Goal: Complete application form: Complete application form

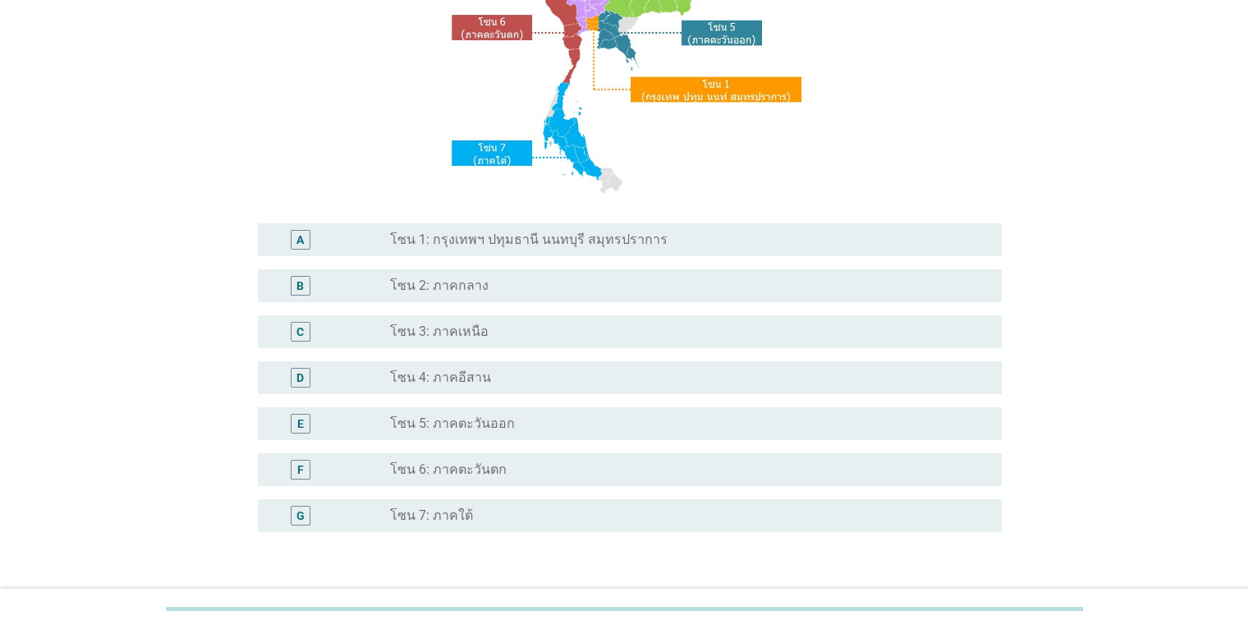
scroll to position [273, 0]
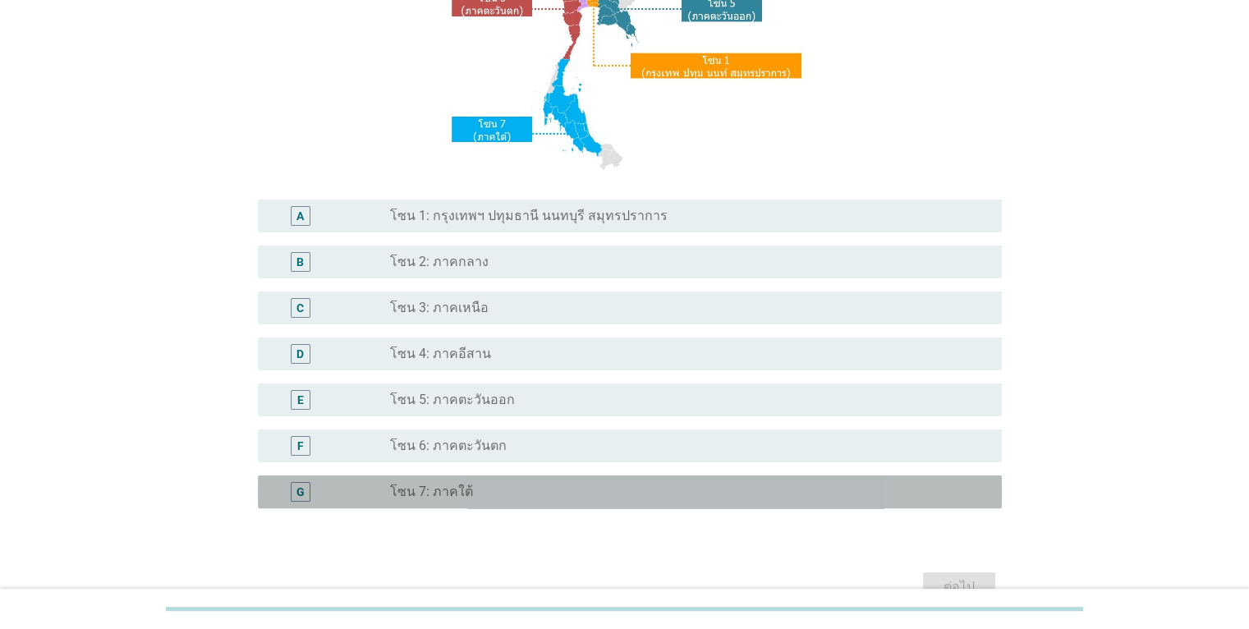
click at [588, 490] on div "radio_button_unchecked โซน 7: ภาคใต้" at bounding box center [682, 492] width 585 height 16
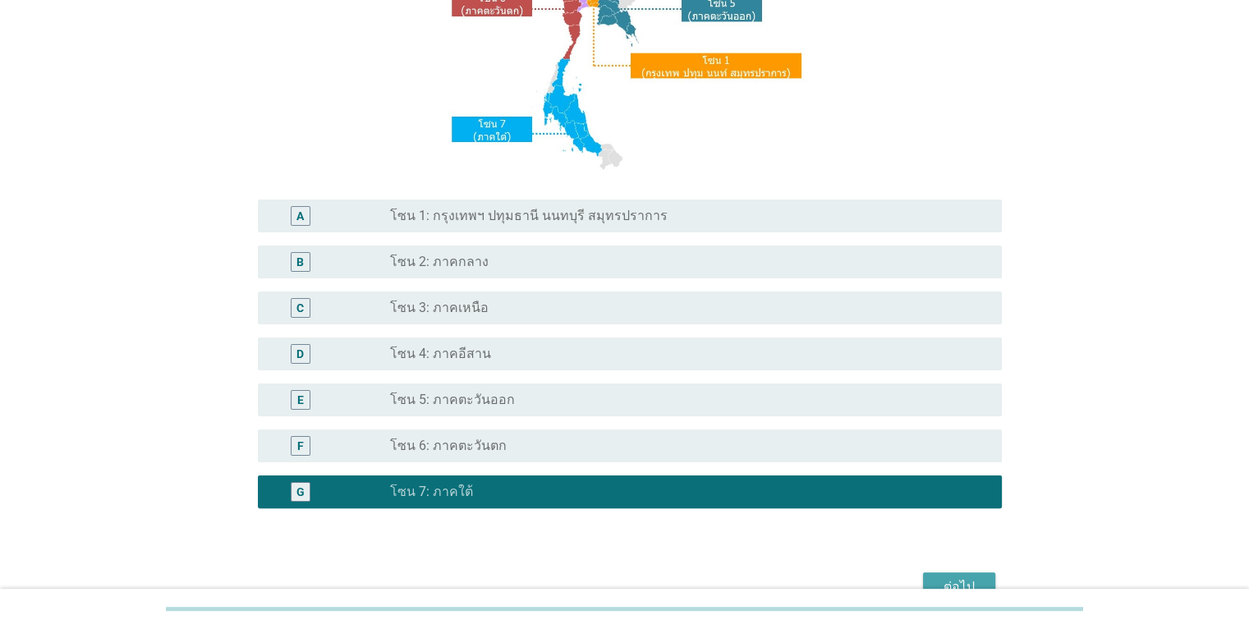
click at [979, 583] on div "ต่อไป" at bounding box center [959, 588] width 46 height 20
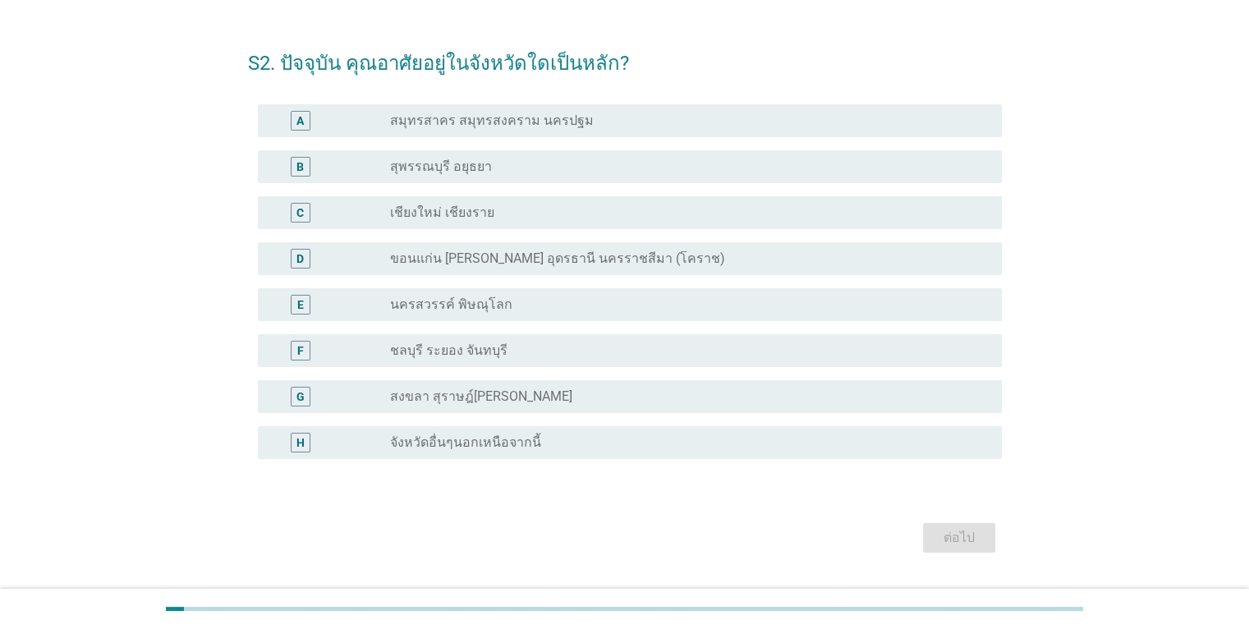
scroll to position [46, 0]
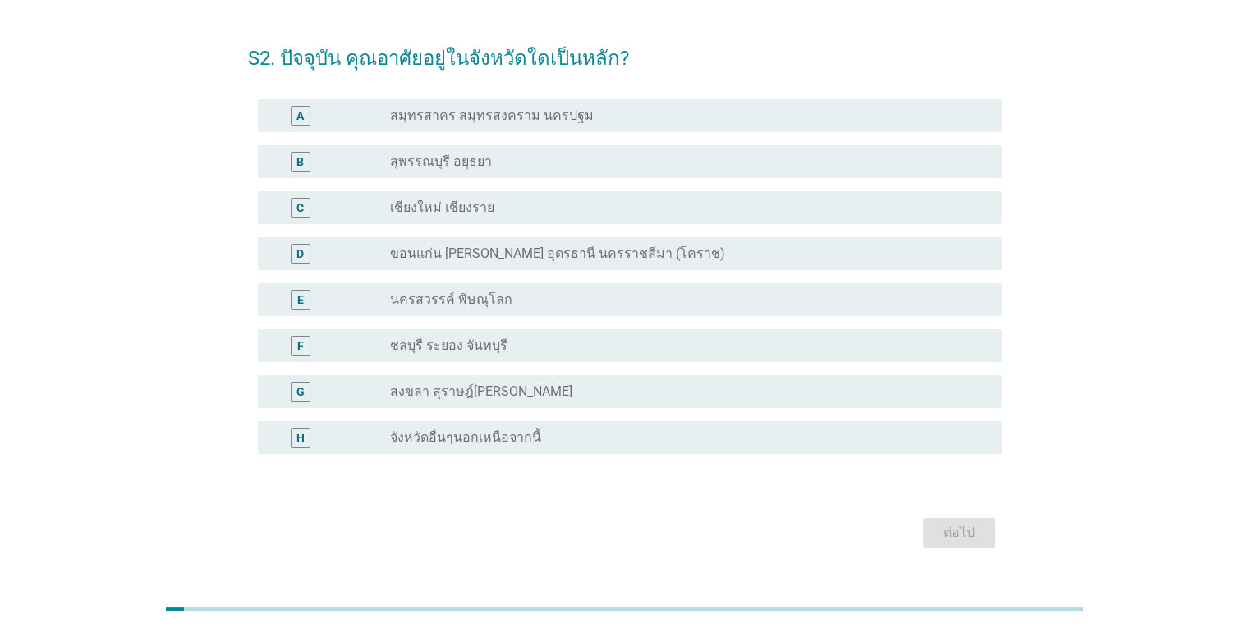
click at [513, 443] on label "จังหวัดอื่นๆนอกเหนือจากนี้" at bounding box center [465, 438] width 151 height 16
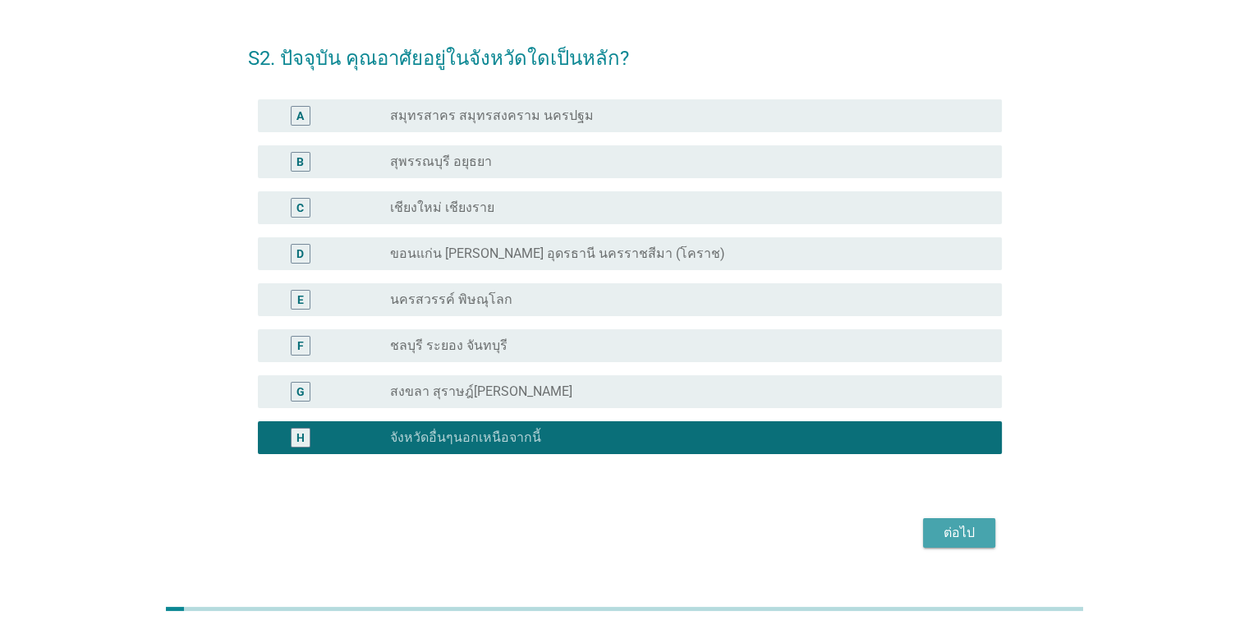
click at [969, 539] on div "ต่อไป" at bounding box center [959, 533] width 46 height 20
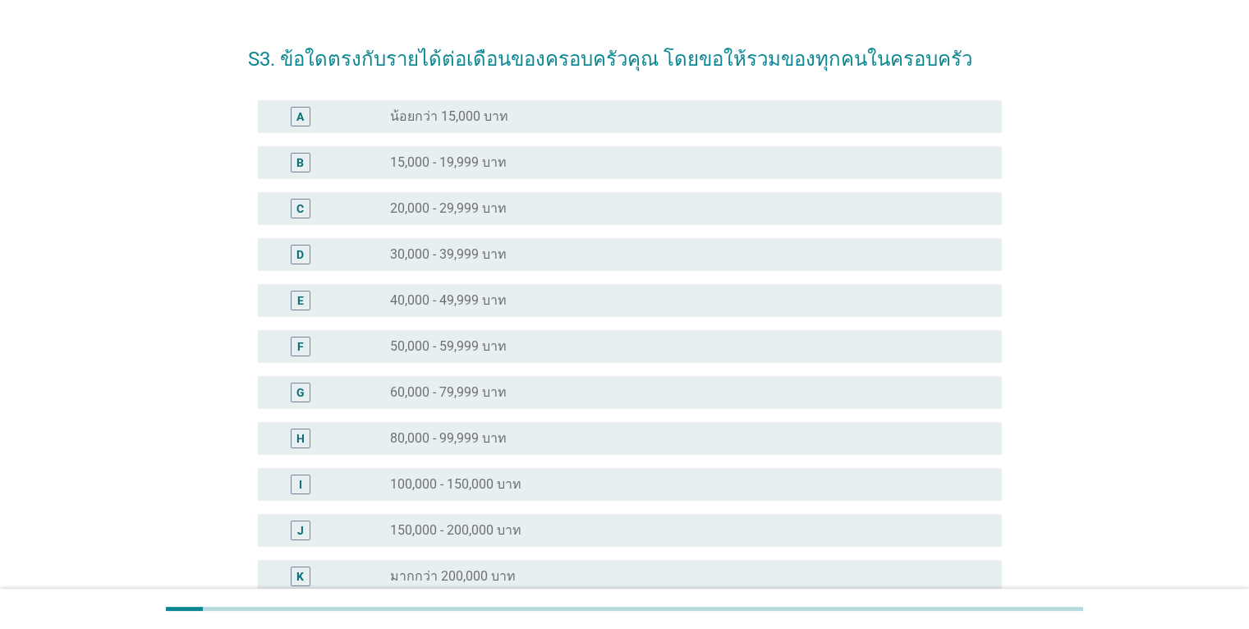
scroll to position [59, 0]
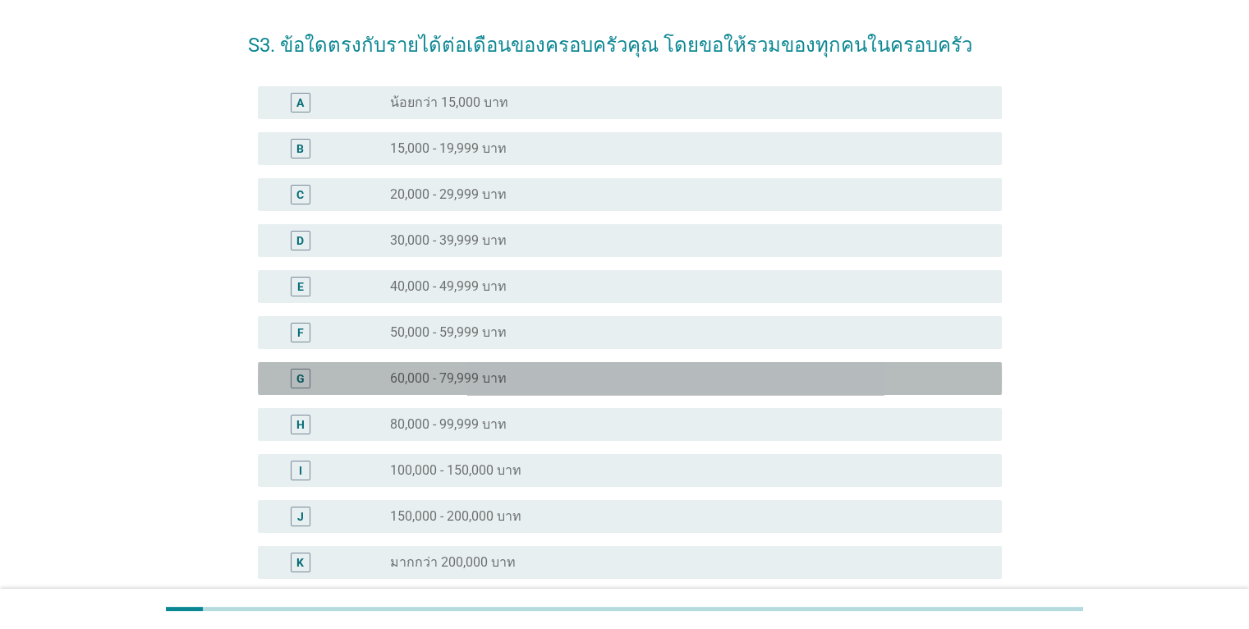
click at [897, 385] on div "radio_button_unchecked 60,000 - 79,999 บาท" at bounding box center [682, 378] width 585 height 16
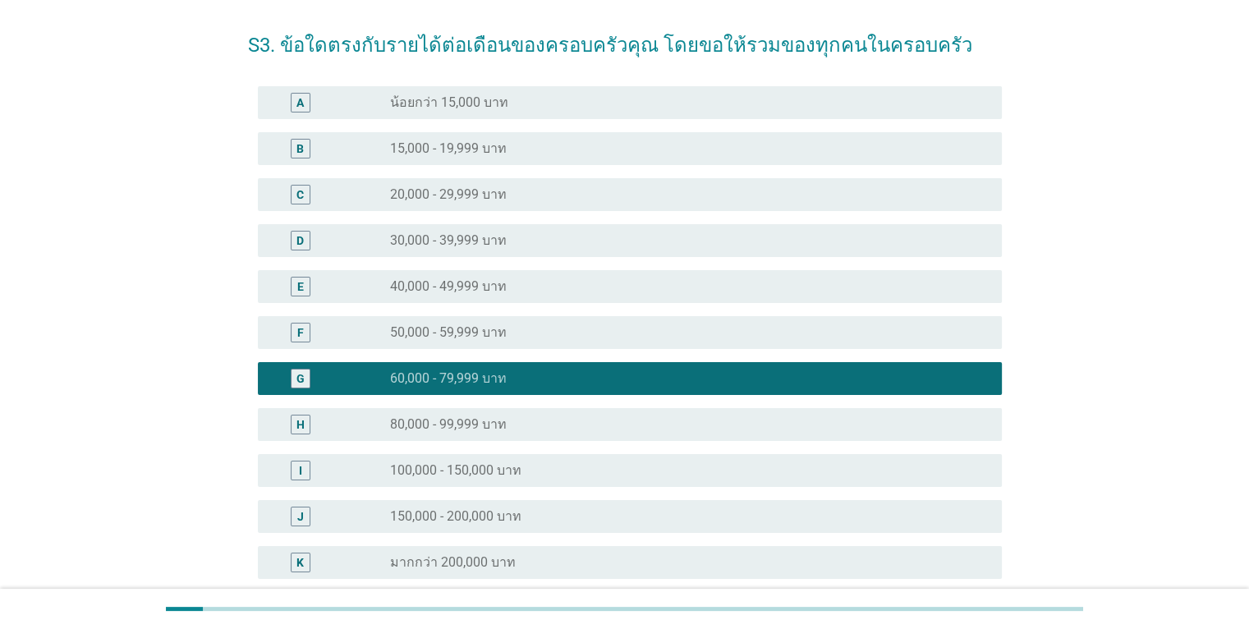
scroll to position [220, 0]
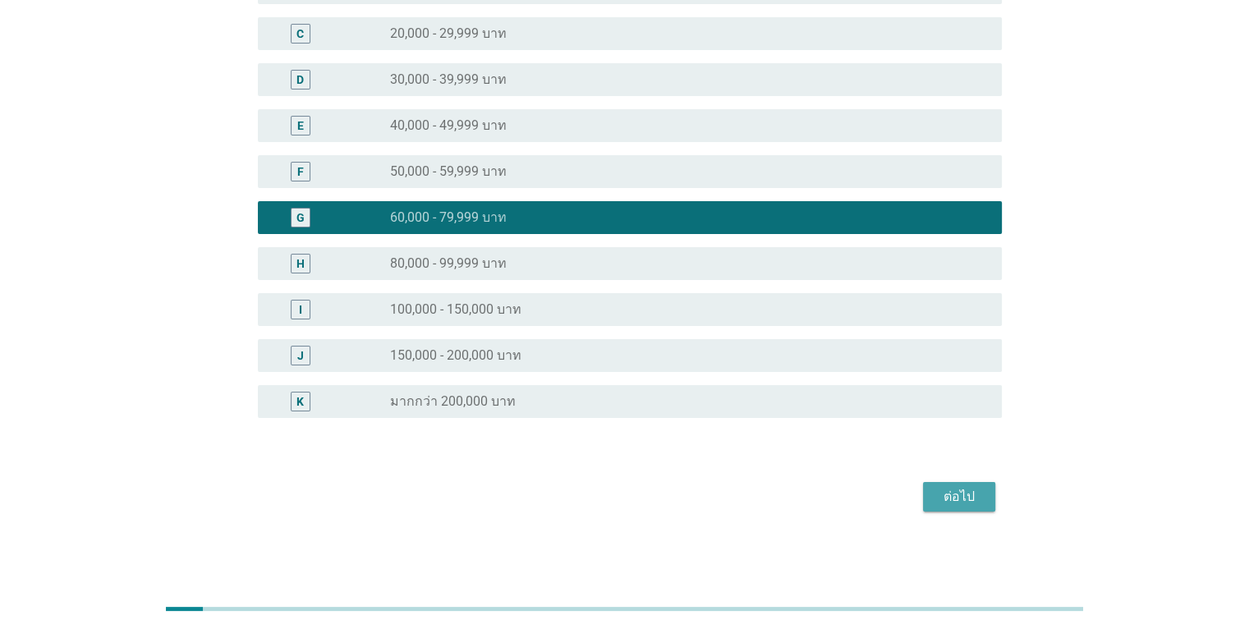
click at [943, 492] on div "ต่อไป" at bounding box center [959, 497] width 46 height 20
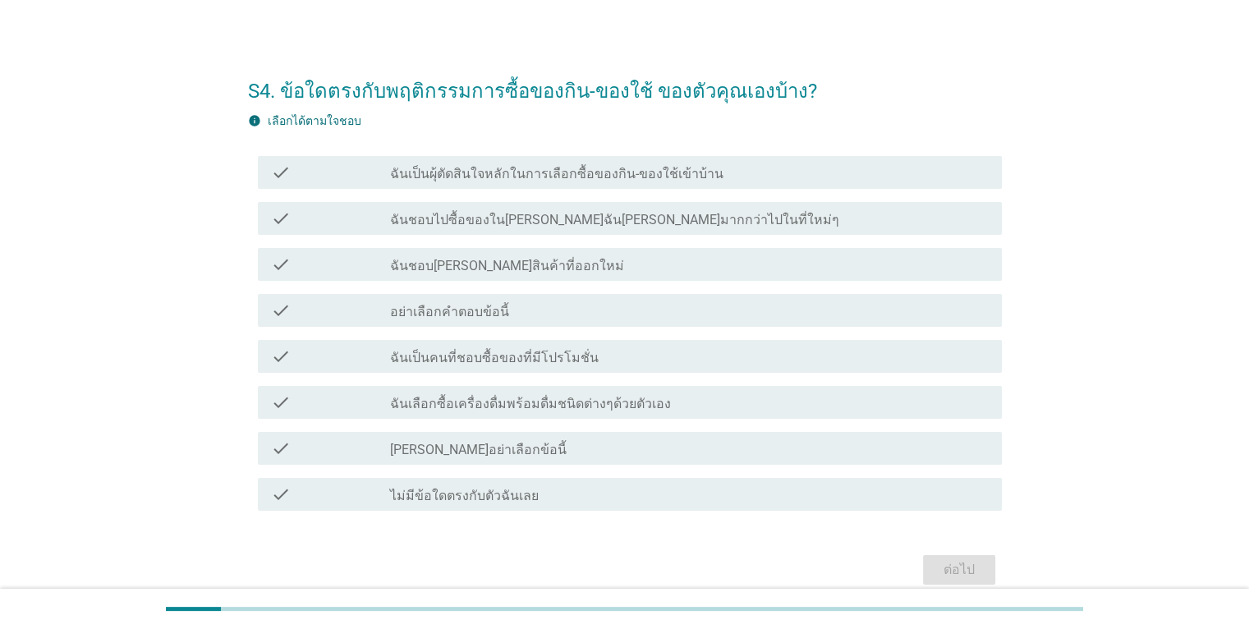
scroll to position [13, 0]
click at [854, 215] on div "check_box_outline_blank ฉันชอบไปซื้อของใน[PERSON_NAME]ฉัน[PERSON_NAME]มากกว่าไป…" at bounding box center [689, 219] width 598 height 20
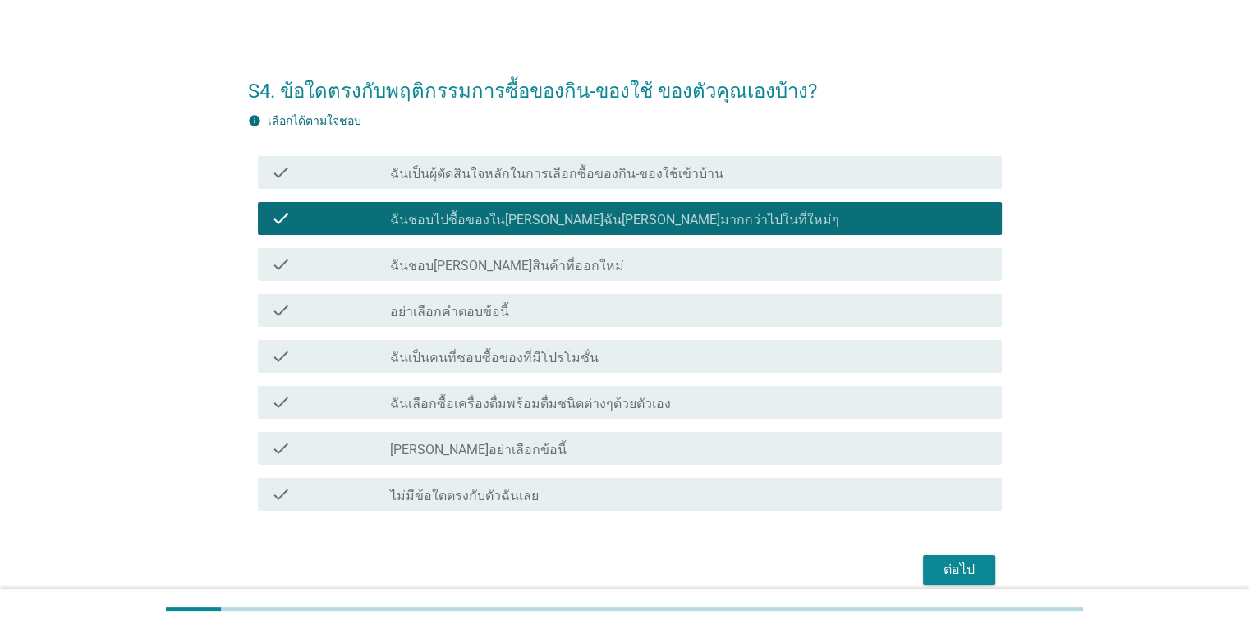
click at [886, 347] on div "check_box_outline_blank ฉันเป็นคนที่ชอบซื้อของที่มีโปรโมชั่น" at bounding box center [689, 357] width 598 height 20
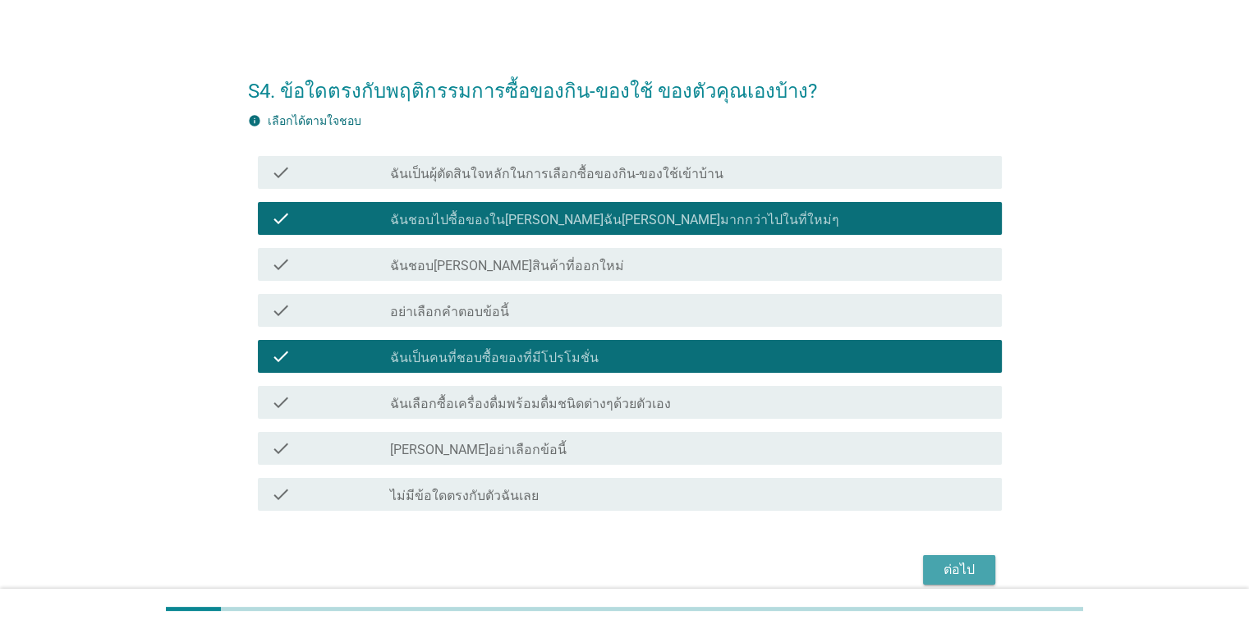
click at [942, 561] on div "ต่อไป" at bounding box center [959, 570] width 46 height 20
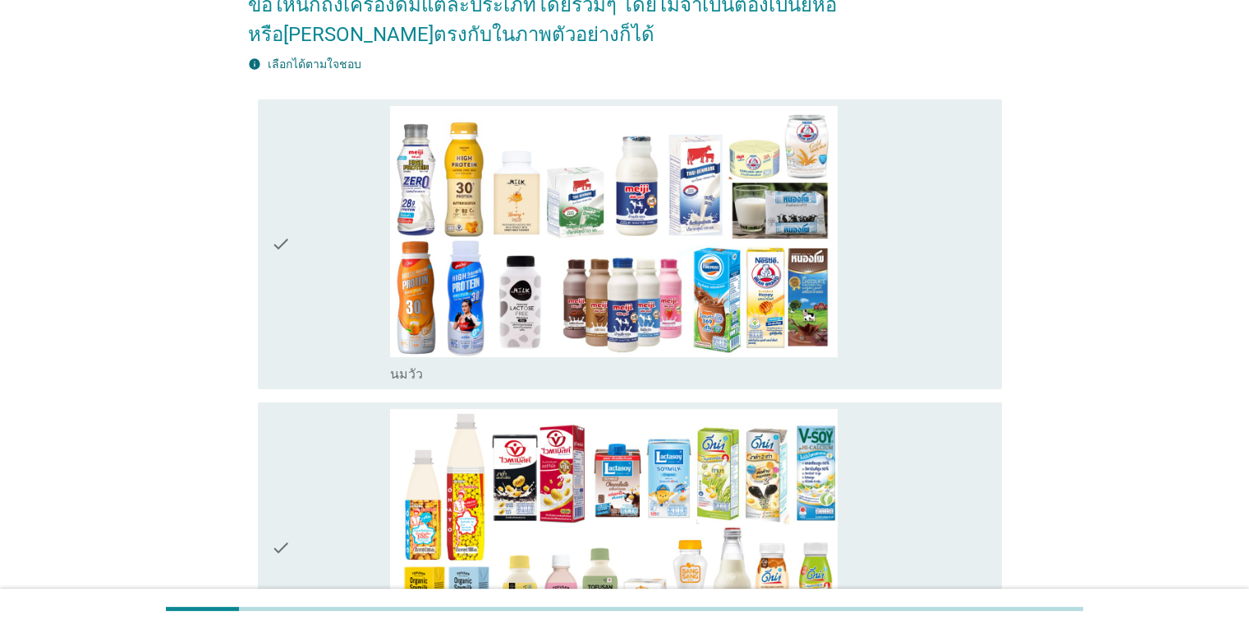
scroll to position [191, 0]
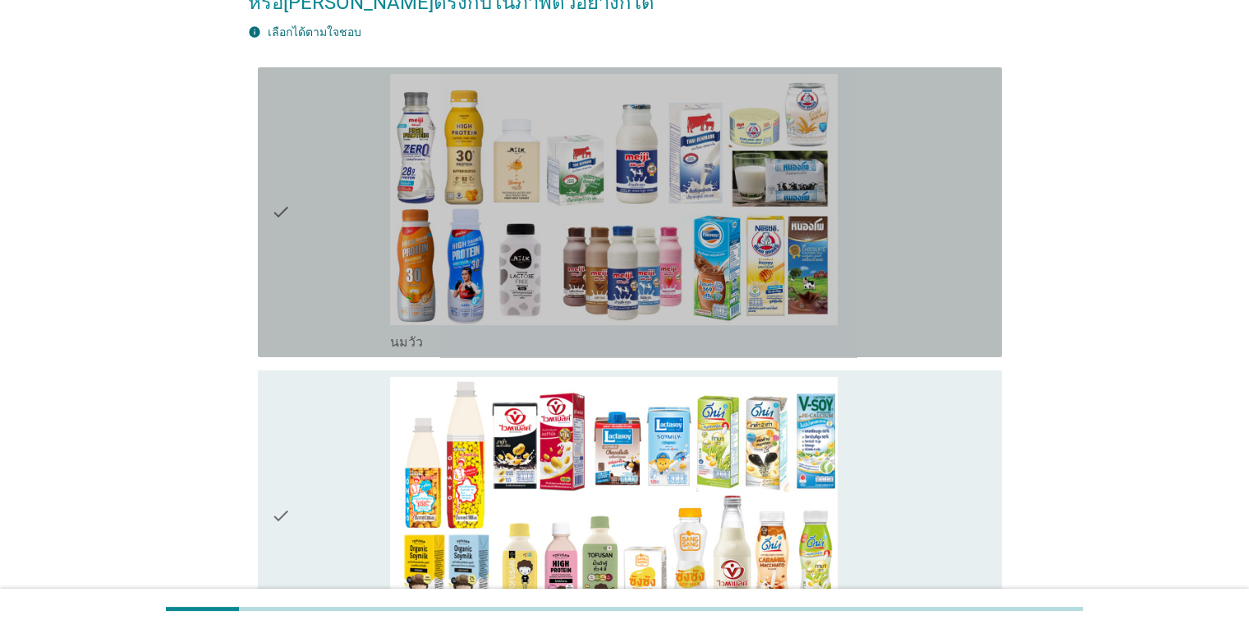
click at [276, 225] on icon "check" at bounding box center [281, 212] width 20 height 277
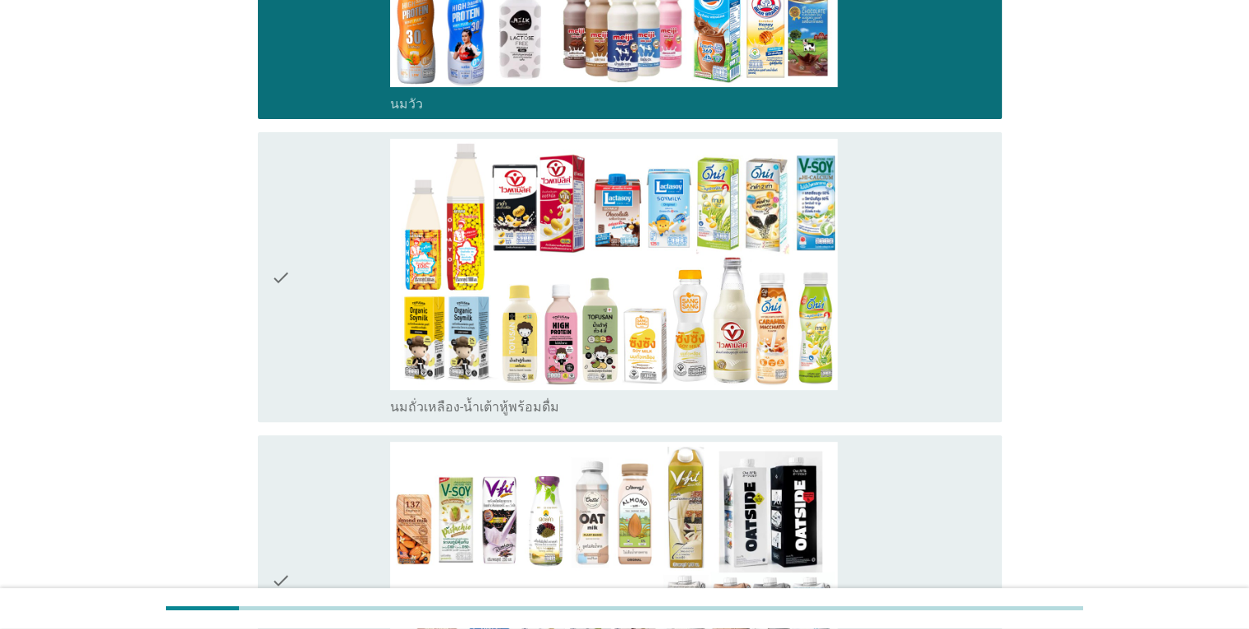
scroll to position [567, 0]
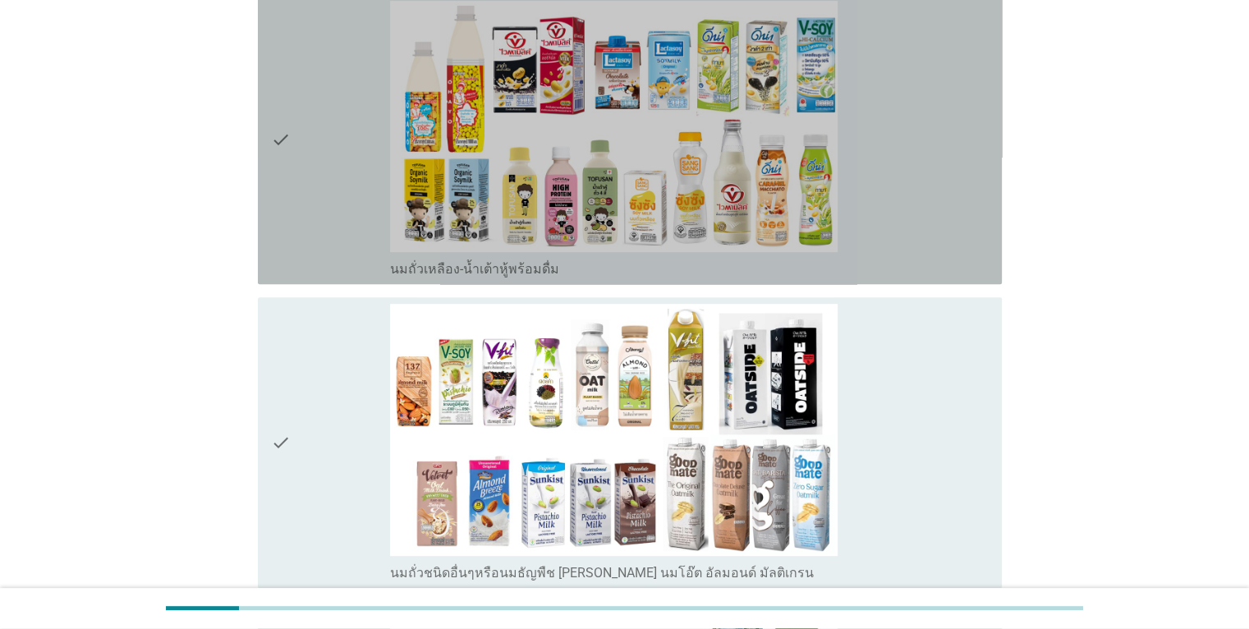
click at [272, 138] on icon "check" at bounding box center [281, 139] width 20 height 277
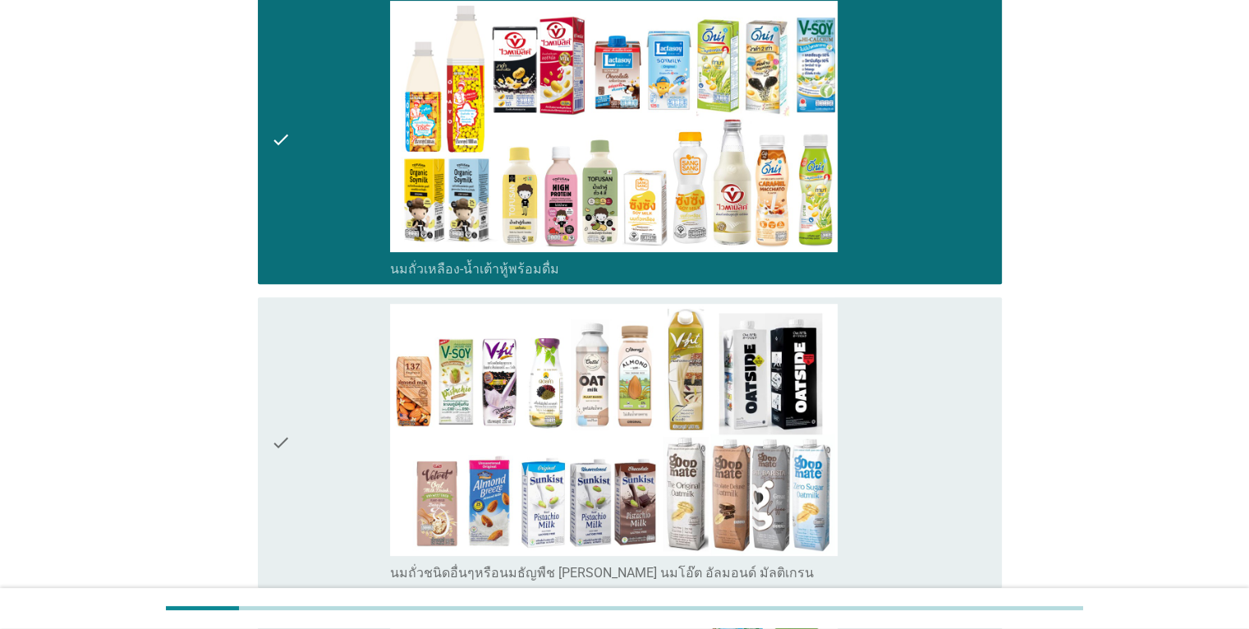
click at [306, 421] on div "check" at bounding box center [331, 442] width 120 height 277
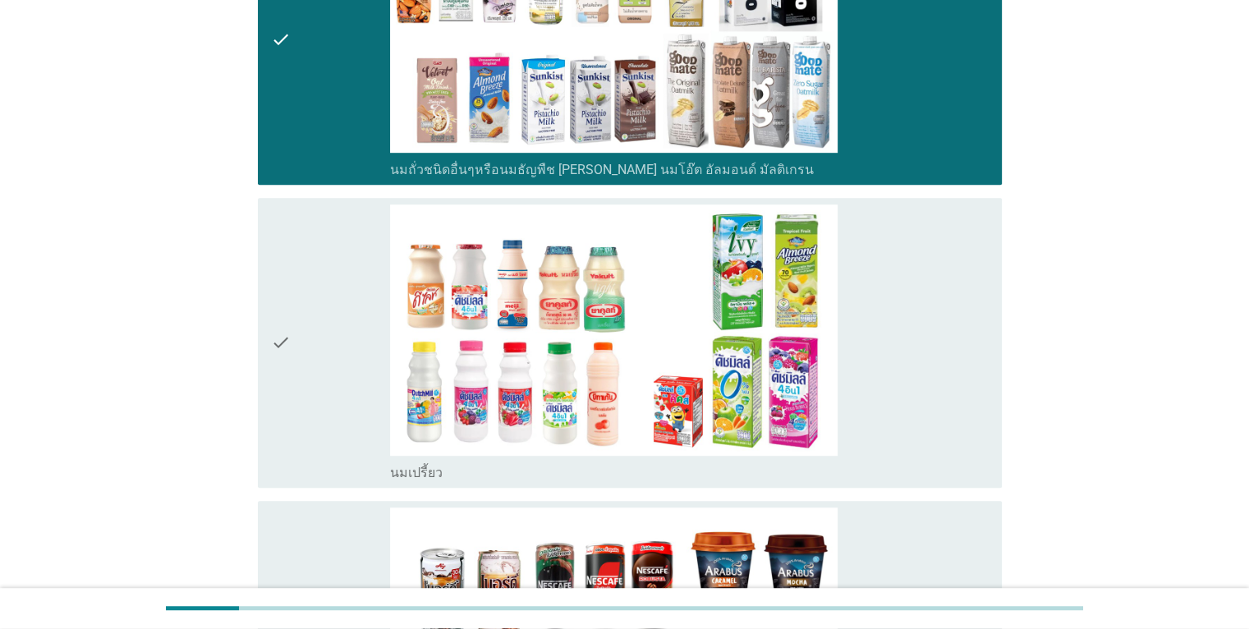
scroll to position [1117, 0]
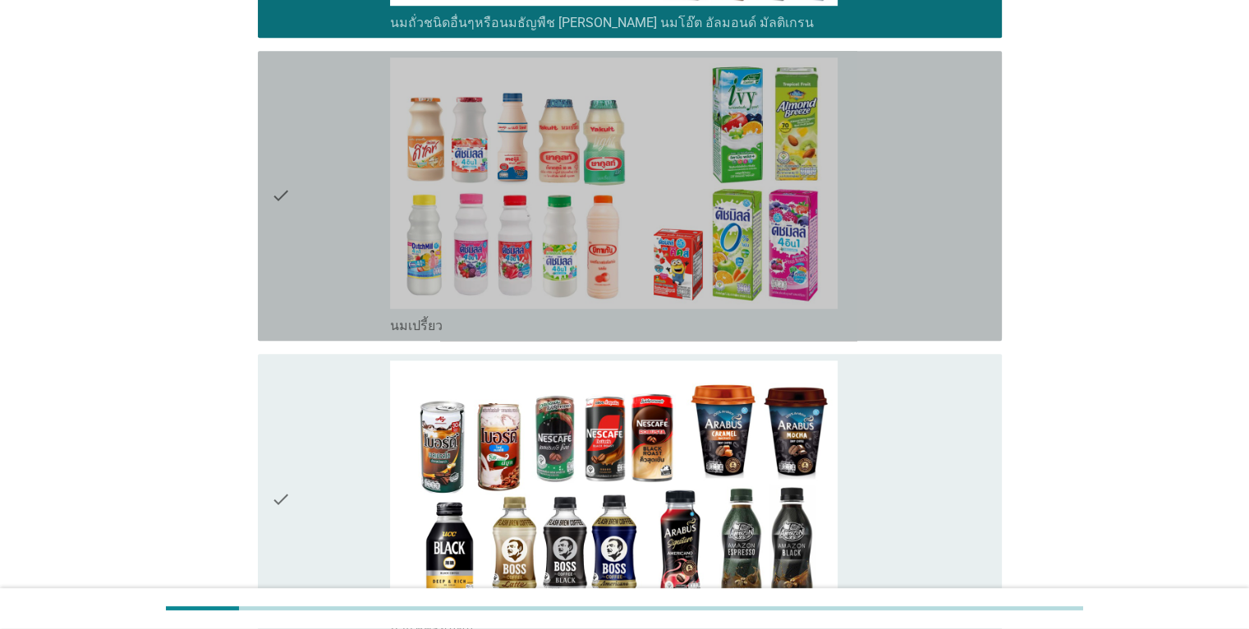
click at [291, 219] on div "check" at bounding box center [331, 196] width 120 height 277
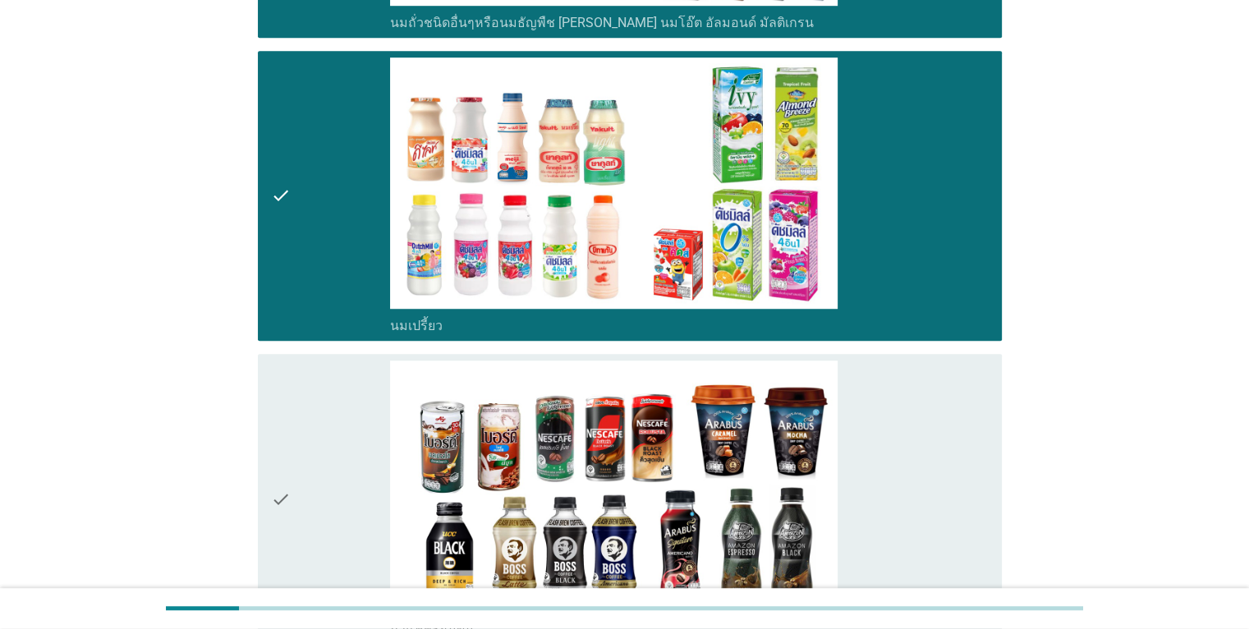
click at [301, 485] on div "check" at bounding box center [331, 499] width 120 height 277
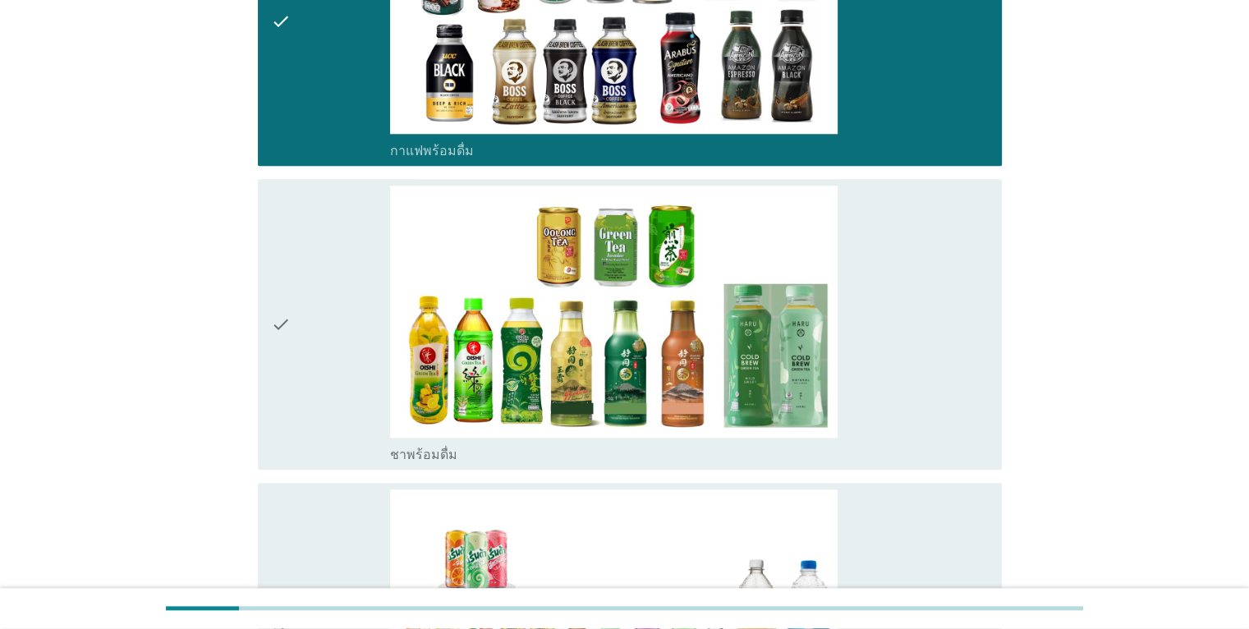
scroll to position [1597, 0]
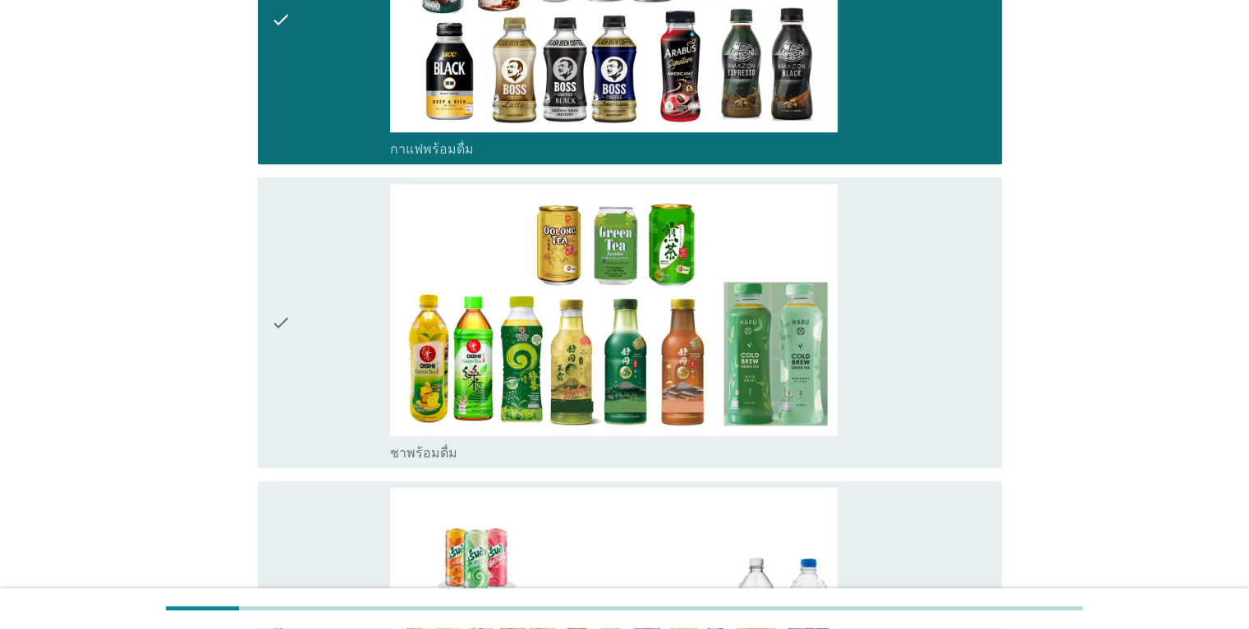
click at [301, 354] on div "check" at bounding box center [331, 322] width 120 height 277
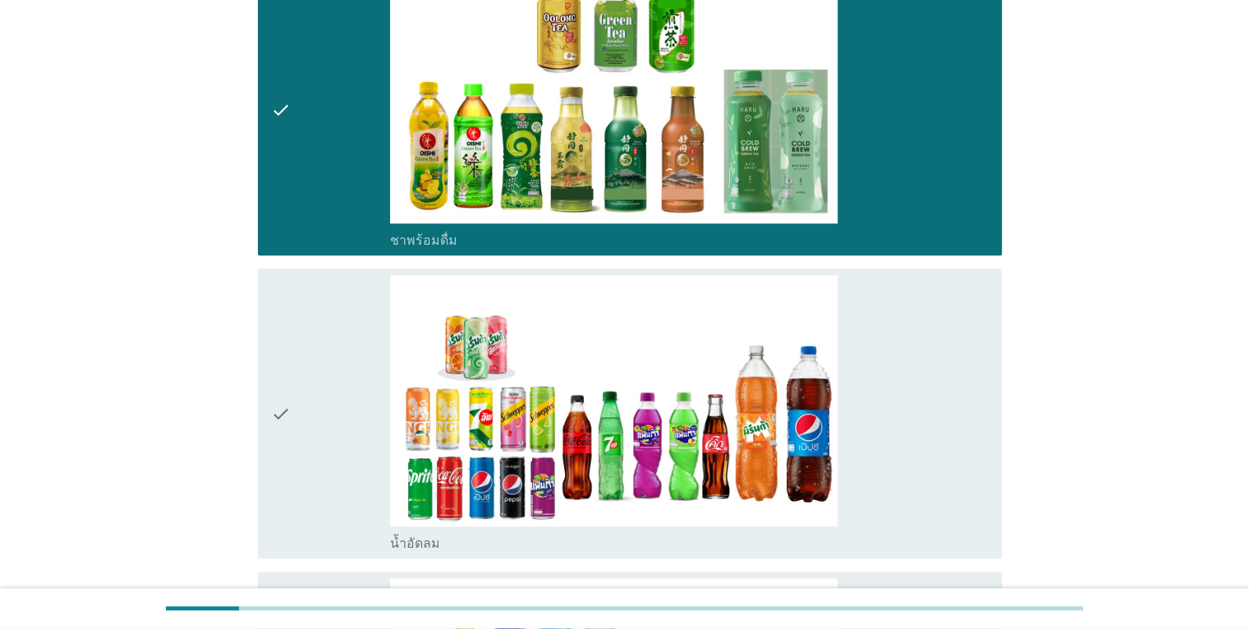
click at [301, 354] on div "check" at bounding box center [331, 413] width 120 height 277
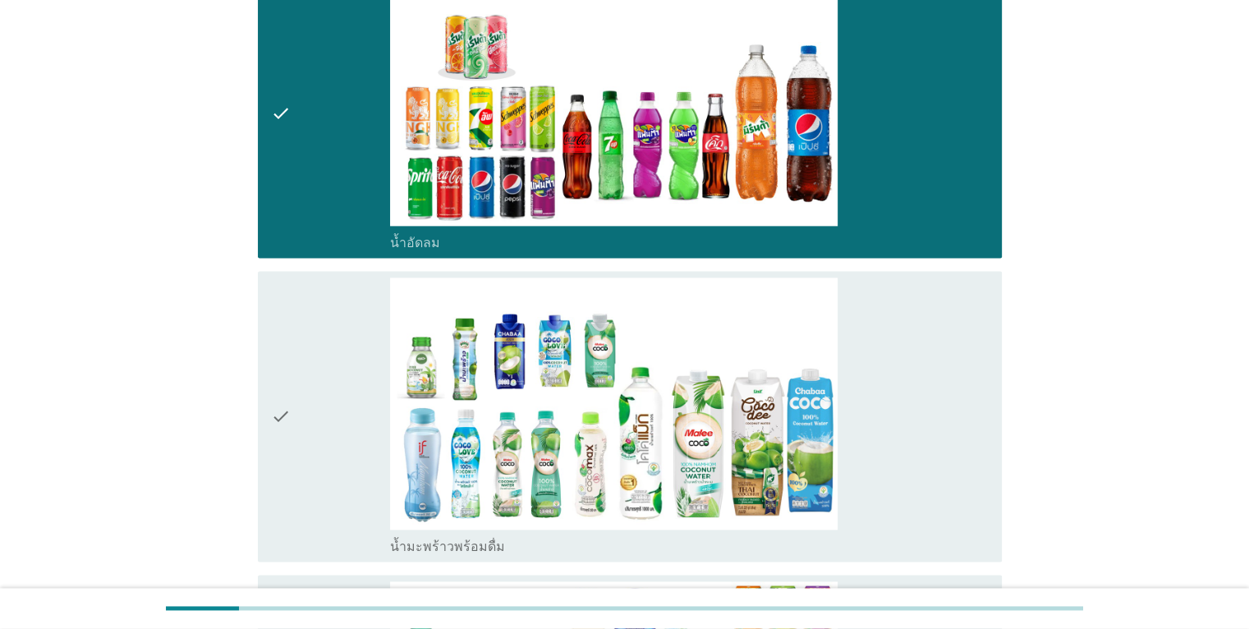
scroll to position [2308, 0]
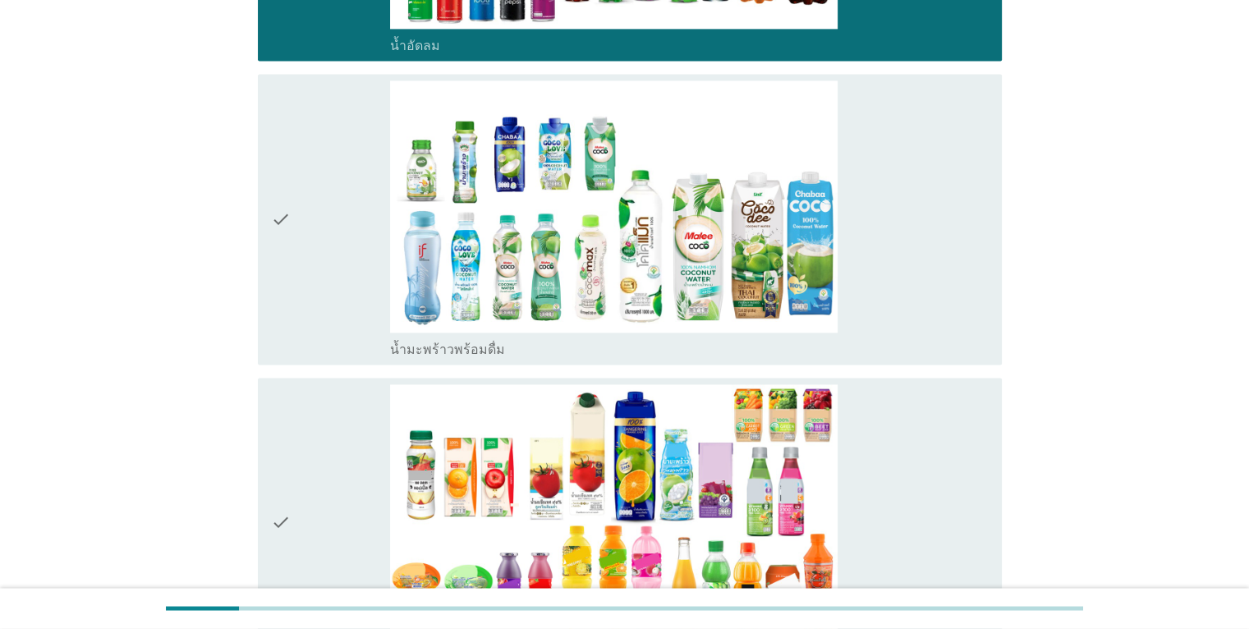
click at [283, 200] on icon "check" at bounding box center [281, 219] width 20 height 277
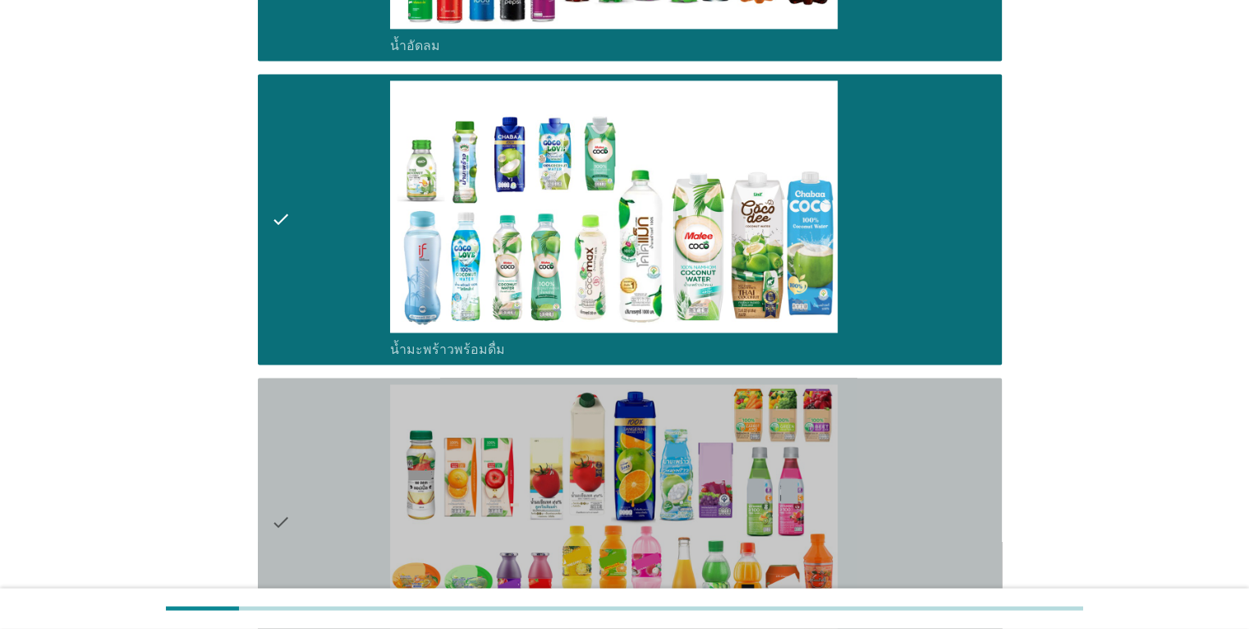
click at [296, 430] on div "check" at bounding box center [331, 522] width 120 height 277
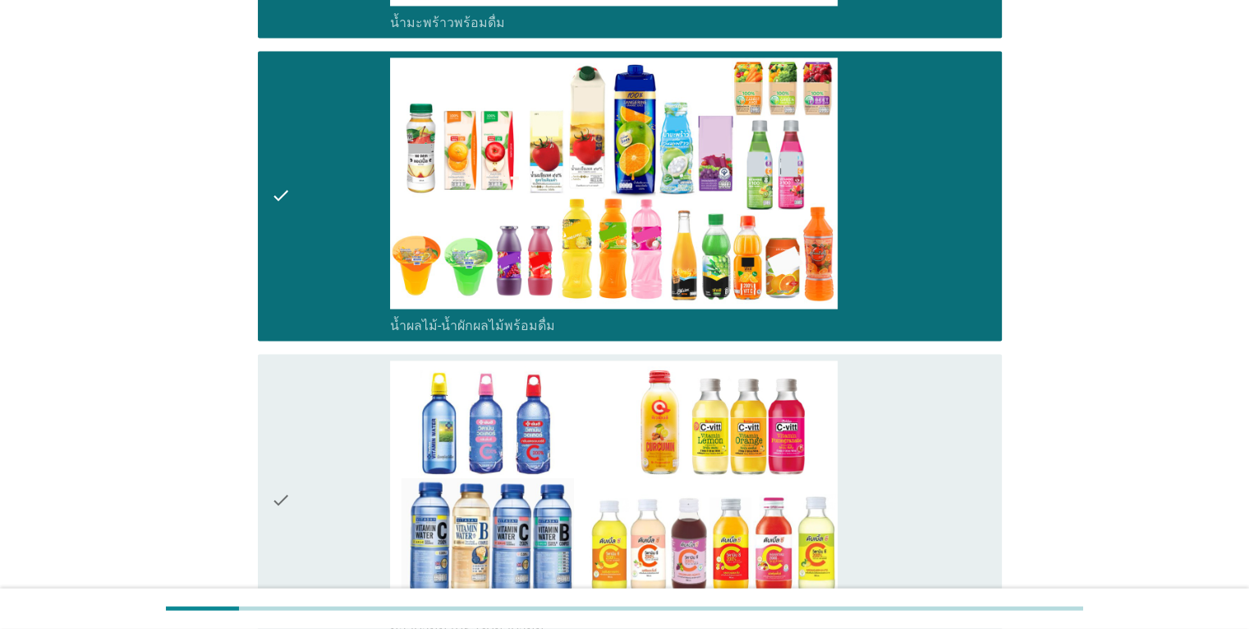
scroll to position [2635, 0]
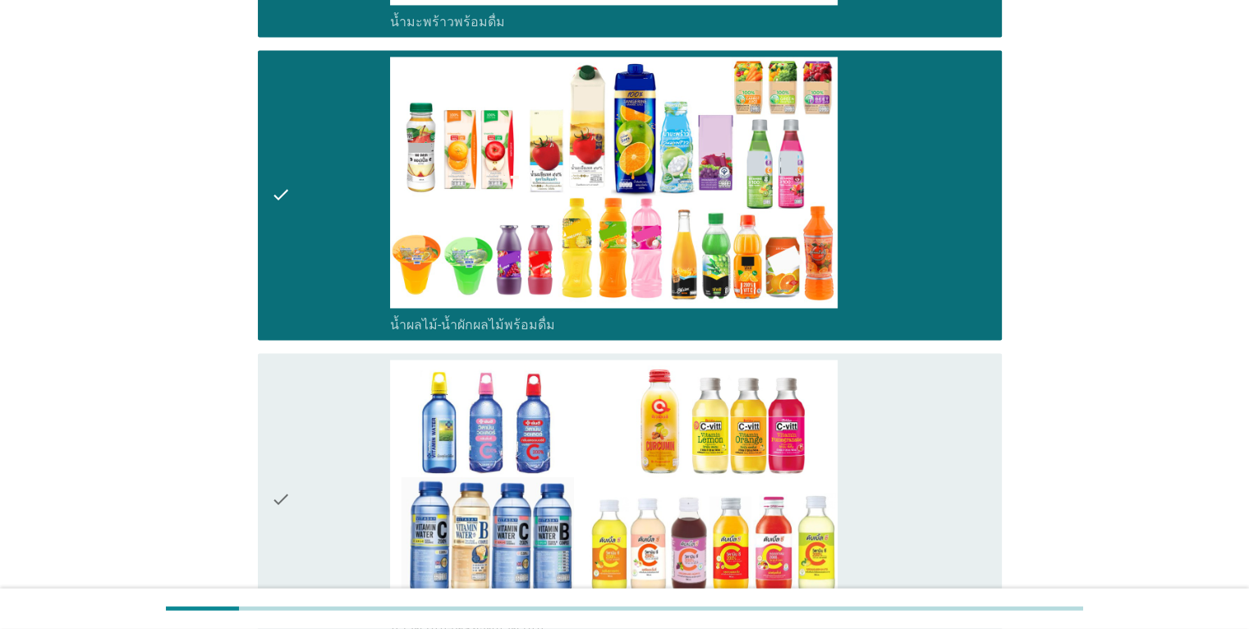
click at [299, 452] on div "check" at bounding box center [331, 498] width 120 height 277
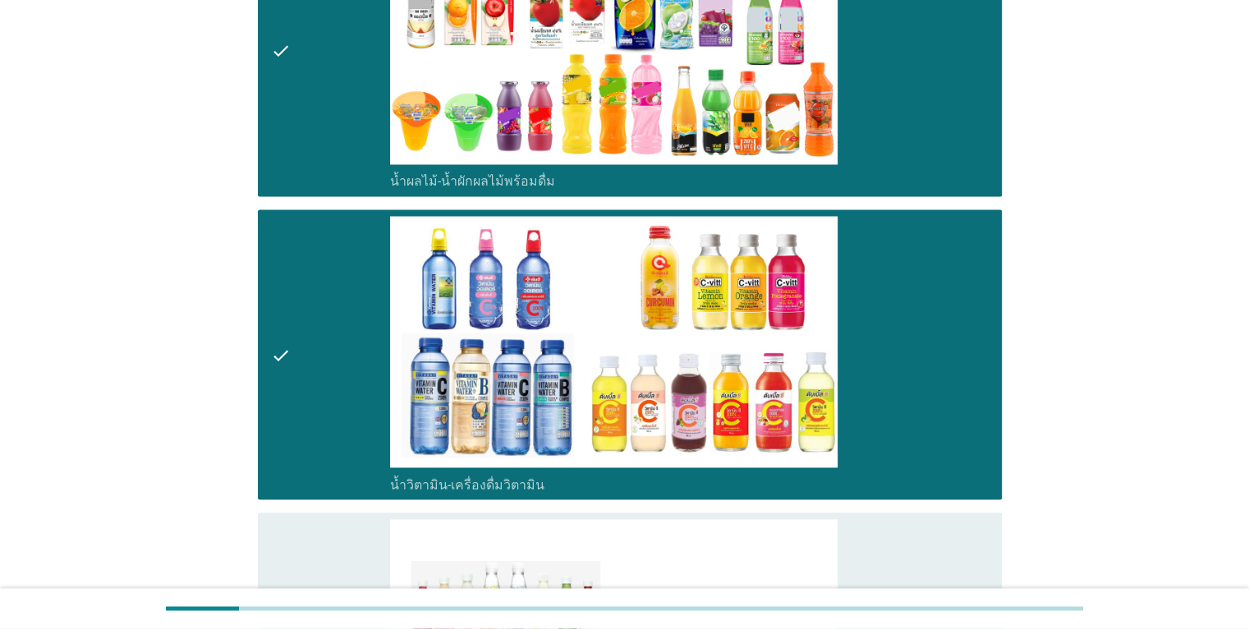
scroll to position [2924, 0]
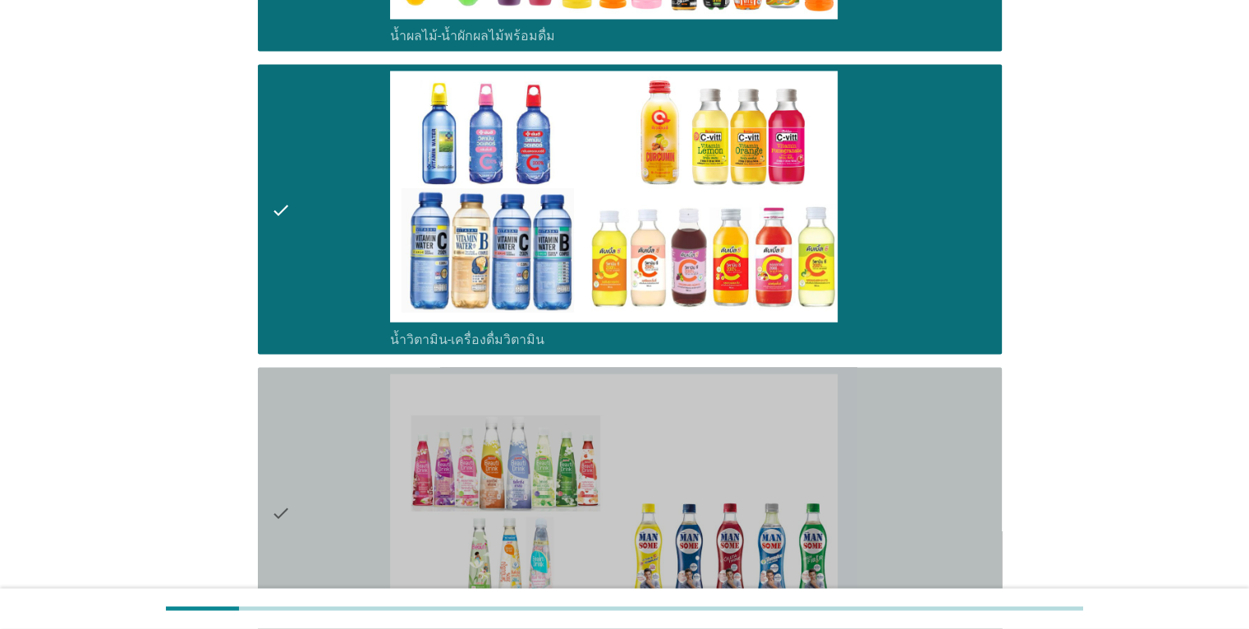
click at [306, 444] on div "check" at bounding box center [331, 512] width 120 height 277
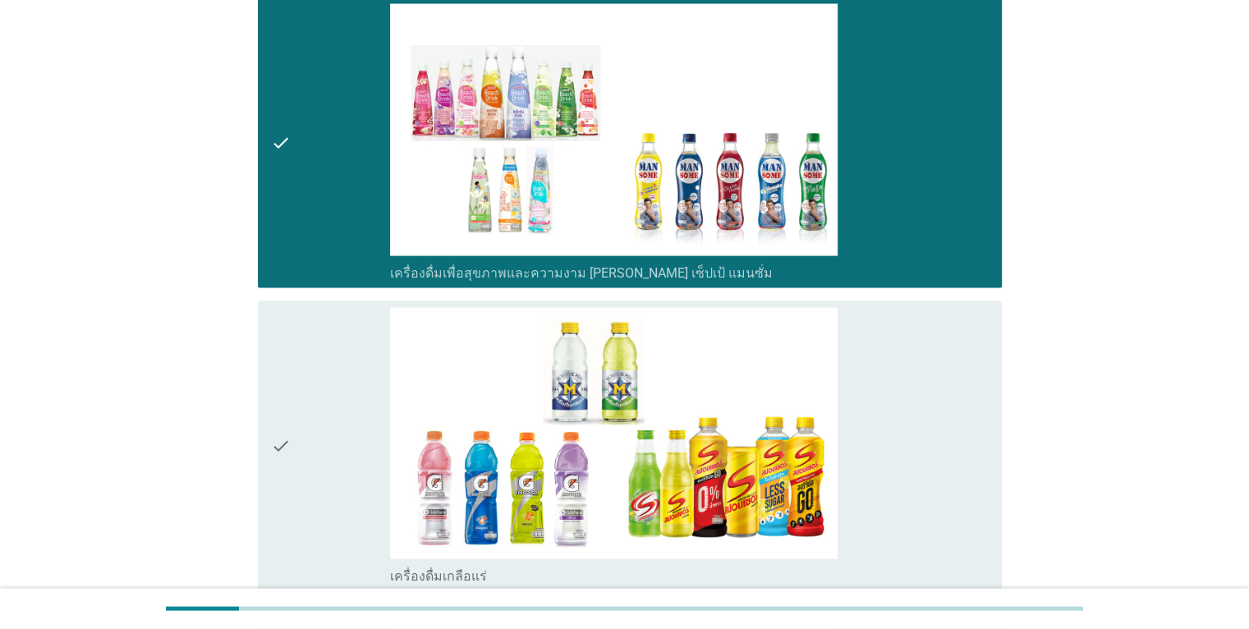
scroll to position [3296, 0]
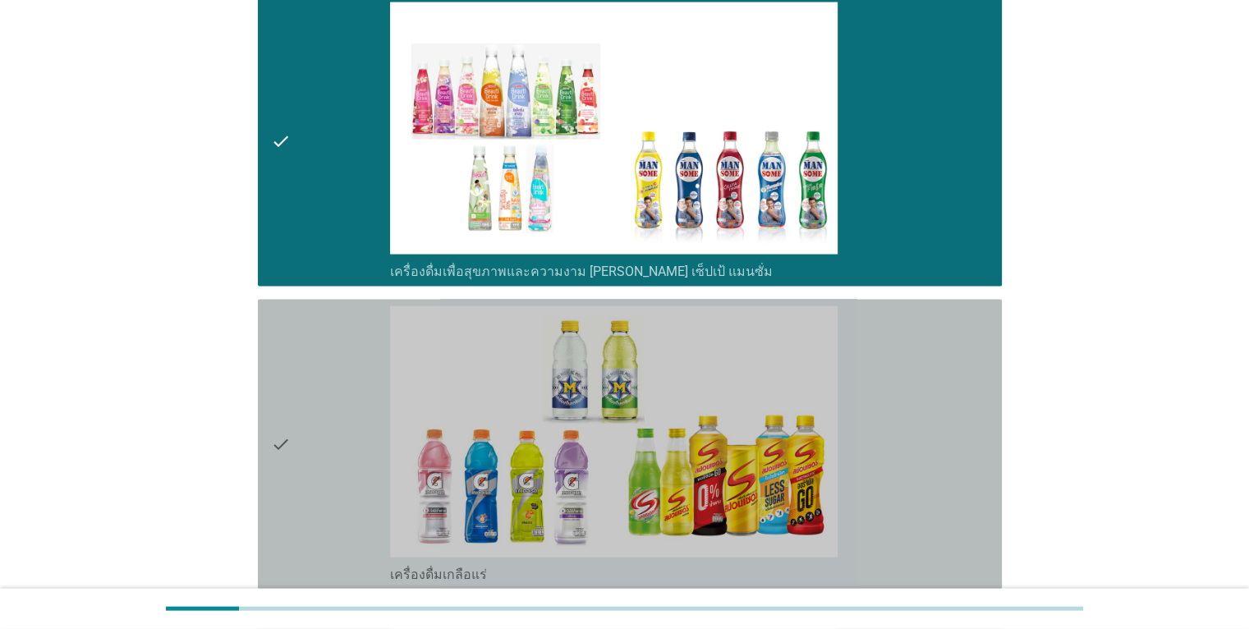
click at [306, 444] on div "check" at bounding box center [331, 444] width 120 height 277
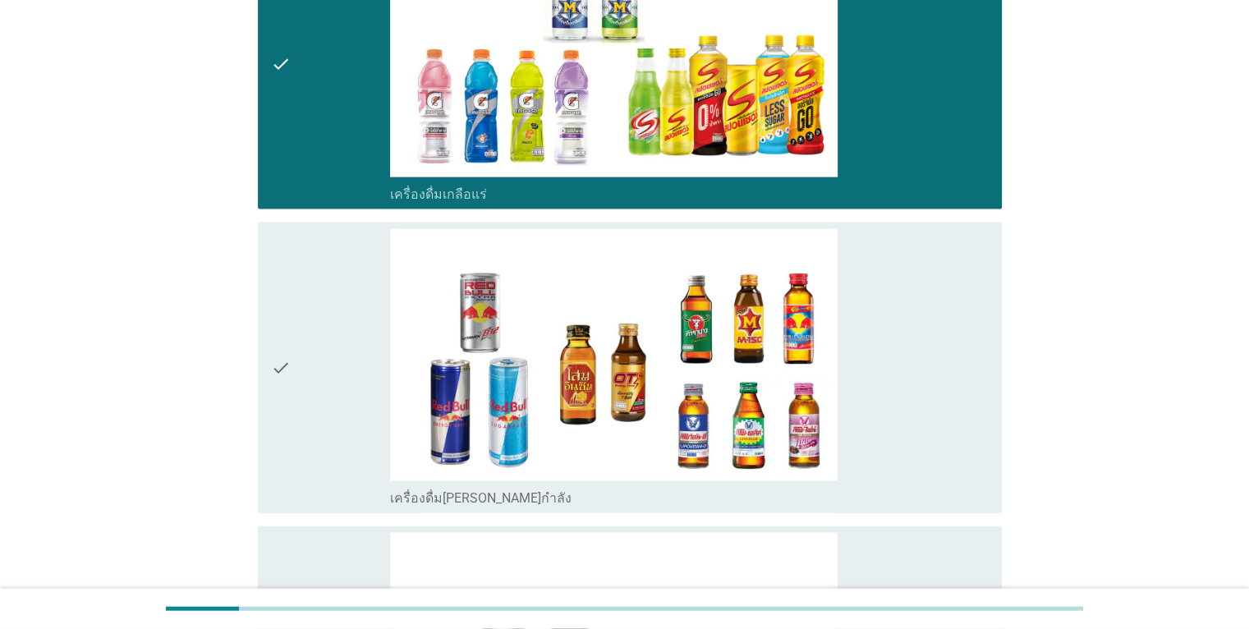
scroll to position [3677, 0]
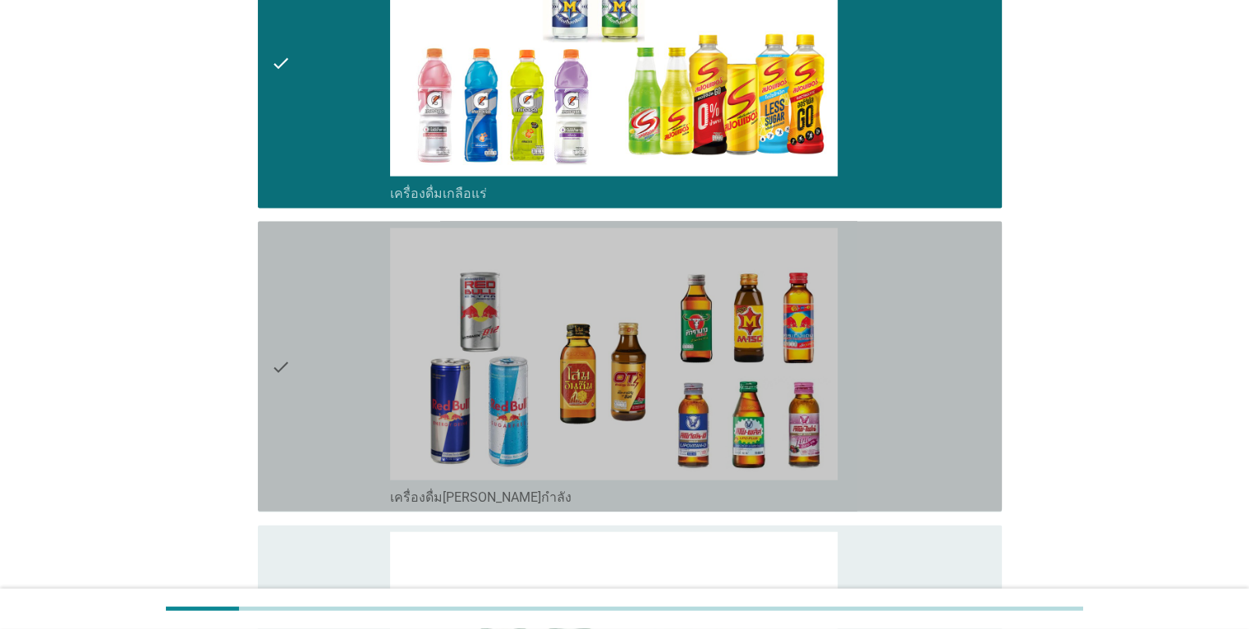
click at [306, 375] on div "check" at bounding box center [331, 366] width 120 height 277
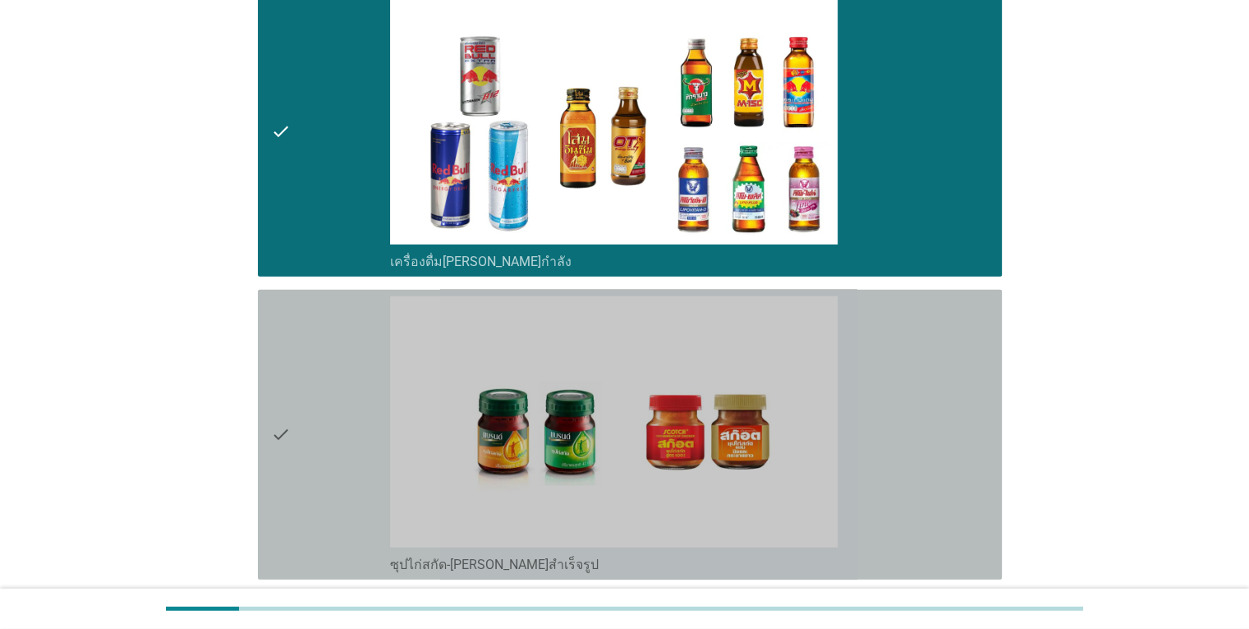
click at [306, 375] on div "check" at bounding box center [331, 435] width 120 height 277
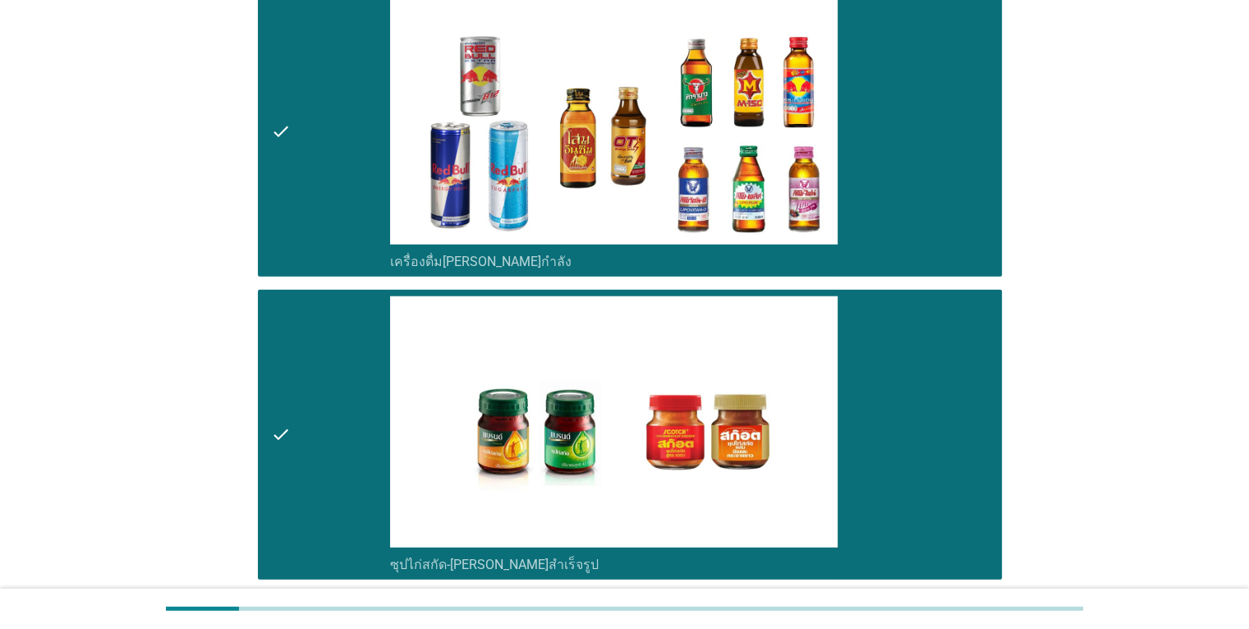
scroll to position [4095, 0]
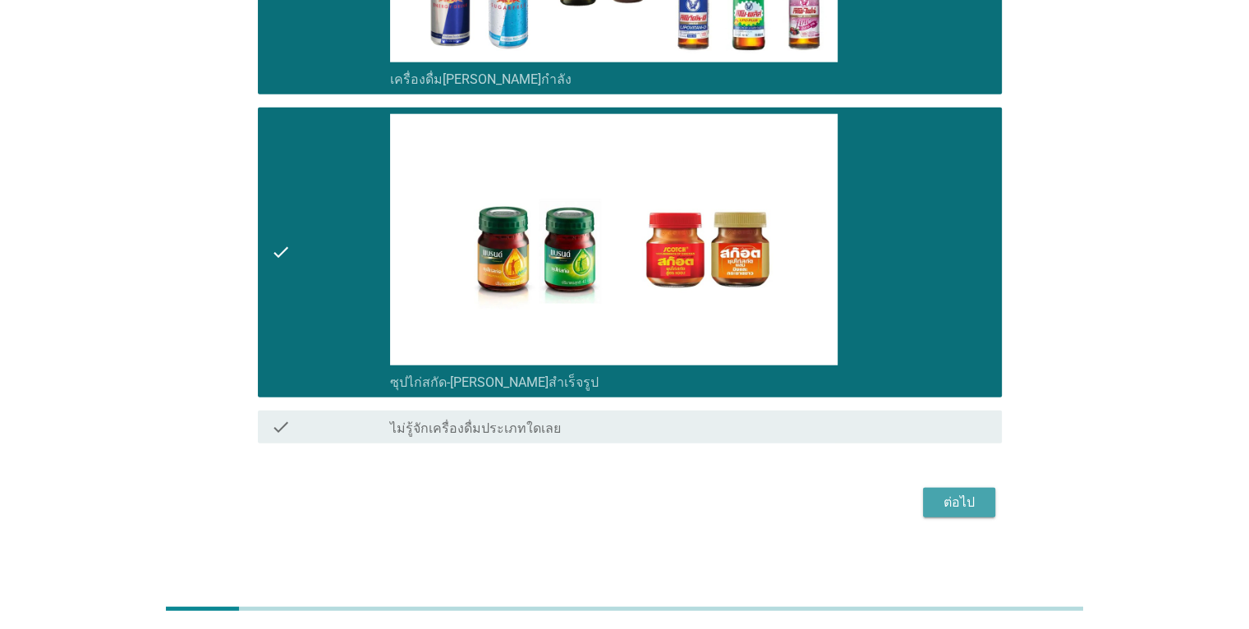
click at [958, 501] on div "ต่อไป" at bounding box center [959, 503] width 46 height 20
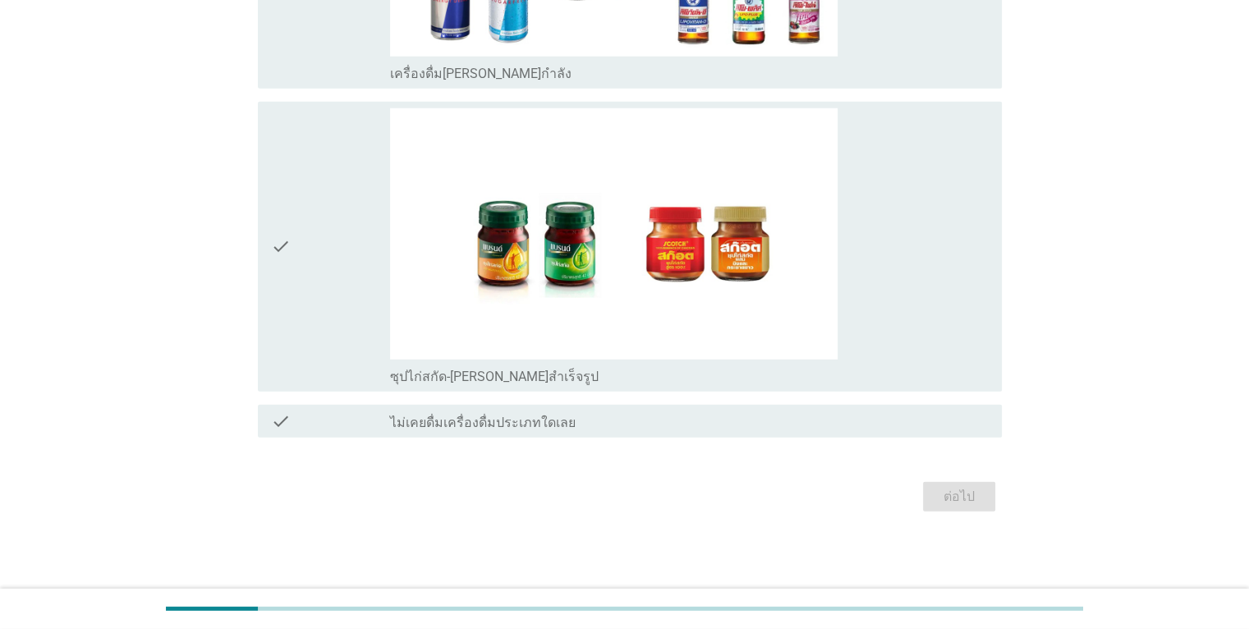
scroll to position [0, 0]
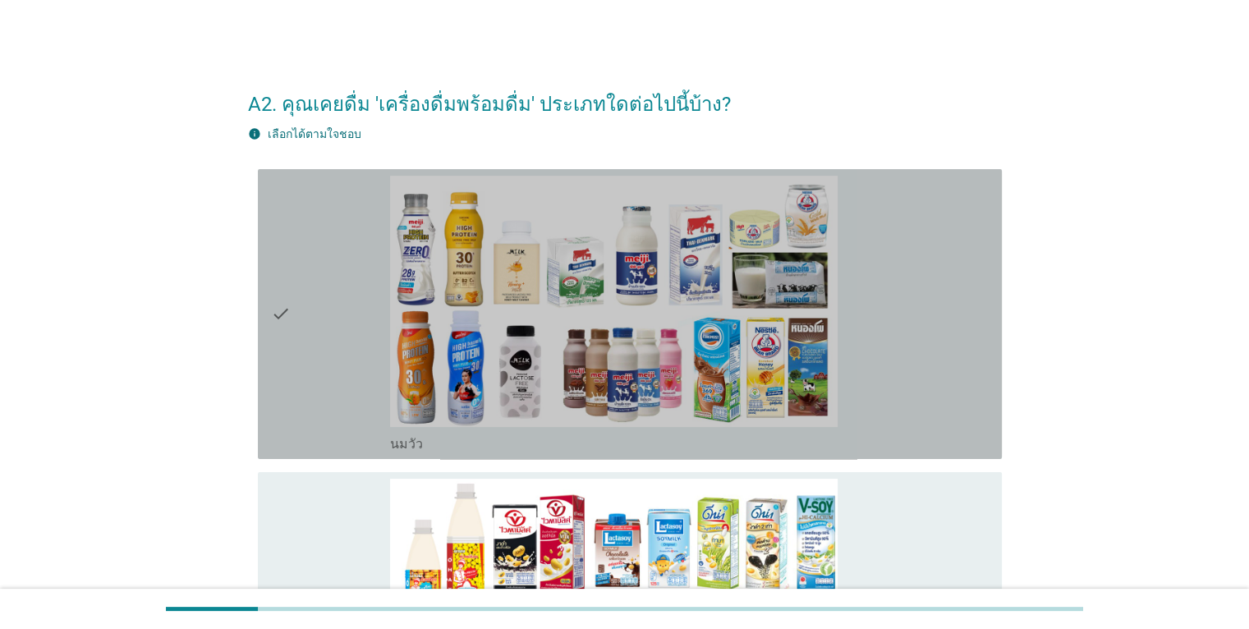
click at [346, 307] on div "check" at bounding box center [331, 314] width 120 height 277
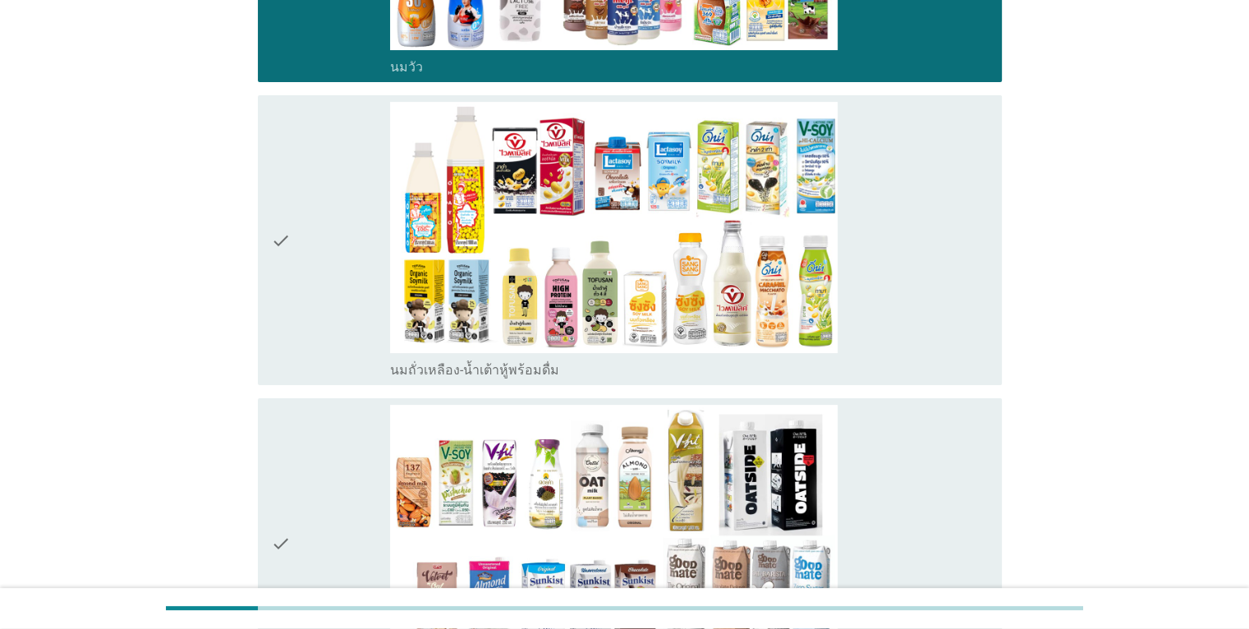
scroll to position [378, 0]
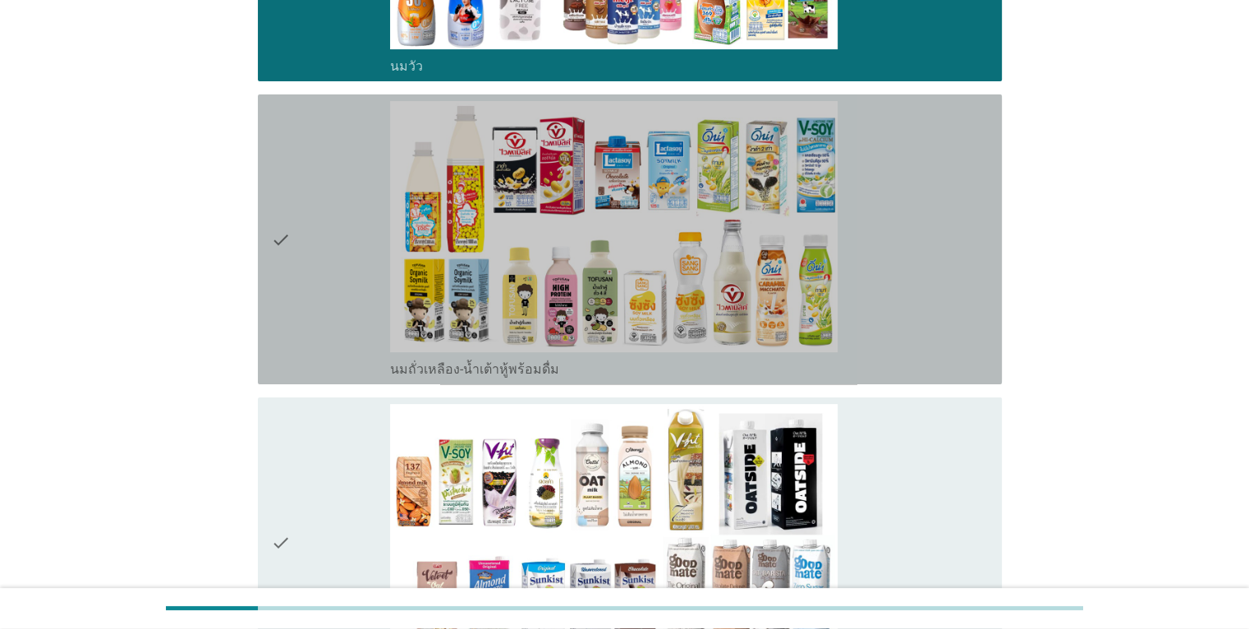
click at [336, 283] on div "check" at bounding box center [331, 239] width 120 height 277
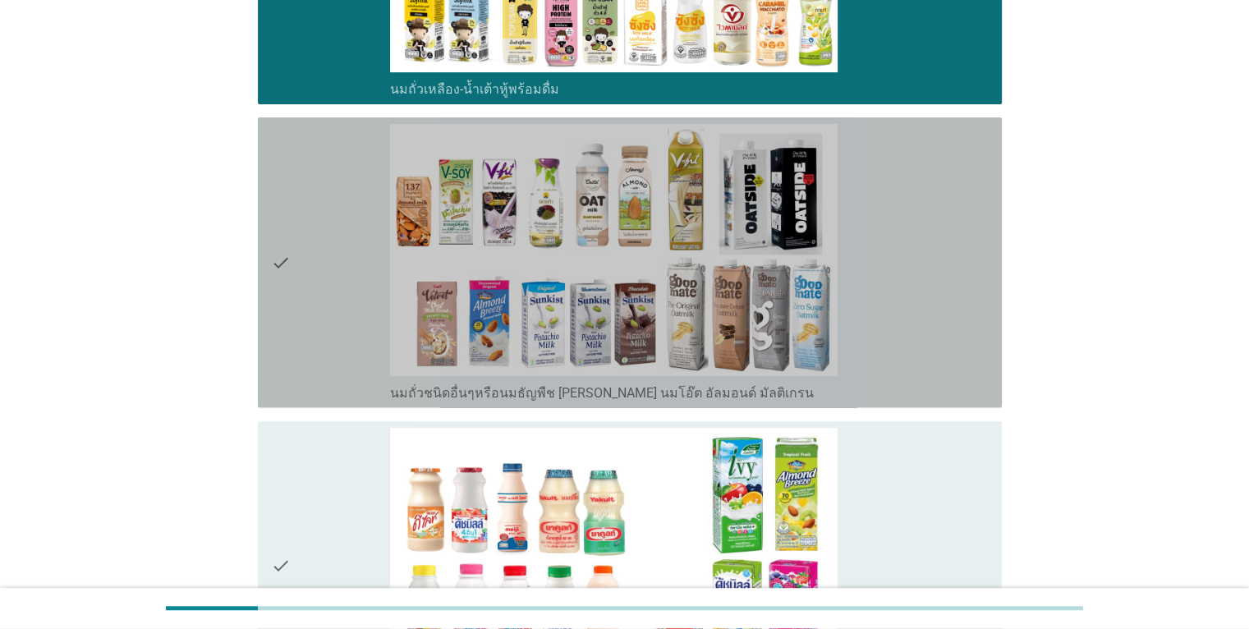
click at [336, 283] on div "check" at bounding box center [331, 262] width 120 height 277
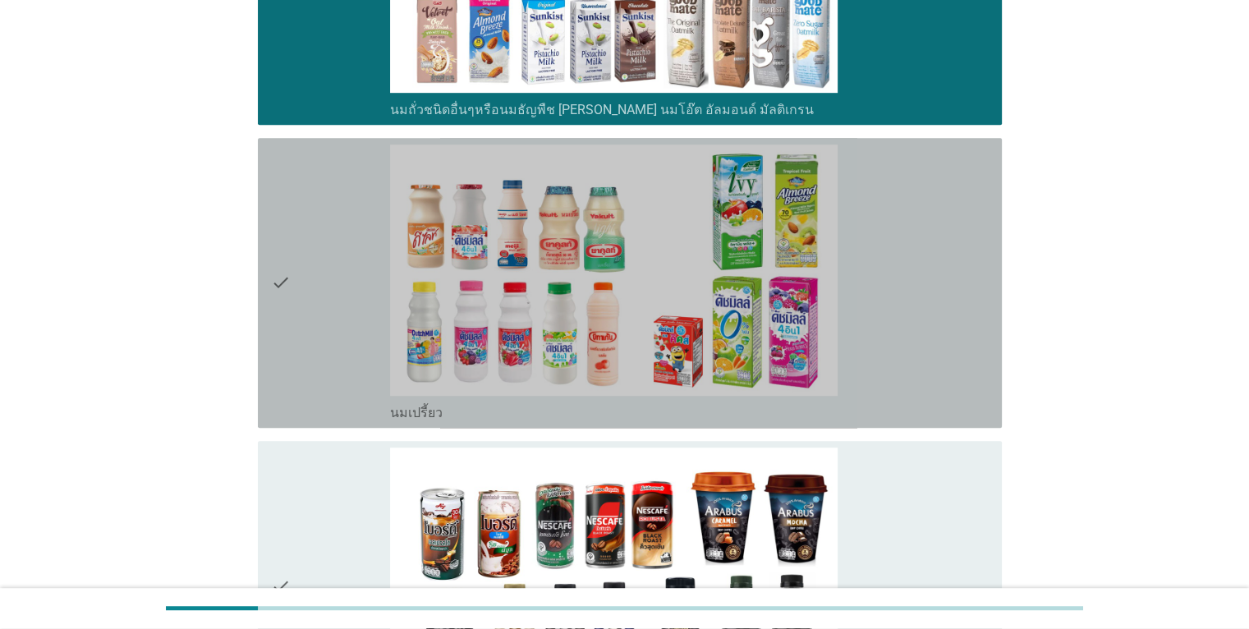
click at [336, 283] on div "check" at bounding box center [331, 283] width 120 height 277
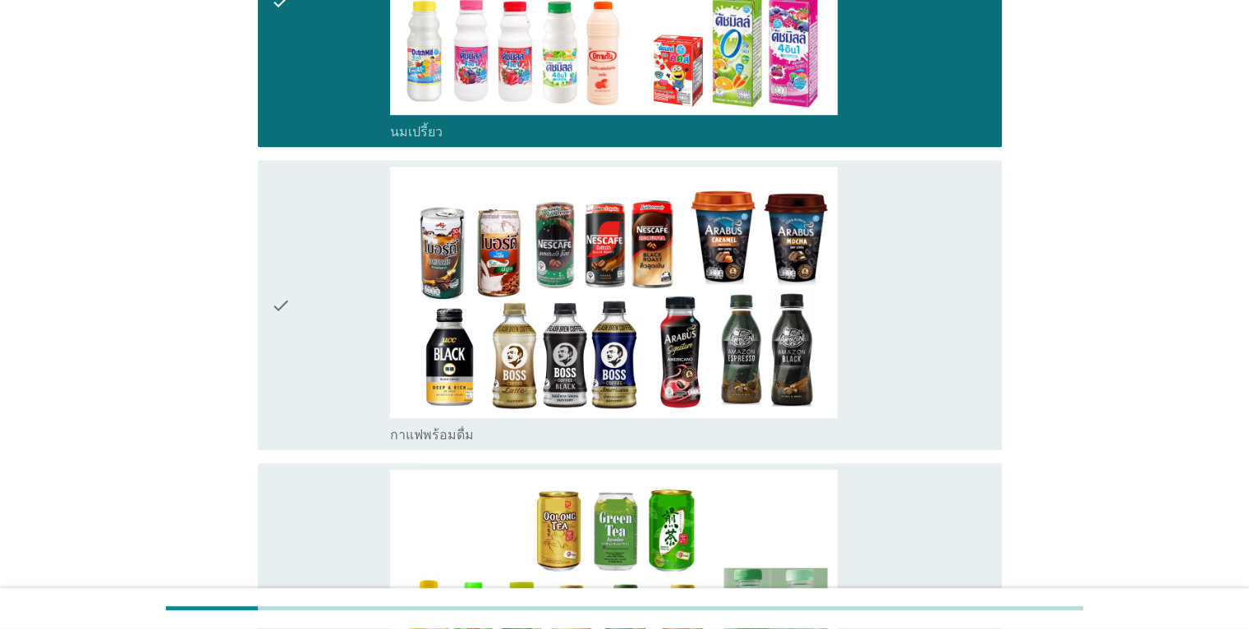
scroll to position [1226, 0]
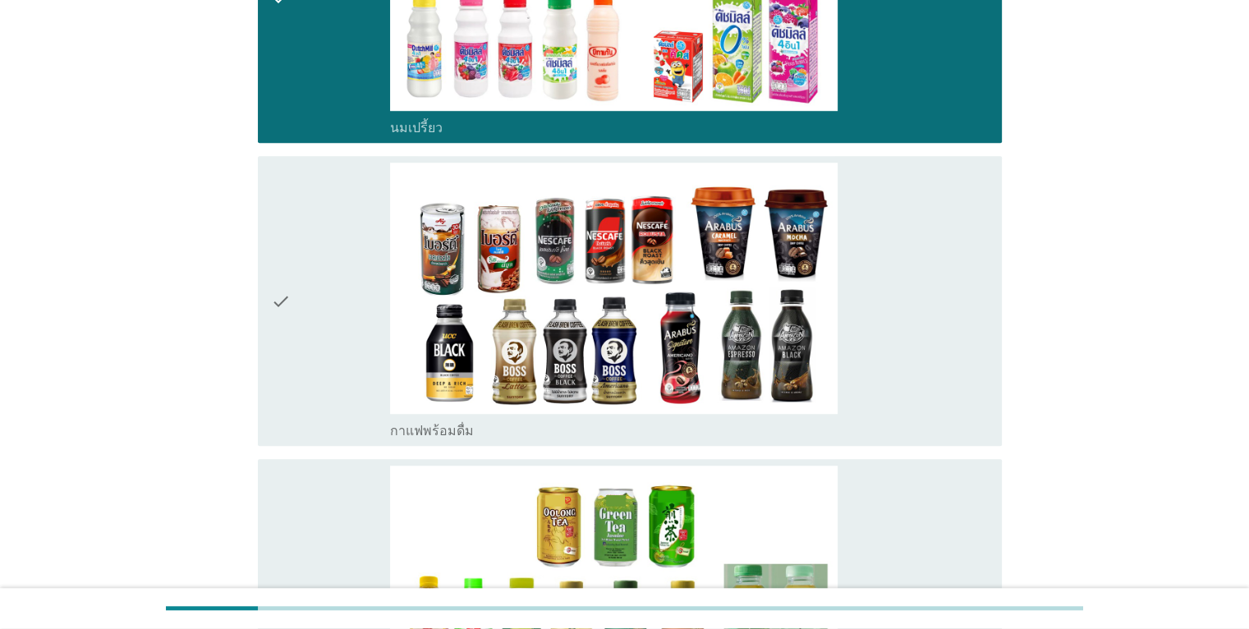
click at [302, 253] on div "check" at bounding box center [331, 301] width 120 height 277
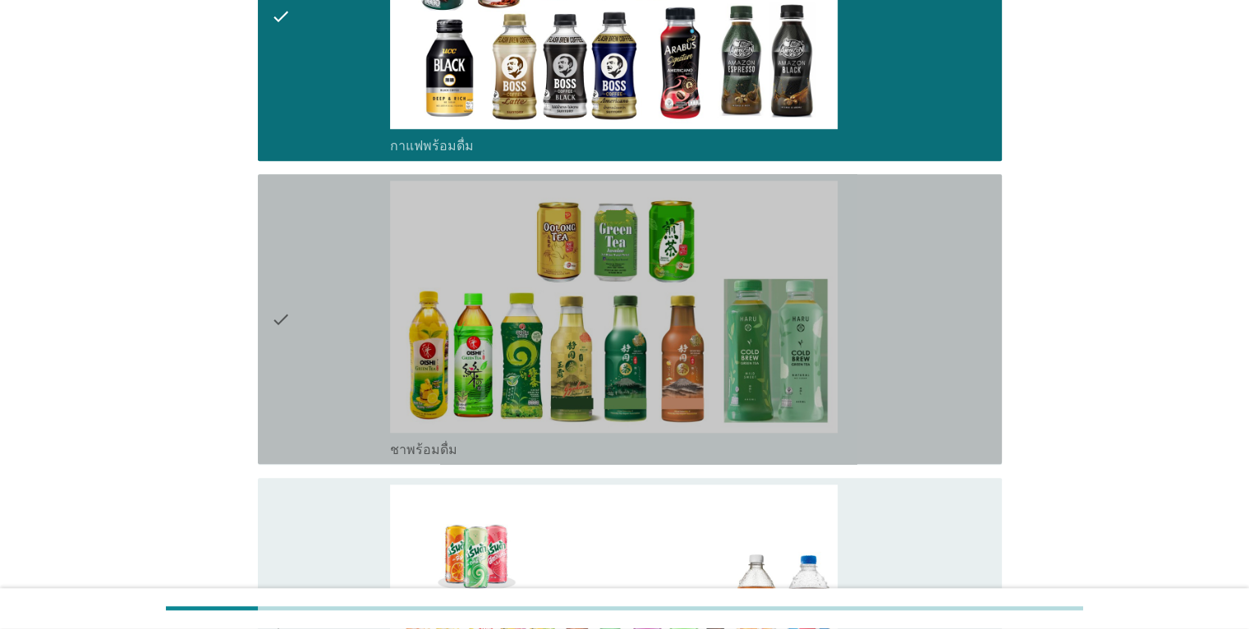
click at [302, 253] on div "check" at bounding box center [331, 319] width 120 height 277
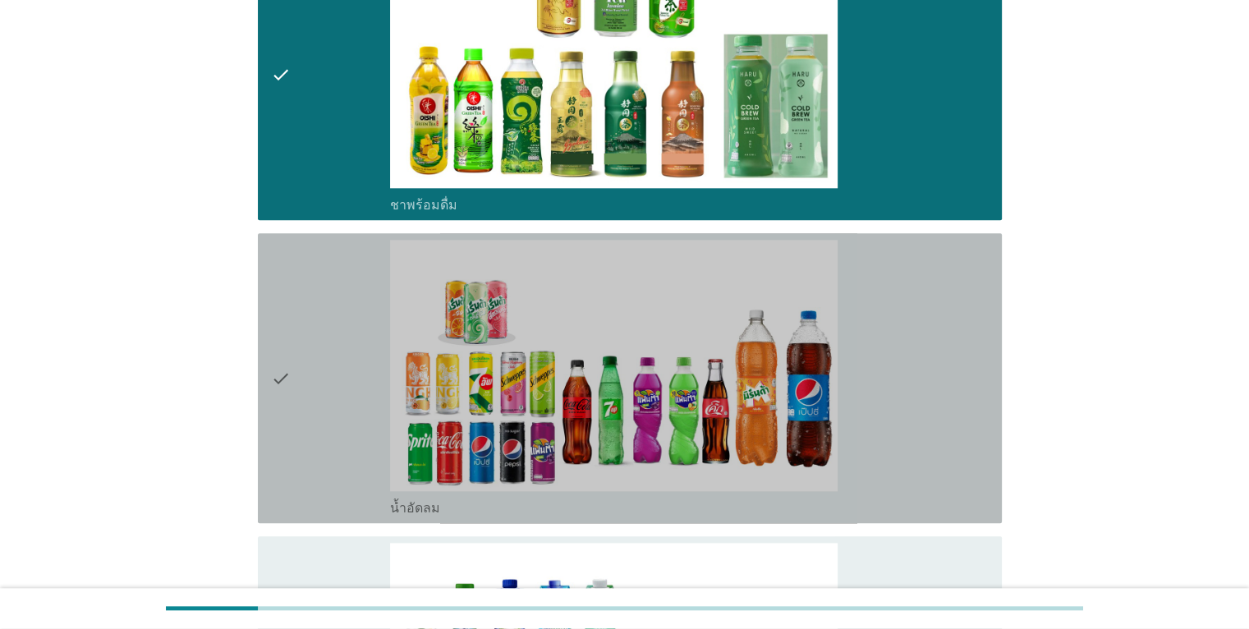
click at [302, 253] on div "check" at bounding box center [331, 378] width 120 height 277
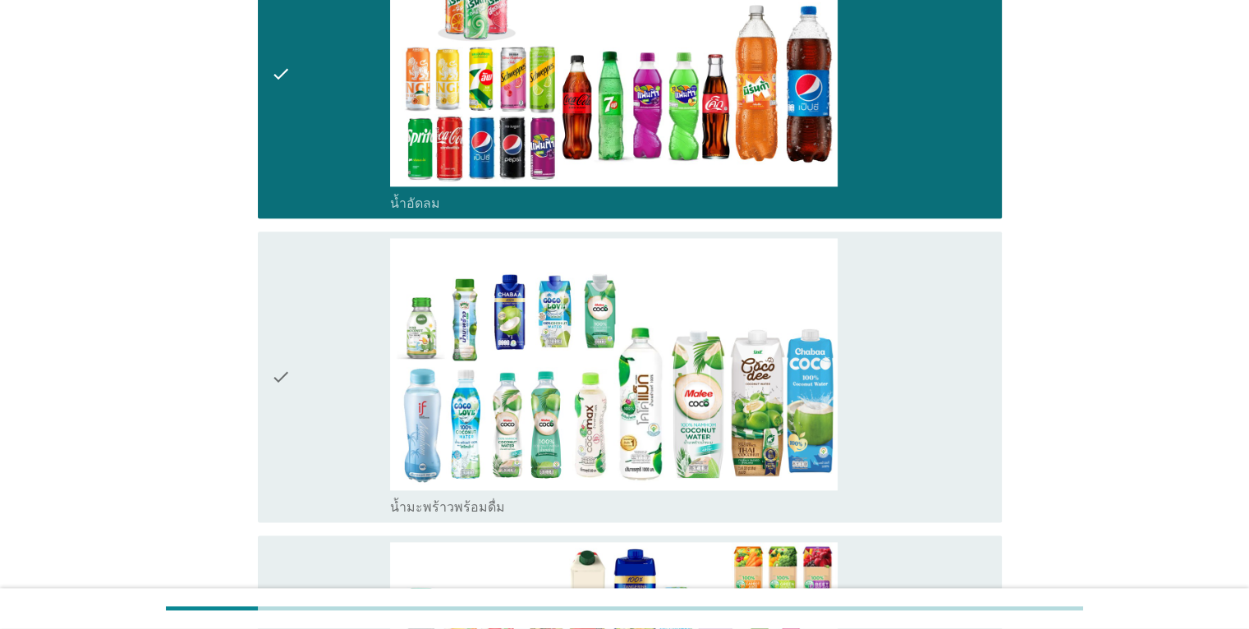
scroll to position [2073, 0]
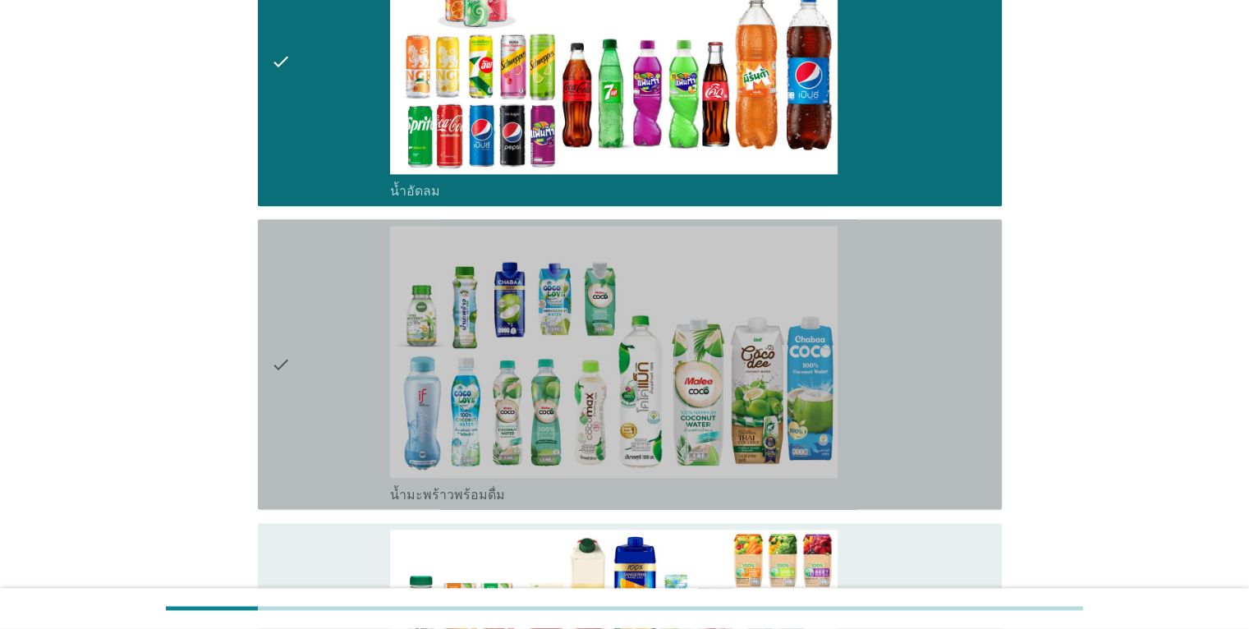
click at [302, 253] on div "check" at bounding box center [331, 364] width 120 height 277
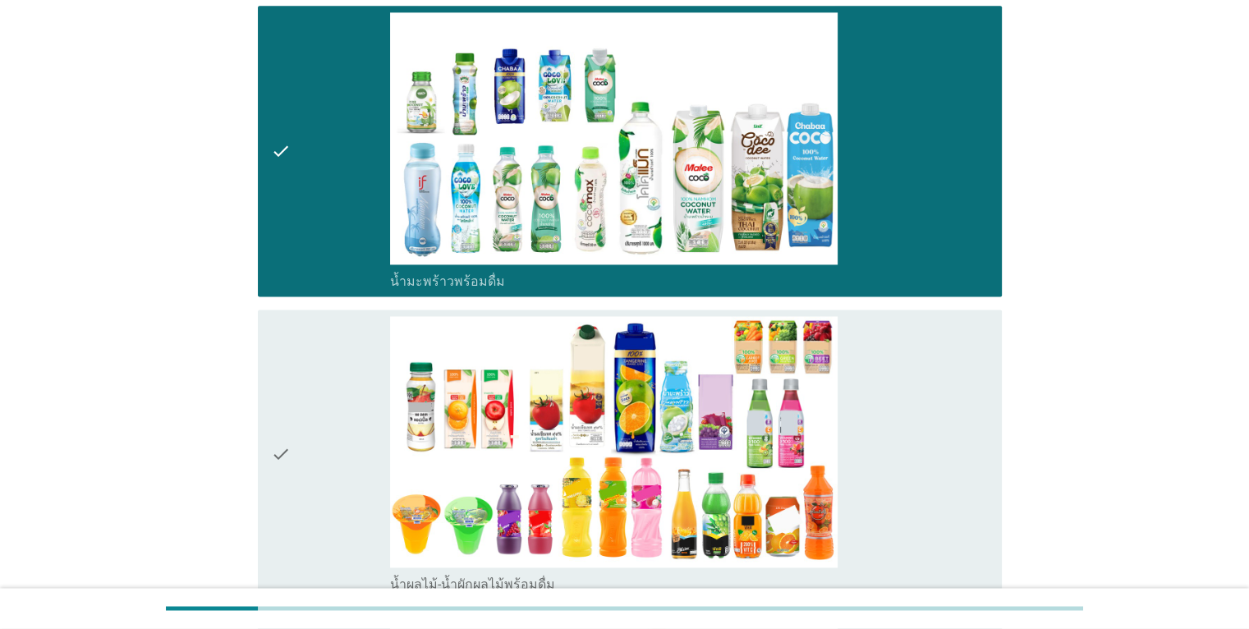
scroll to position [2319, 0]
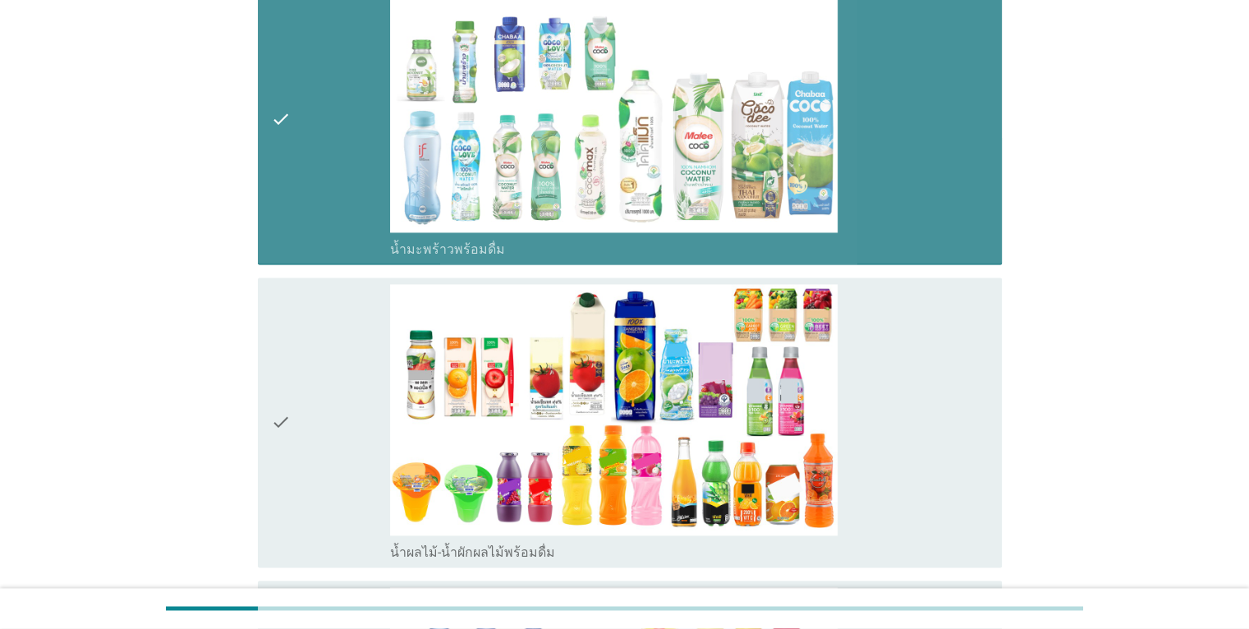
click at [302, 253] on div "check" at bounding box center [331, 118] width 120 height 277
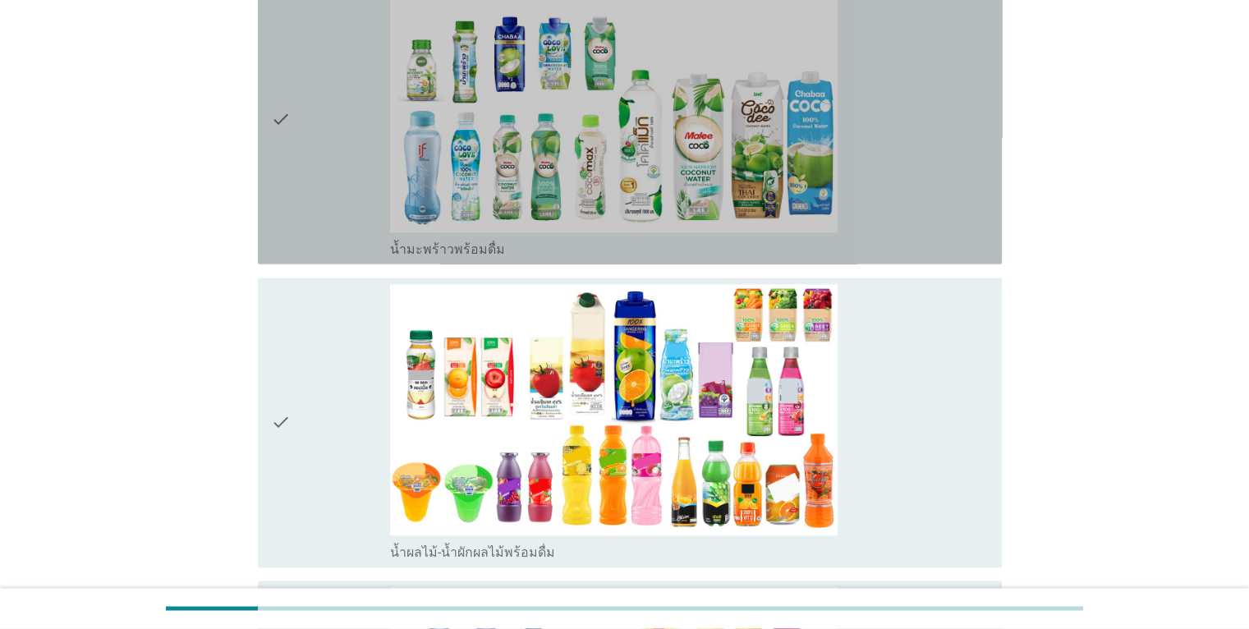
click at [302, 253] on div "check" at bounding box center [331, 118] width 120 height 277
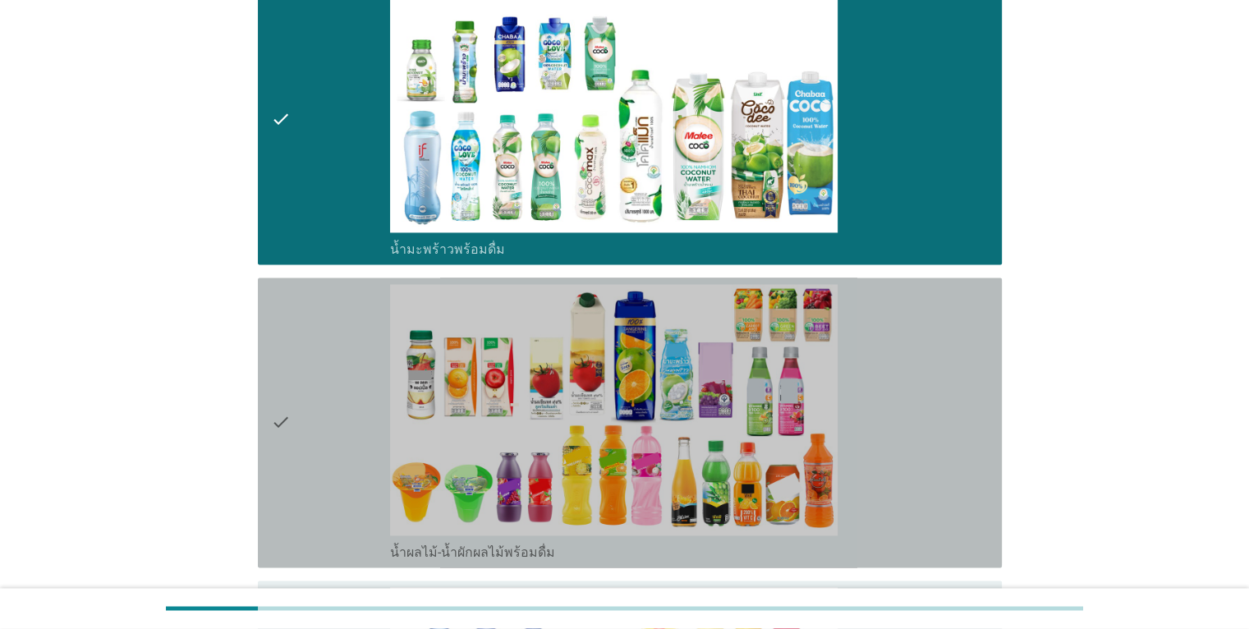
click at [308, 363] on div "check" at bounding box center [331, 422] width 120 height 277
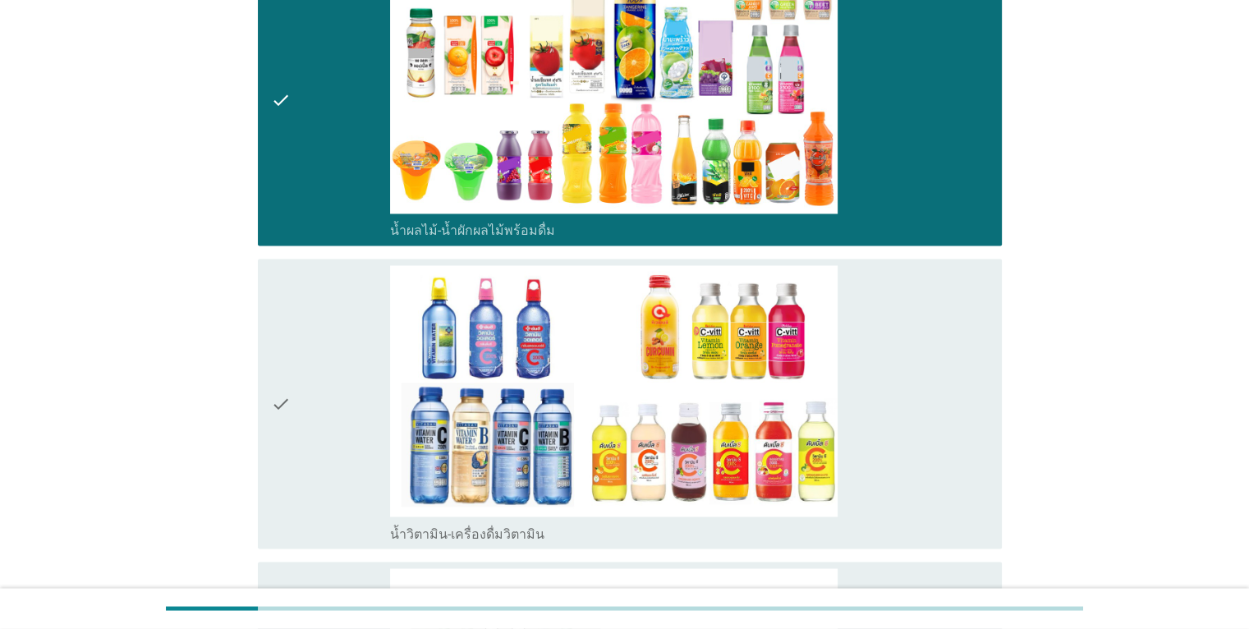
click at [308, 363] on div "check" at bounding box center [331, 403] width 120 height 277
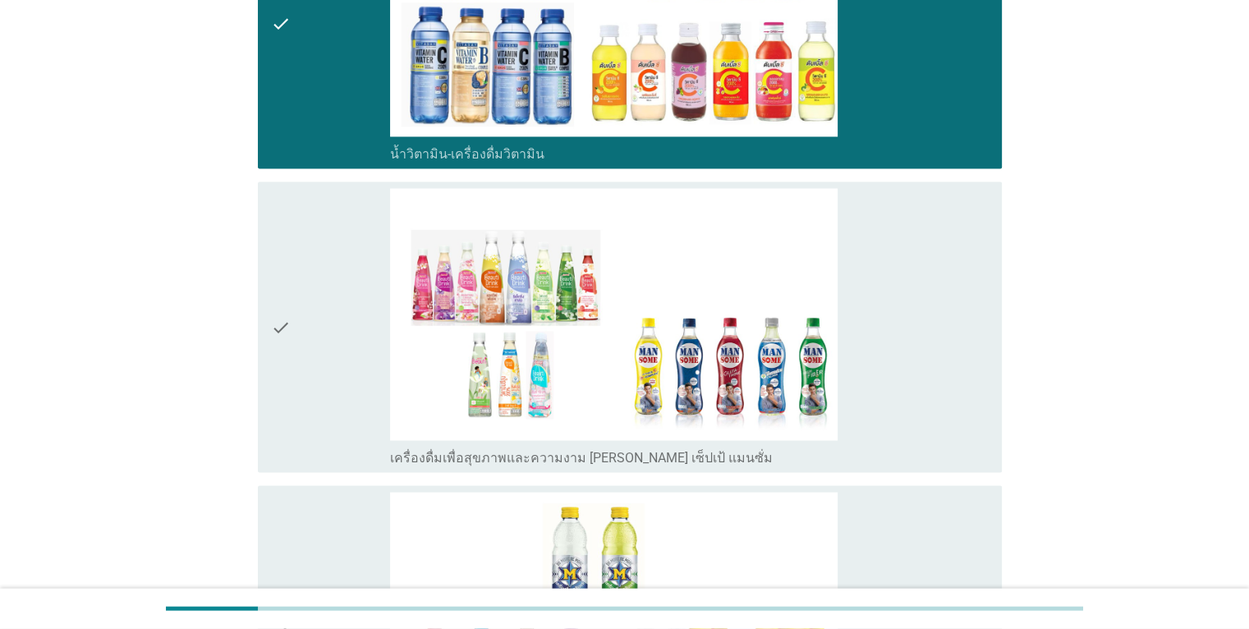
click at [308, 363] on div "check" at bounding box center [331, 326] width 120 height 277
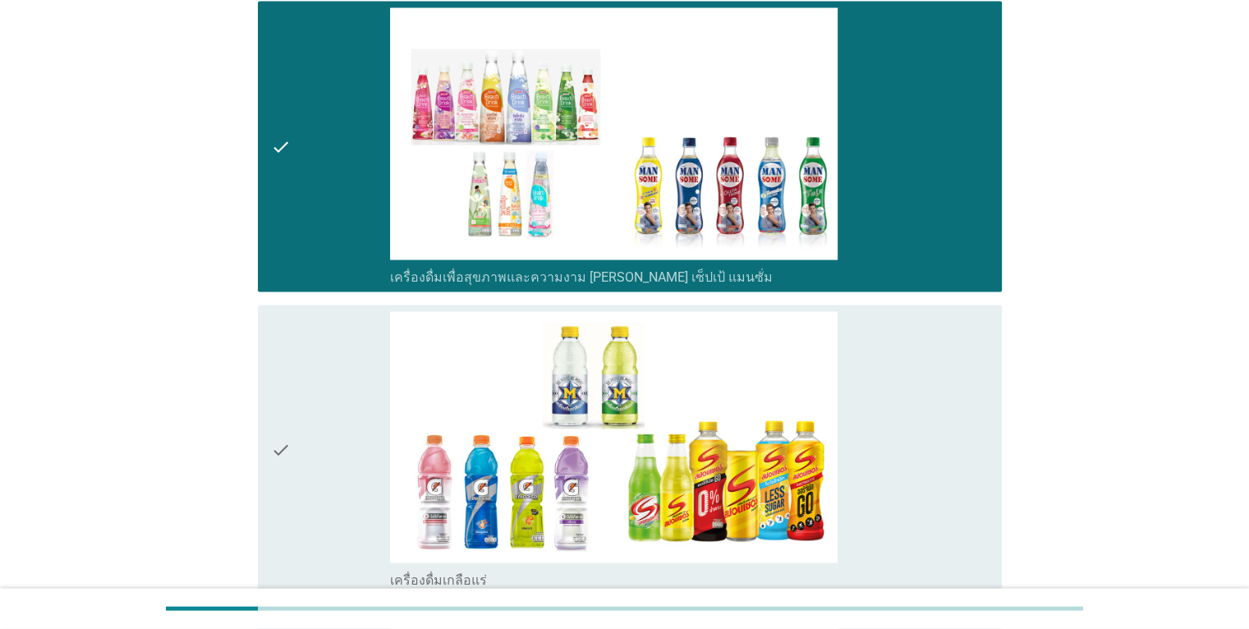
scroll to position [3301, 0]
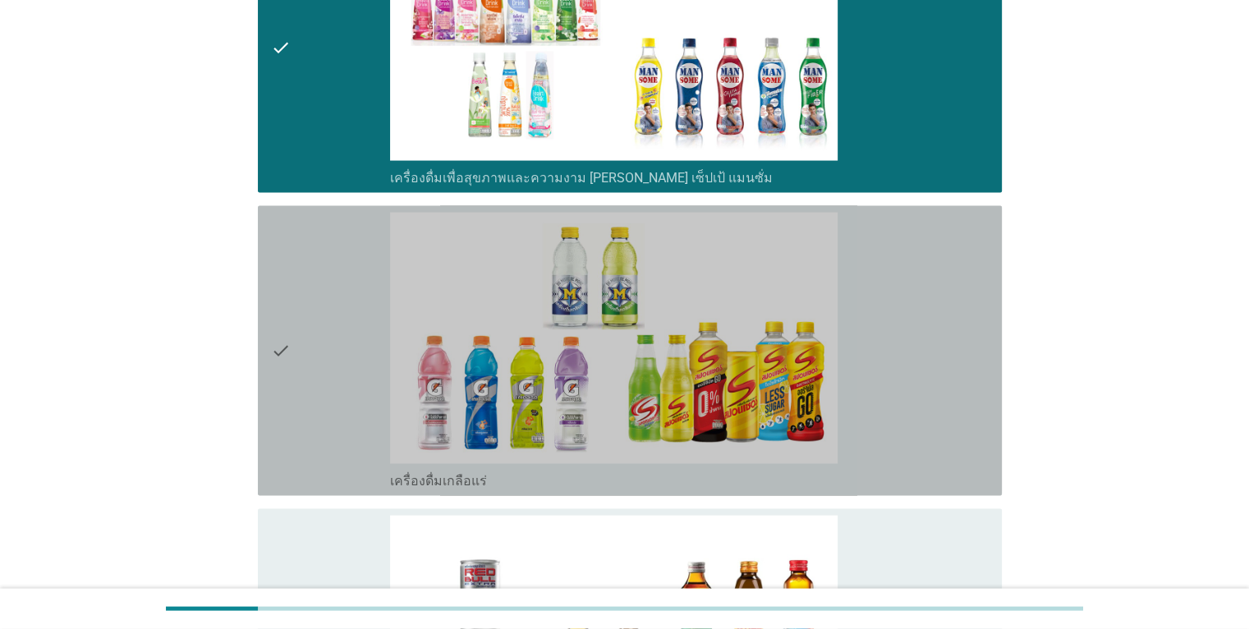
click at [308, 363] on div "check" at bounding box center [331, 351] width 120 height 277
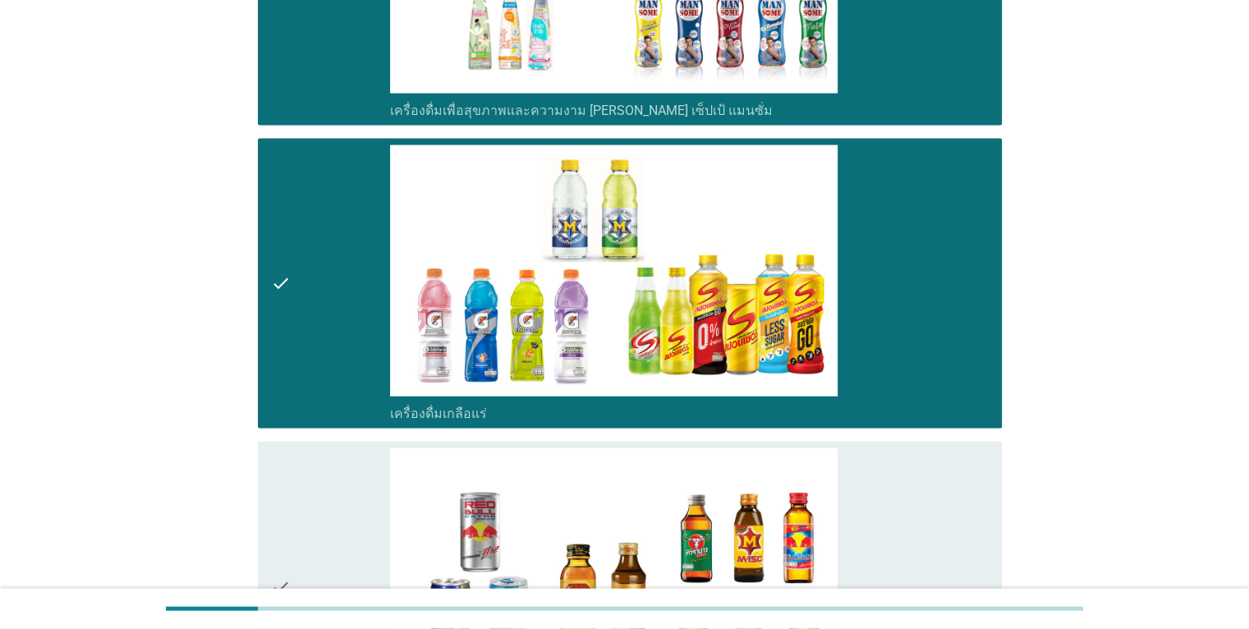
scroll to position [3532, 0]
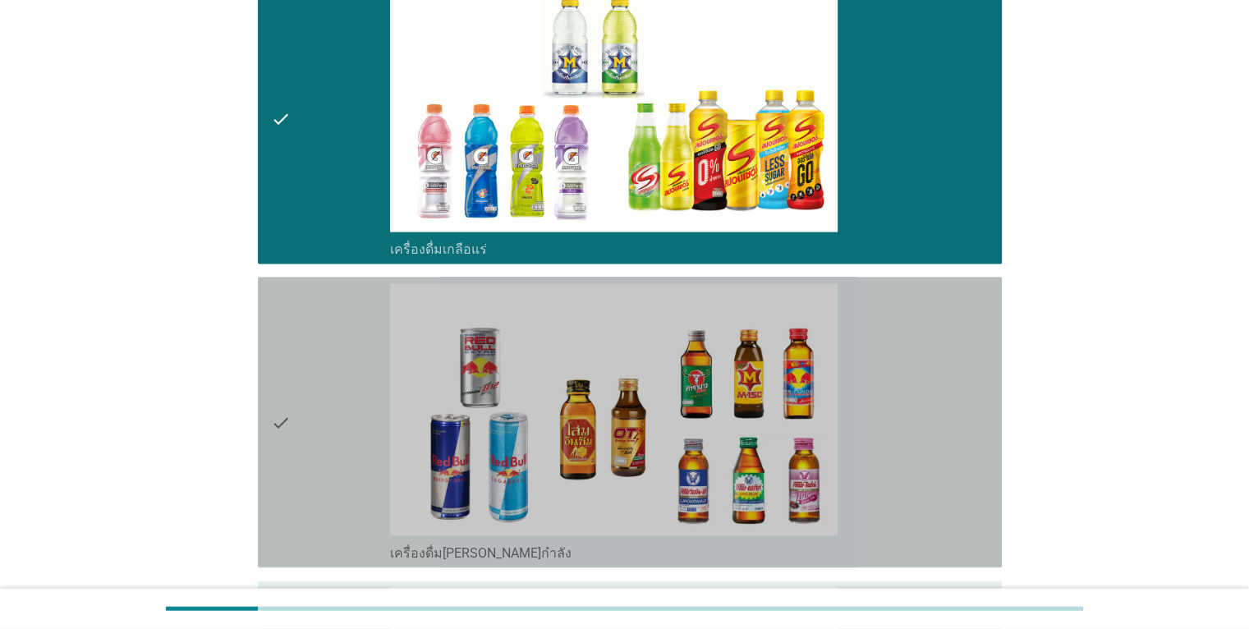
click at [308, 363] on div "check" at bounding box center [331, 422] width 120 height 277
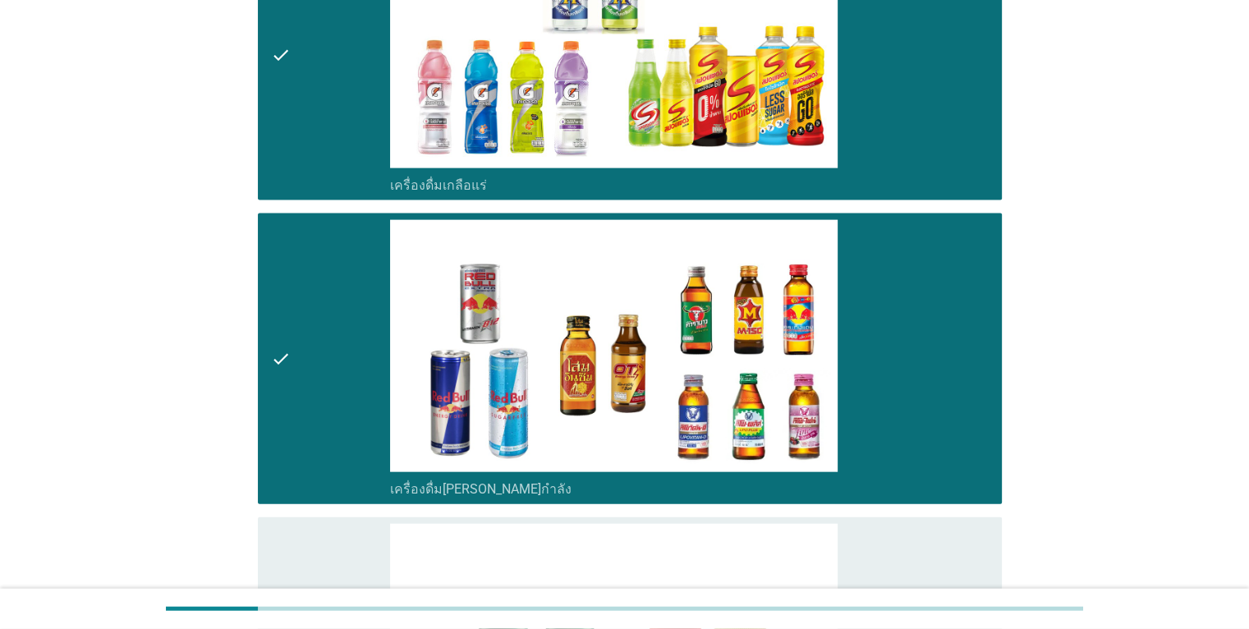
scroll to position [3794, 0]
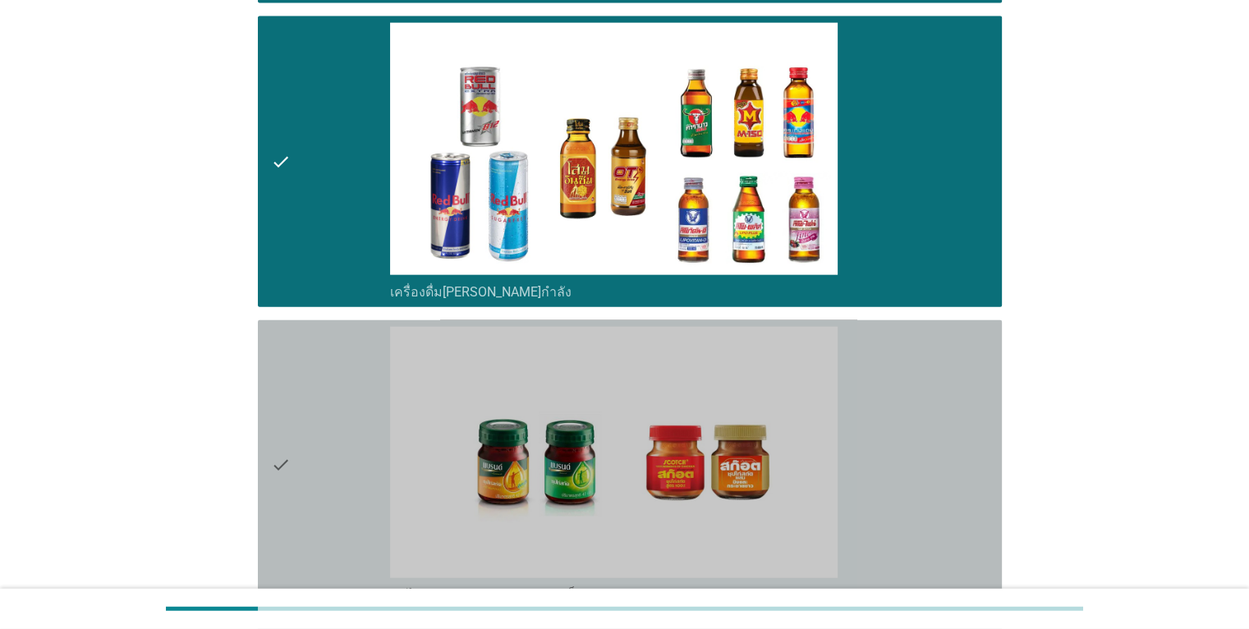
click at [318, 409] on div "check" at bounding box center [331, 465] width 120 height 277
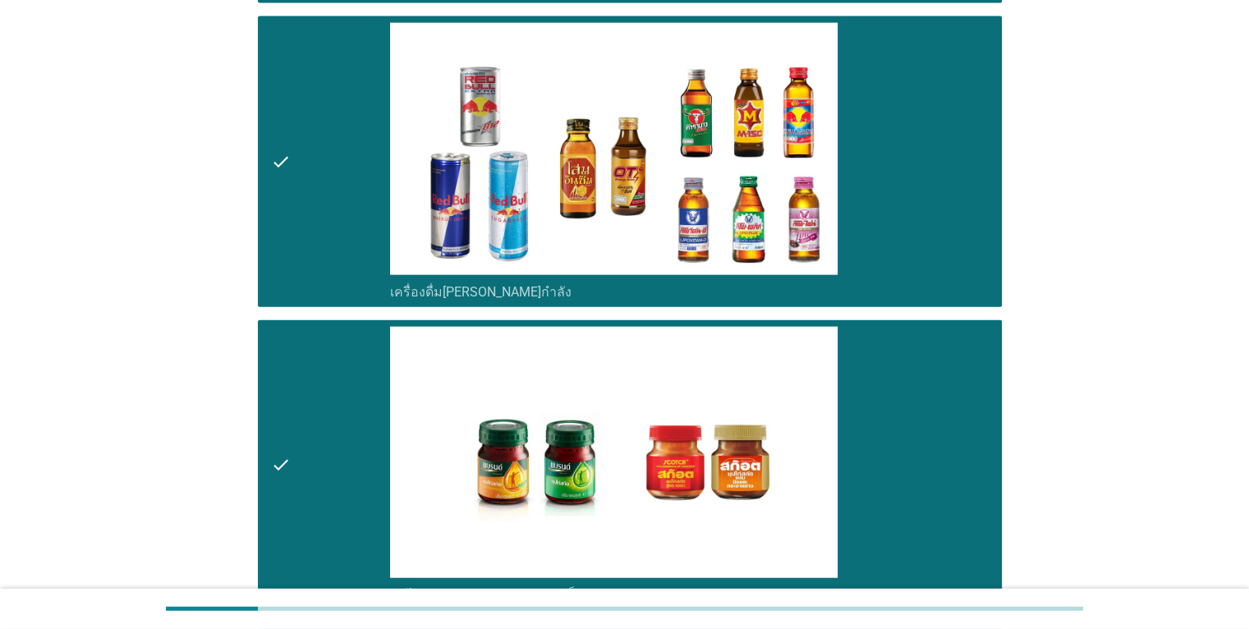
scroll to position [4006, 0]
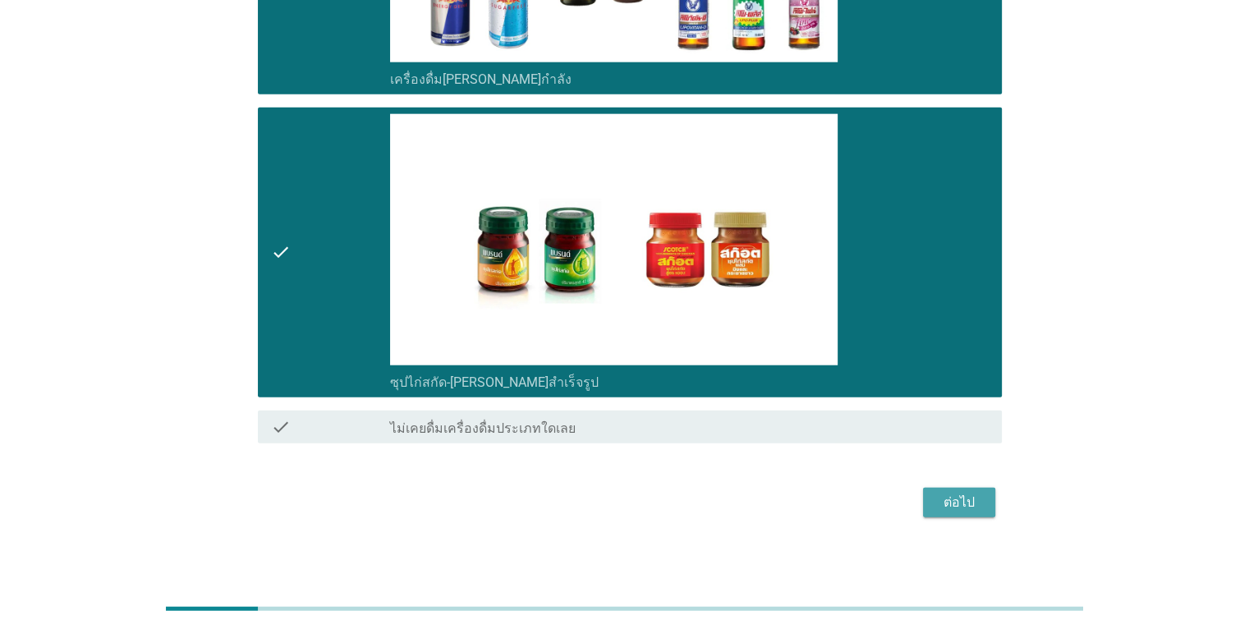
click at [949, 493] on div "ต่อไป" at bounding box center [959, 503] width 46 height 20
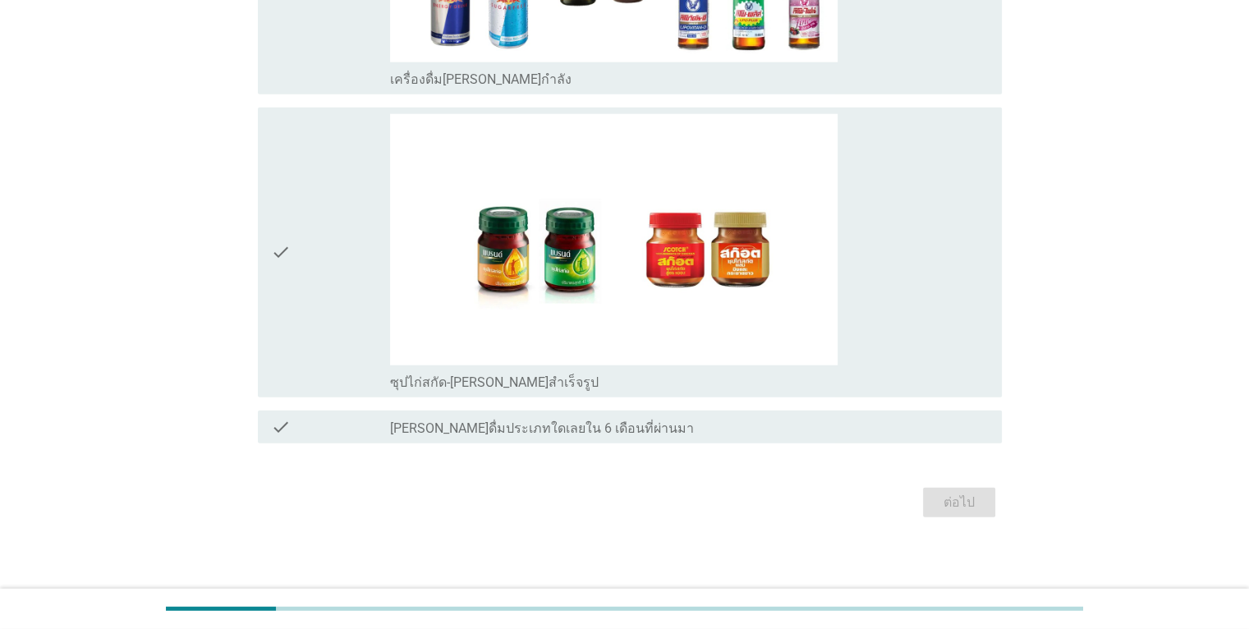
scroll to position [0, 0]
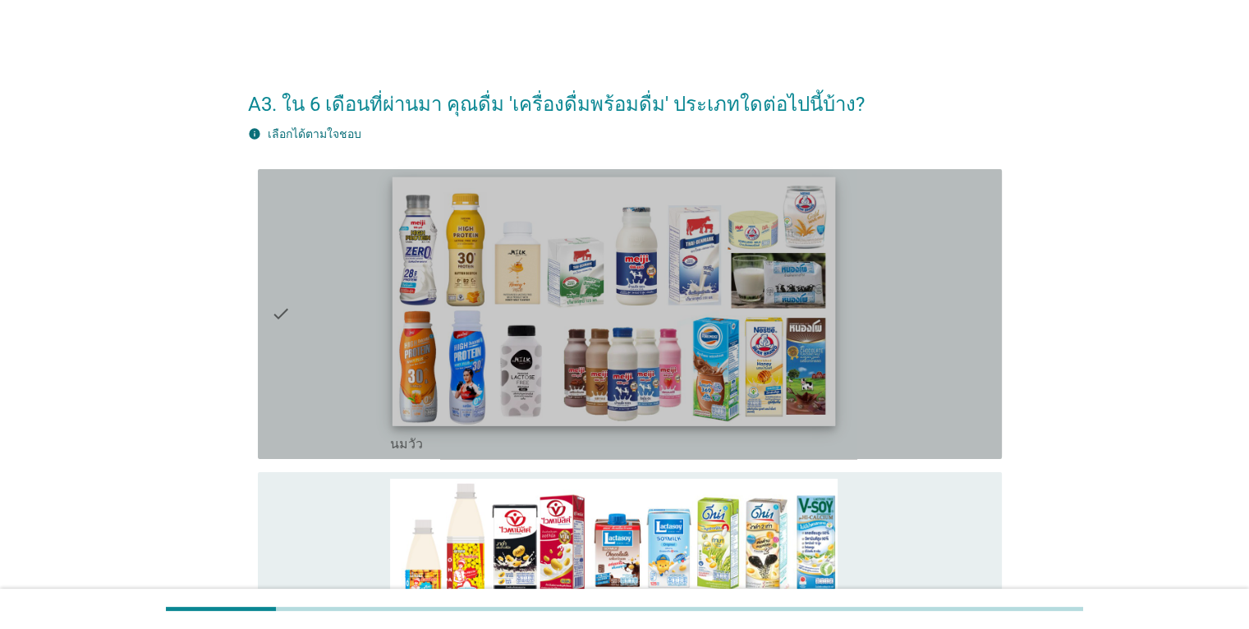
click at [610, 327] on img at bounding box center [614, 301] width 443 height 249
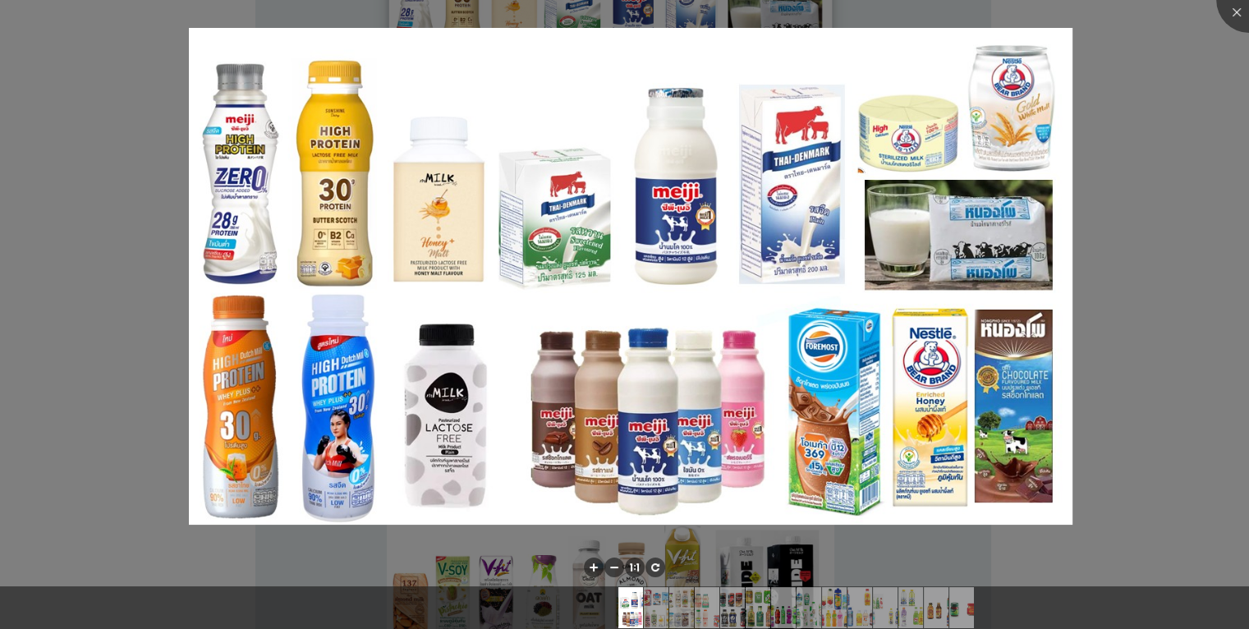
scroll to position [263, 0]
click at [1235, 15] on div at bounding box center [1250, 0] width 66 height 66
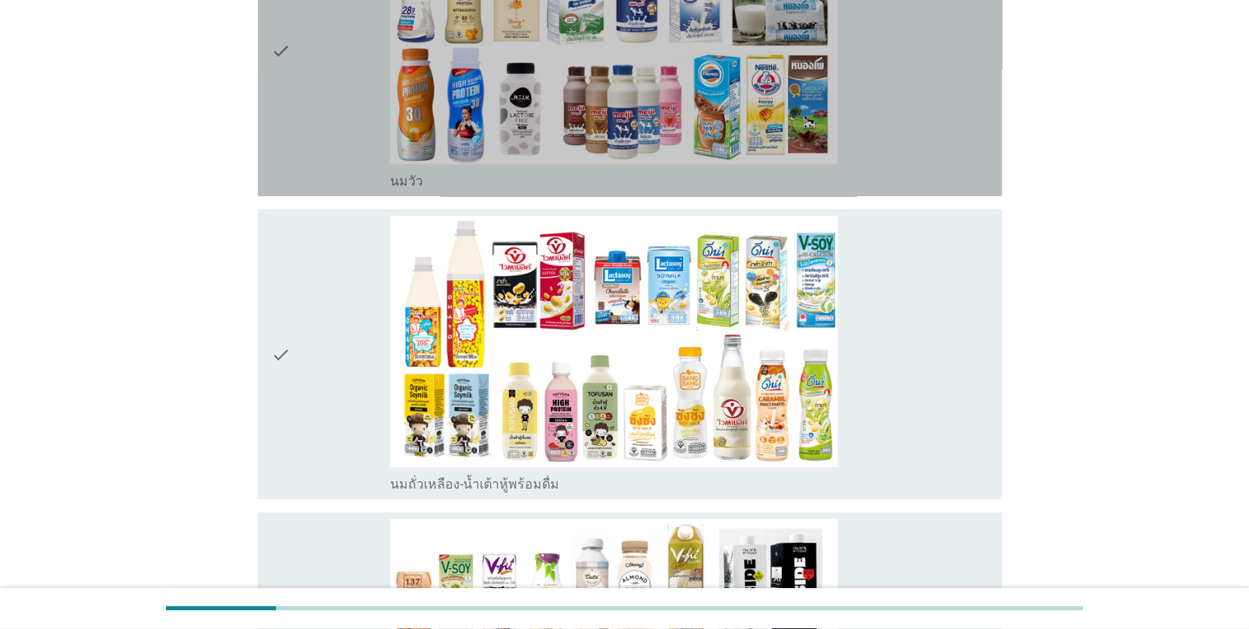
click at [333, 81] on div "check" at bounding box center [331, 51] width 120 height 277
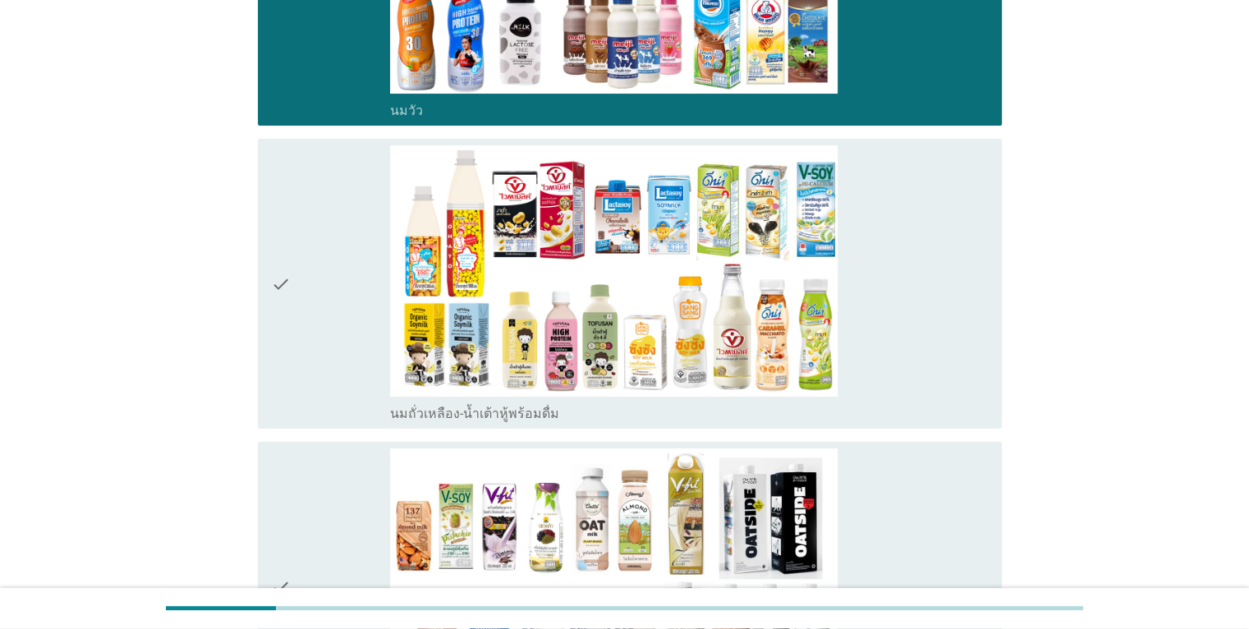
scroll to position [335, 0]
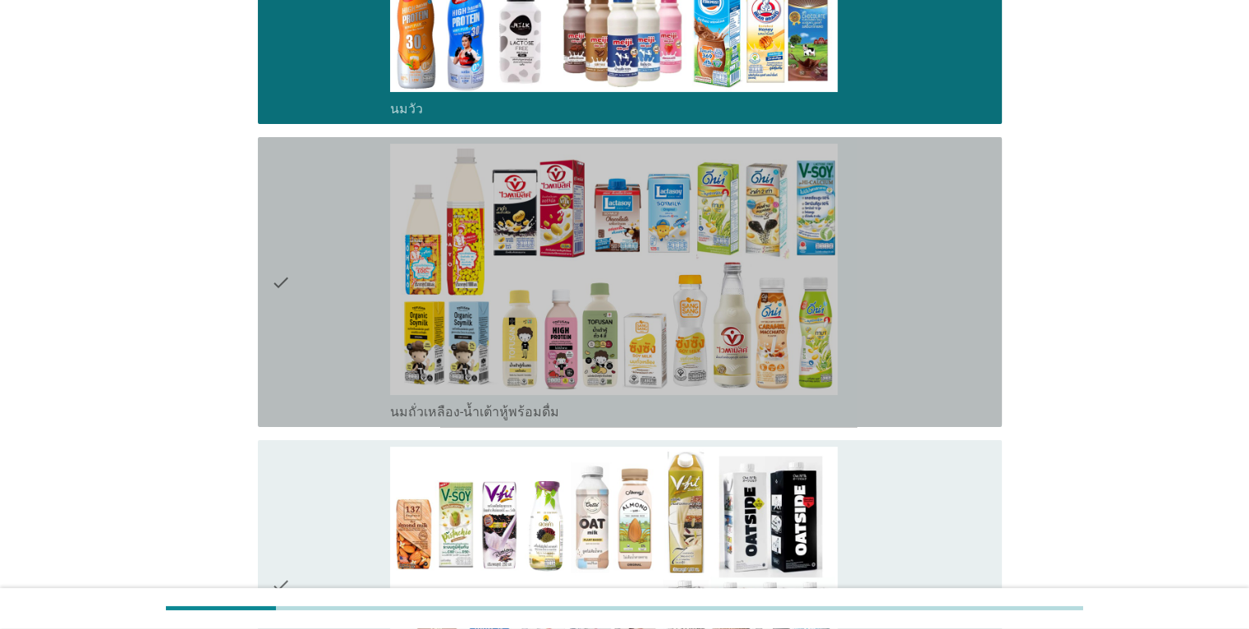
click at [310, 194] on div "check" at bounding box center [331, 282] width 120 height 277
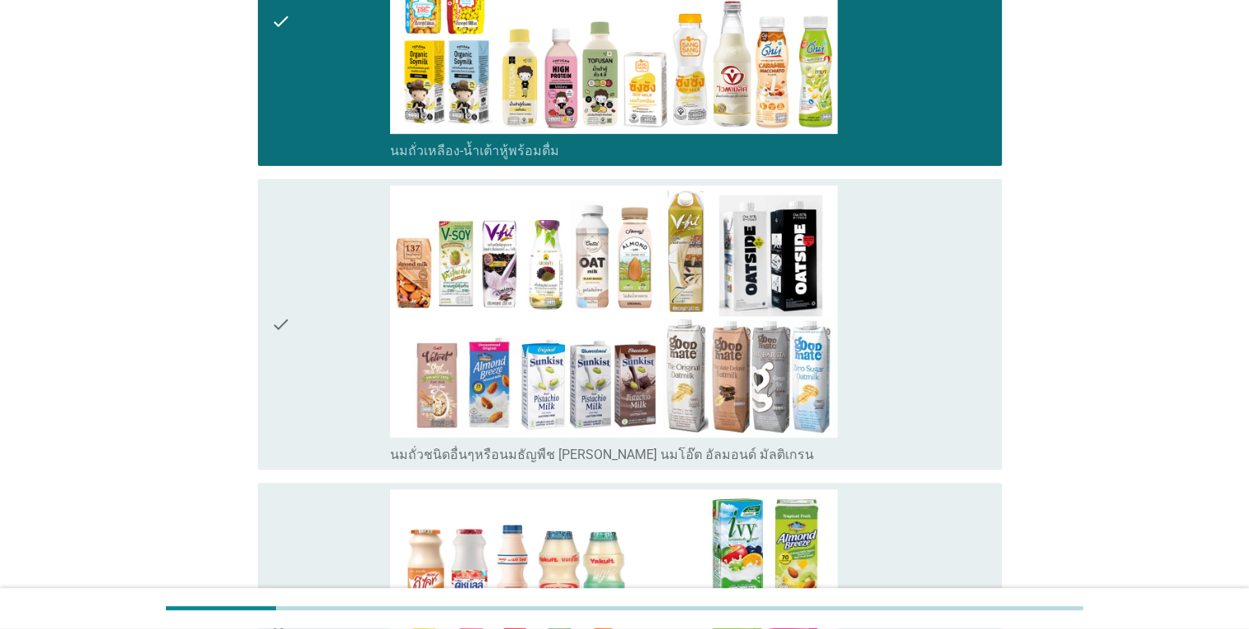
click at [310, 194] on div "check" at bounding box center [331, 324] width 120 height 277
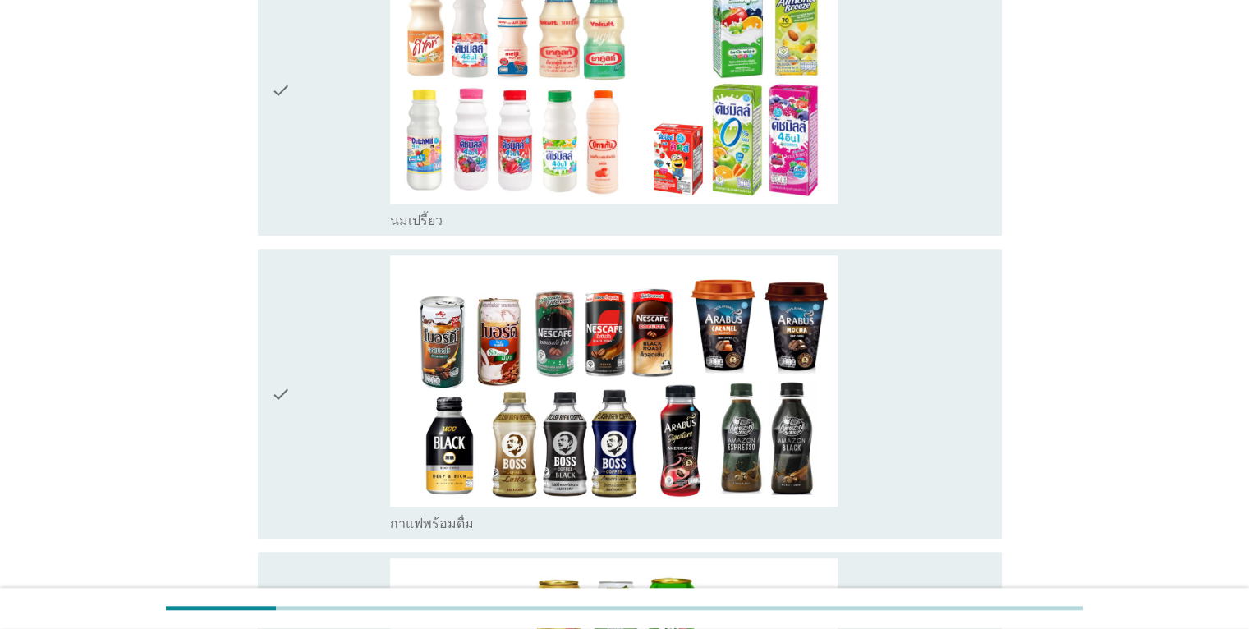
scroll to position [1161, 0]
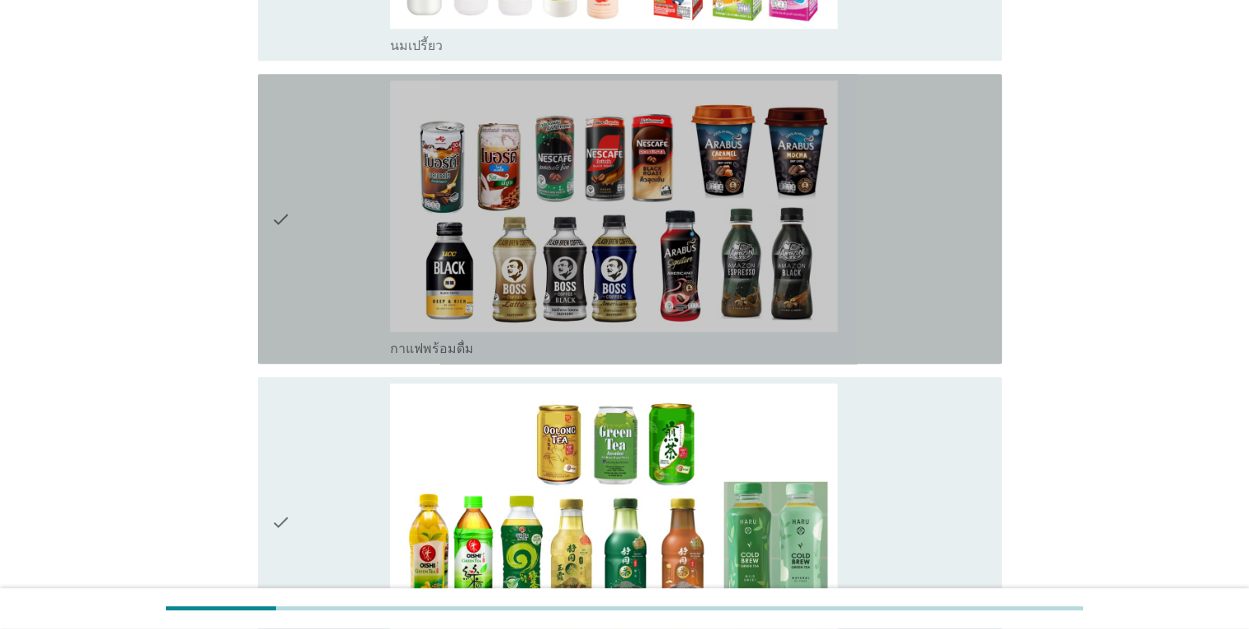
click at [310, 194] on div "check" at bounding box center [331, 219] width 120 height 277
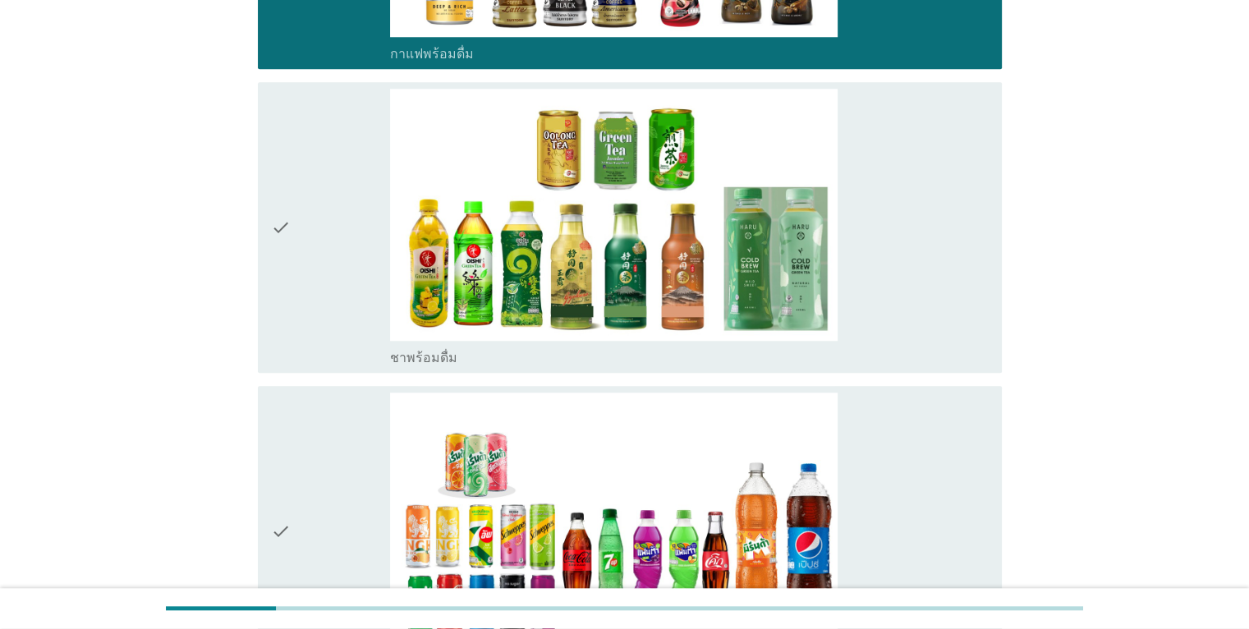
scroll to position [1607, 0]
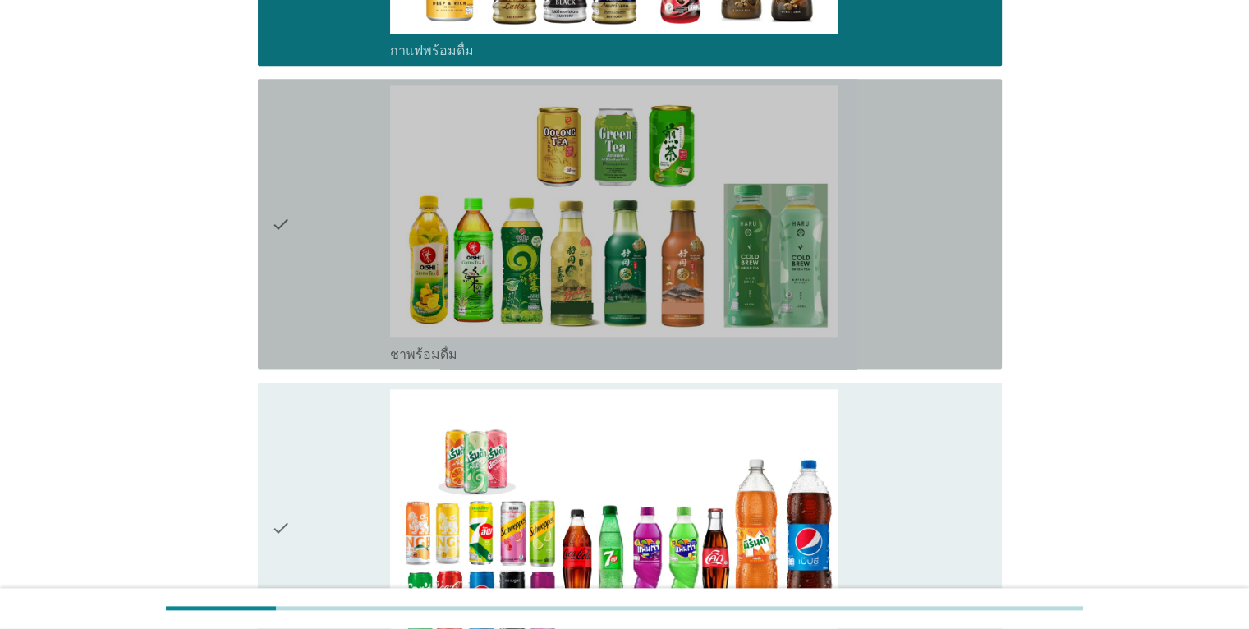
click at [310, 194] on div "check" at bounding box center [331, 223] width 120 height 277
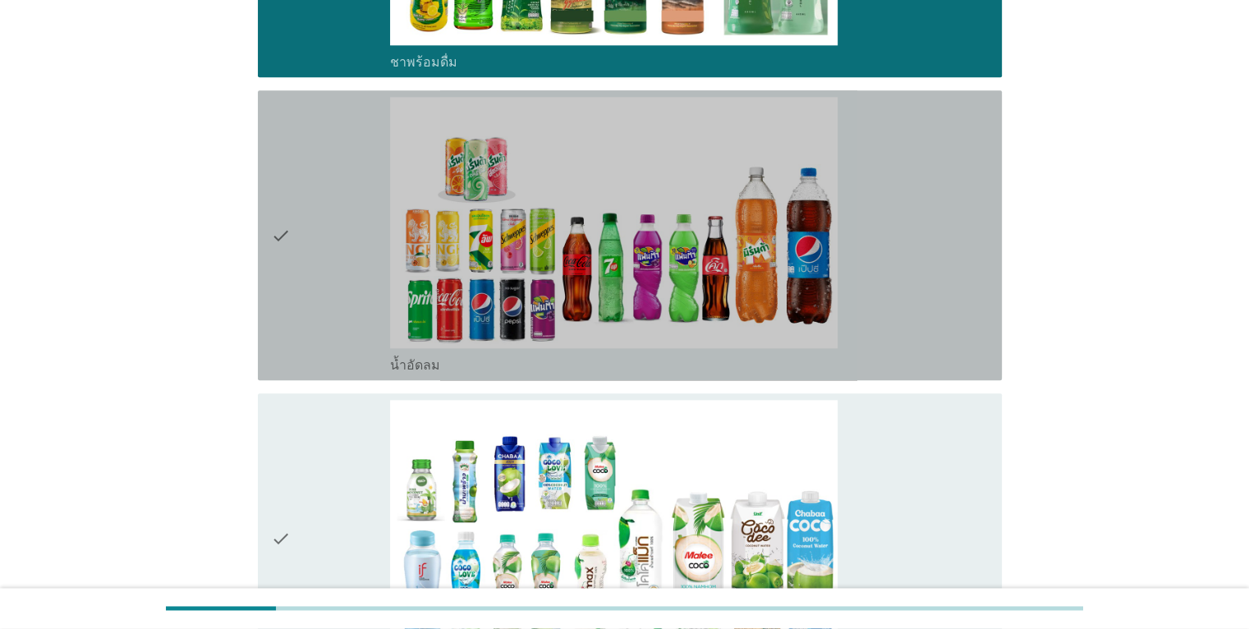
click at [310, 194] on div "check" at bounding box center [331, 235] width 120 height 277
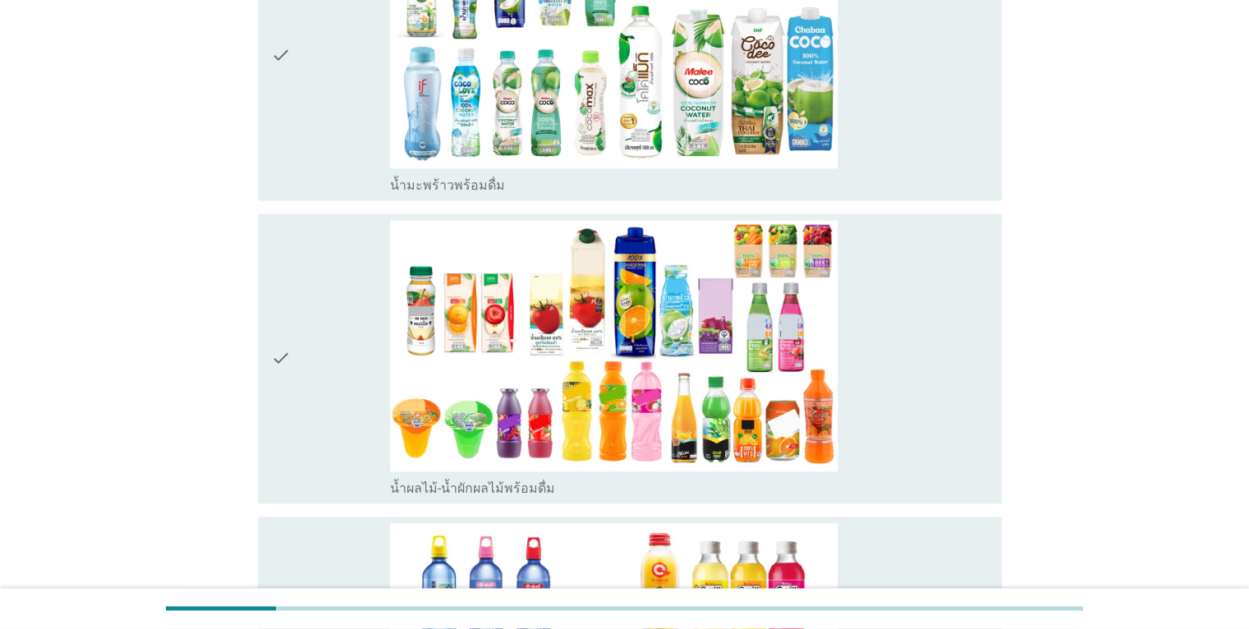
scroll to position [2386, 0]
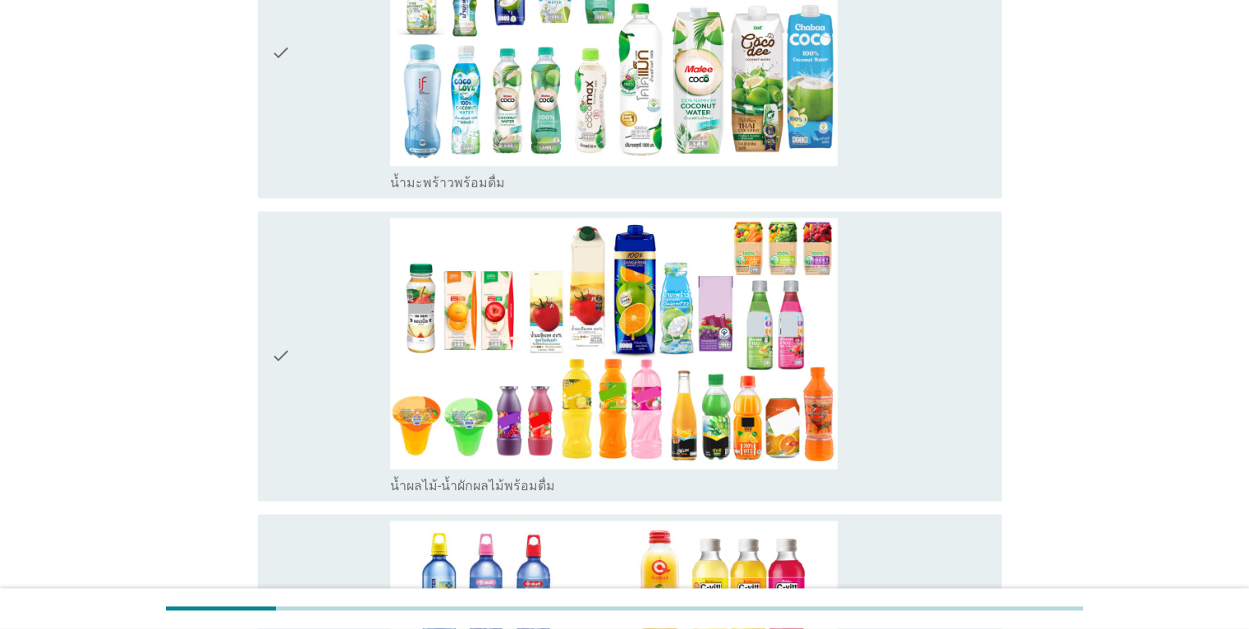
click at [310, 194] on div "check check_box_outline_blank น้ำมะพร้าวพร้อมดื่ม" at bounding box center [625, 52] width 754 height 303
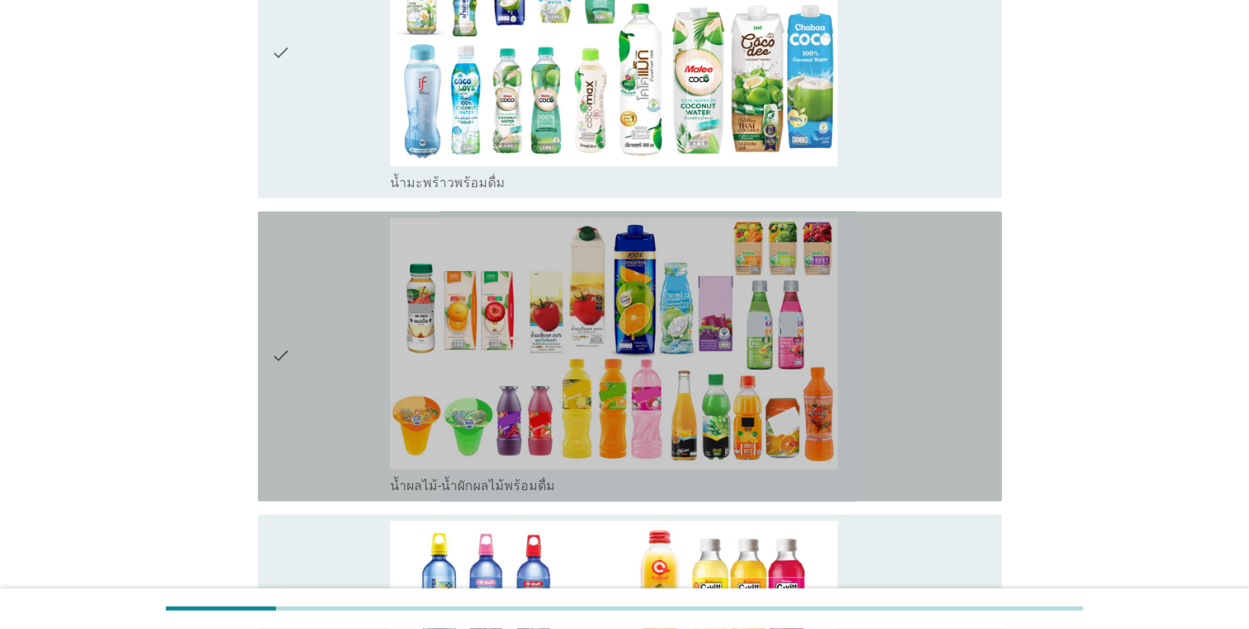
click at [319, 289] on div "check" at bounding box center [331, 356] width 120 height 277
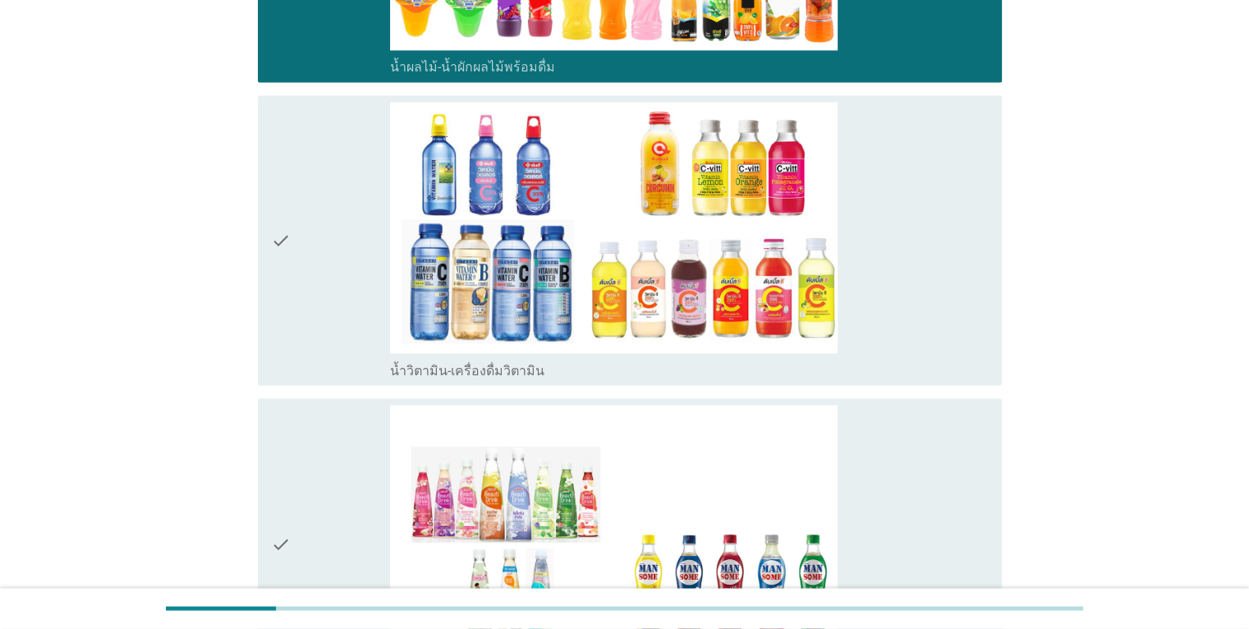
scroll to position [2814, 0]
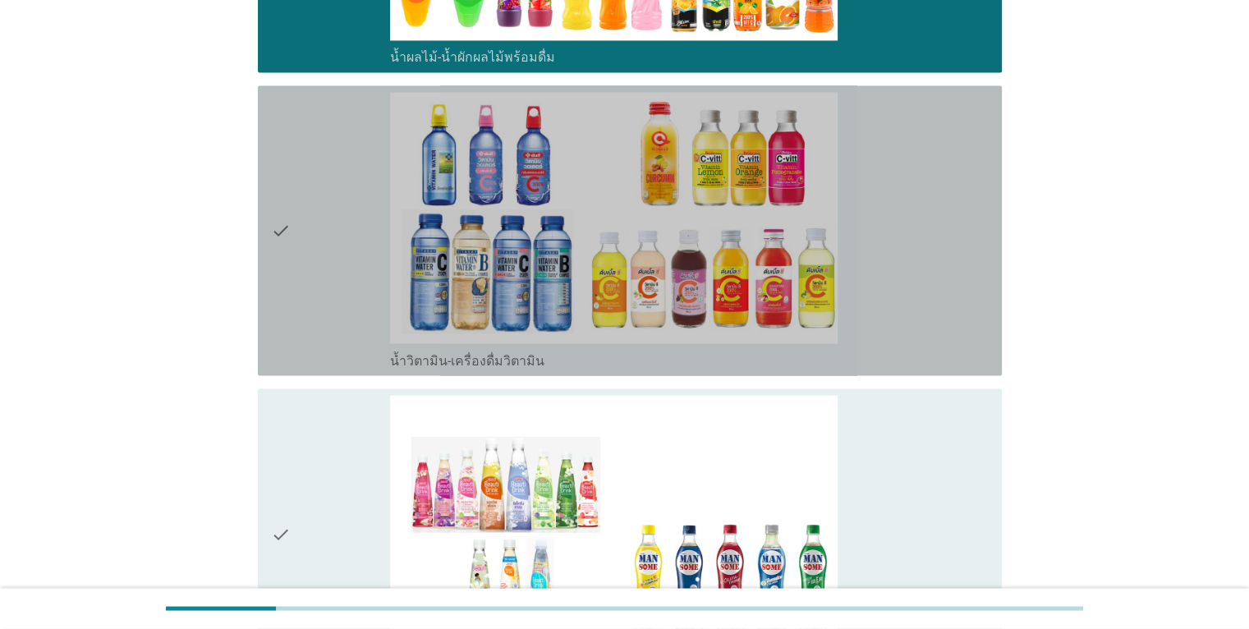
click at [319, 289] on div "check" at bounding box center [331, 230] width 120 height 277
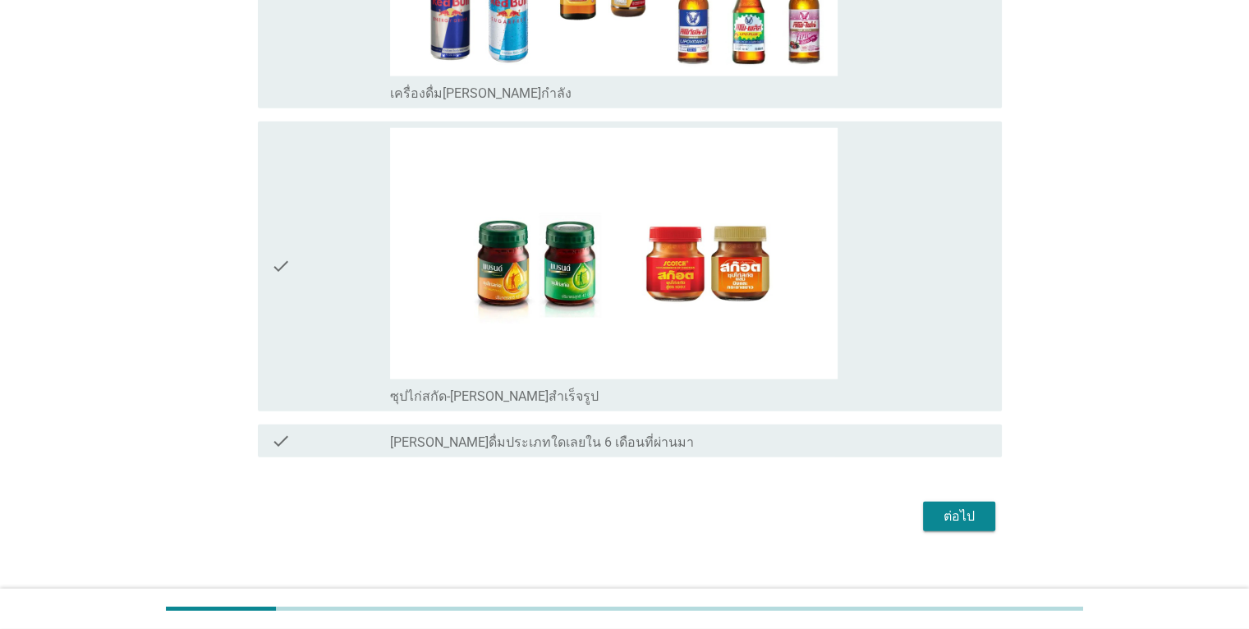
scroll to position [3997, 0]
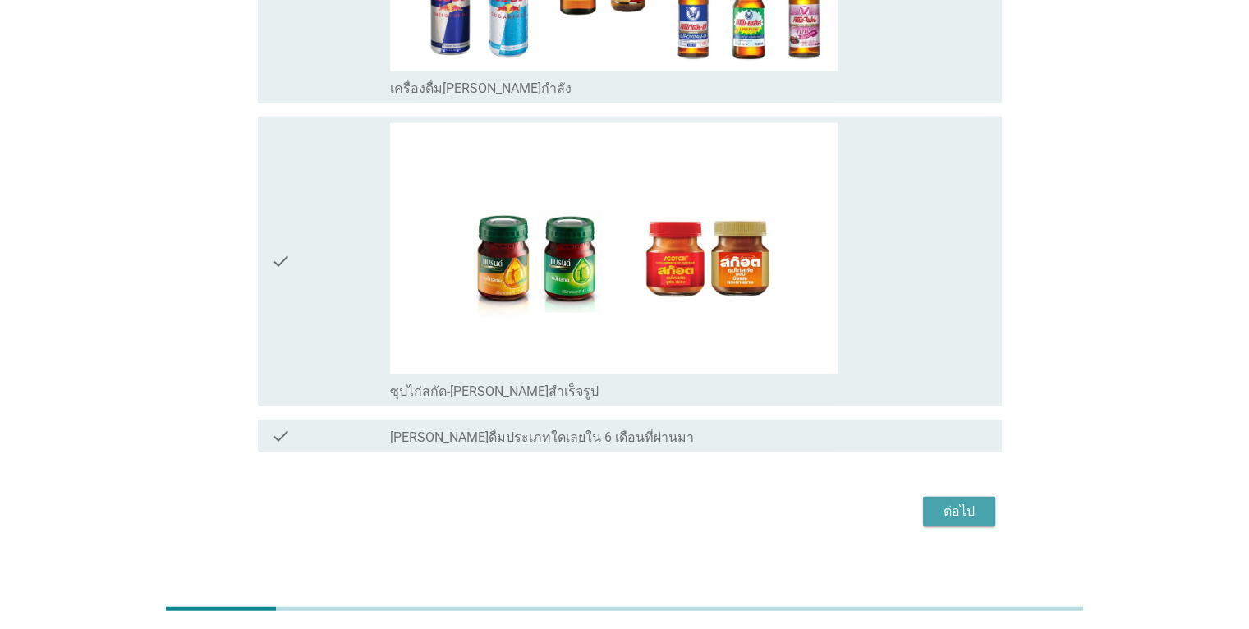
click at [949, 504] on div "ต่อไป" at bounding box center [959, 512] width 46 height 20
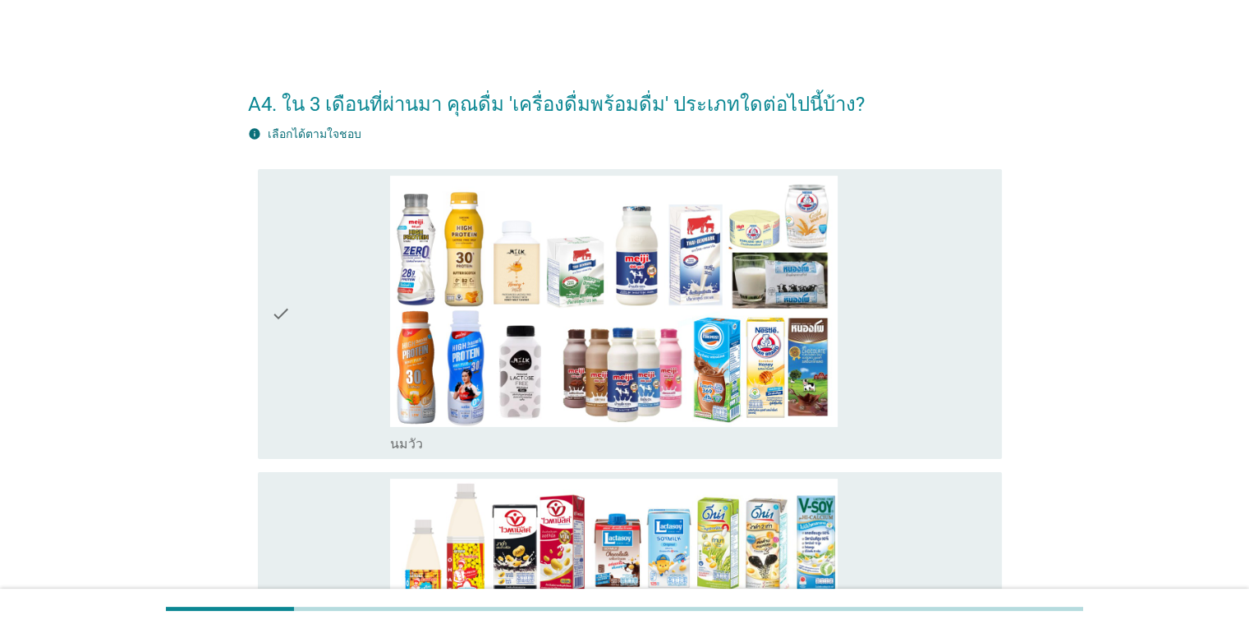
click at [895, 403] on div "check_box_outline_blank [PERSON_NAME]" at bounding box center [689, 314] width 598 height 277
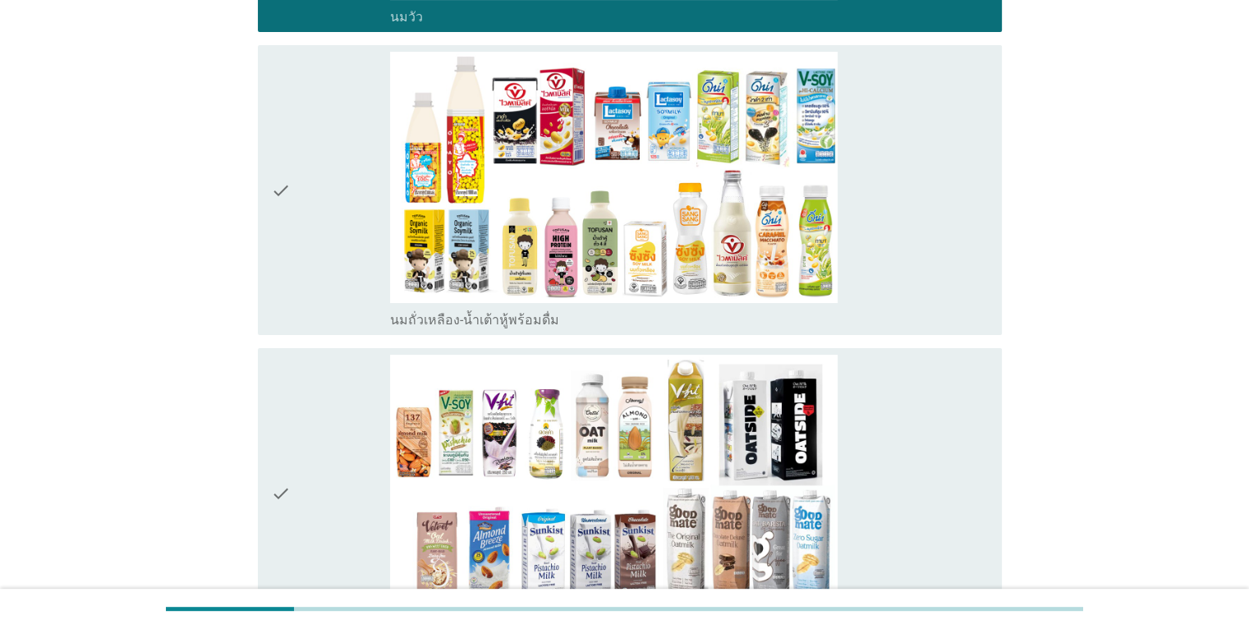
scroll to position [417, 0]
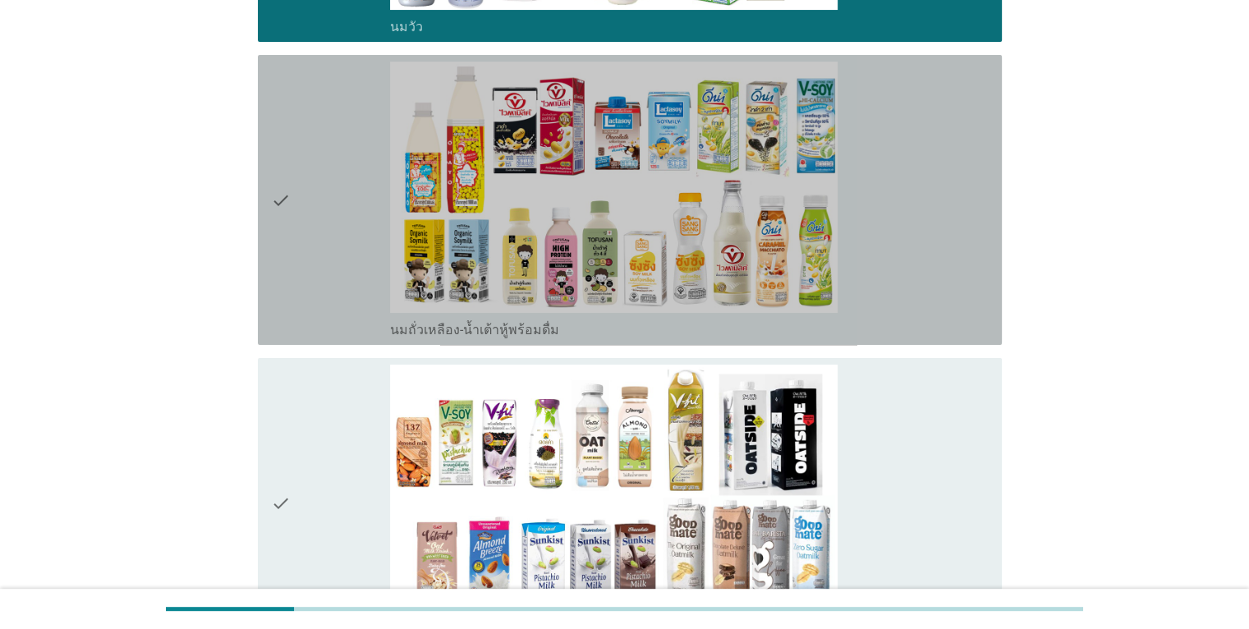
click at [909, 239] on div "check_box_outline_blank นมถั่วเหลือง-น้ำเต้าหู้พร้อมดื่ม" at bounding box center [689, 200] width 598 height 277
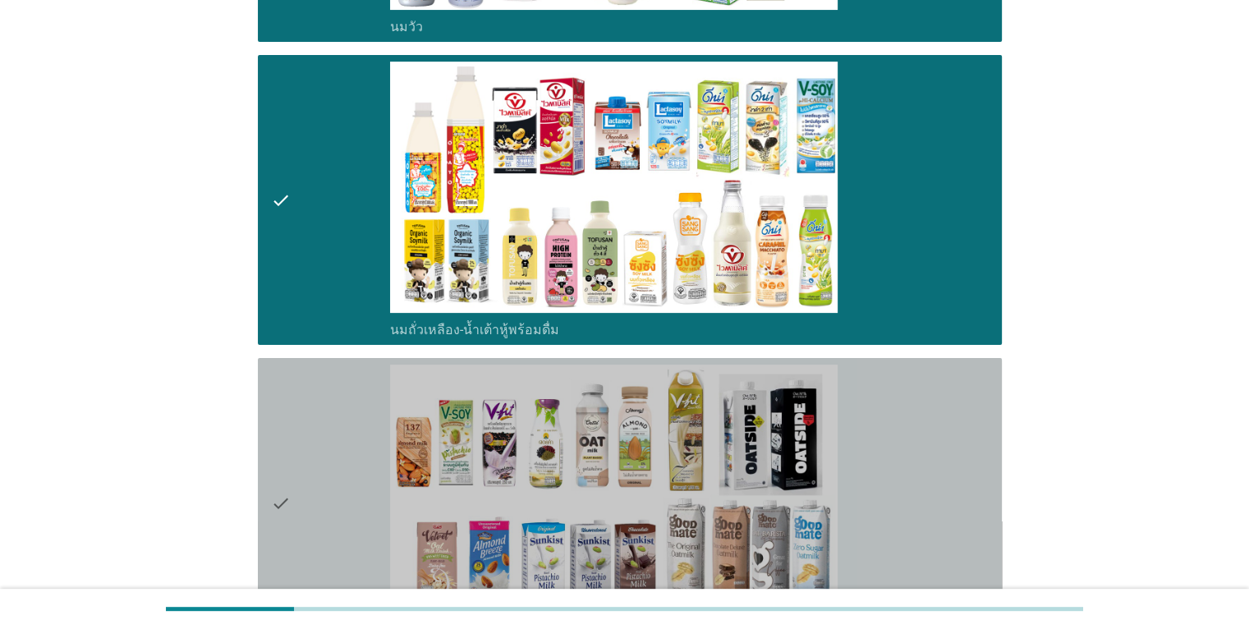
click at [913, 514] on div "check_box_outline_blank นมถั่วชนิดอื่นๆหรือนมธัญพืช [PERSON_NAME] นมโอ๊ต อัลมอน…" at bounding box center [689, 503] width 598 height 277
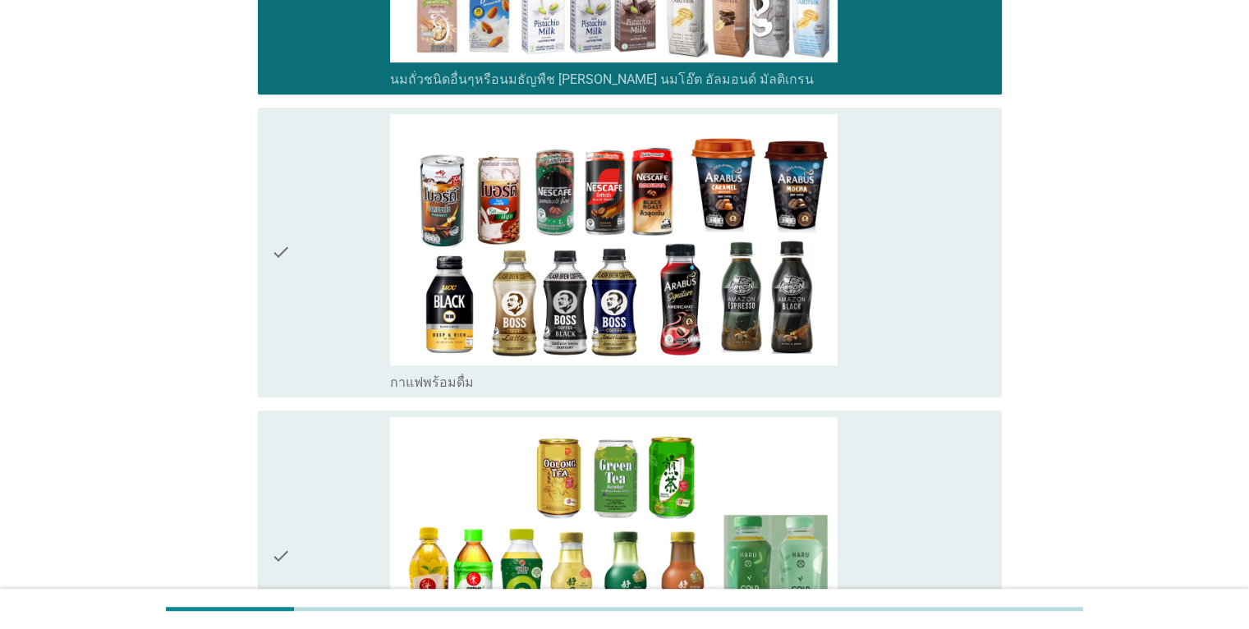
scroll to position [973, 0]
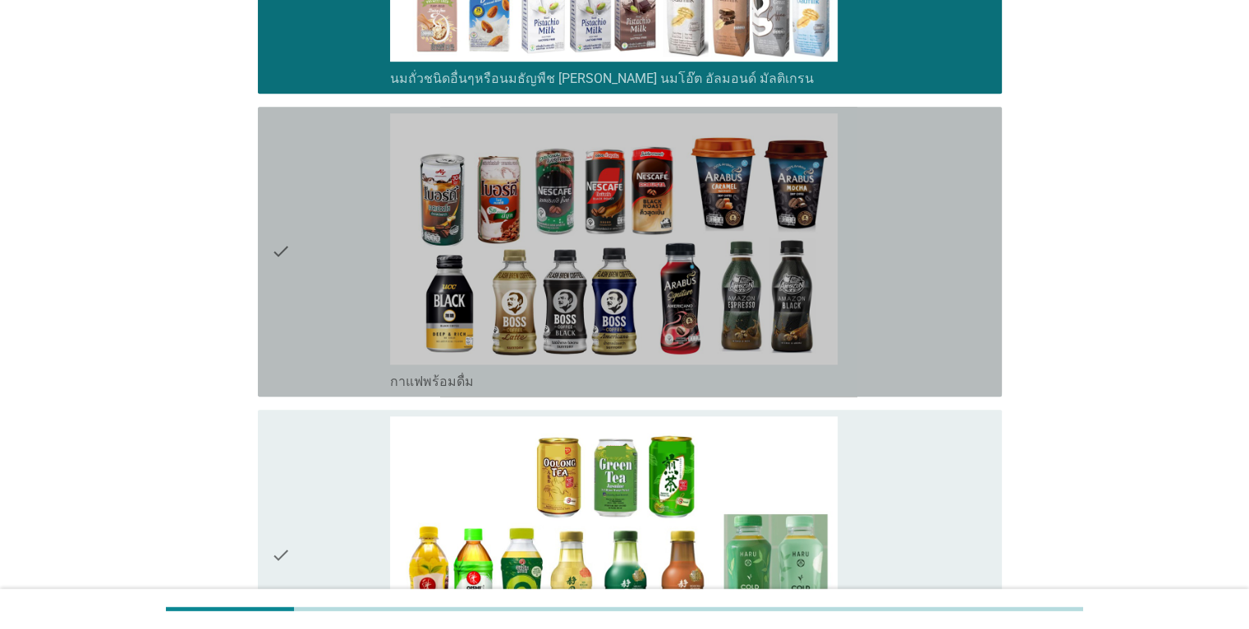
click at [909, 309] on div "check_box กาแฟพร้อมดื่ม" at bounding box center [689, 251] width 598 height 277
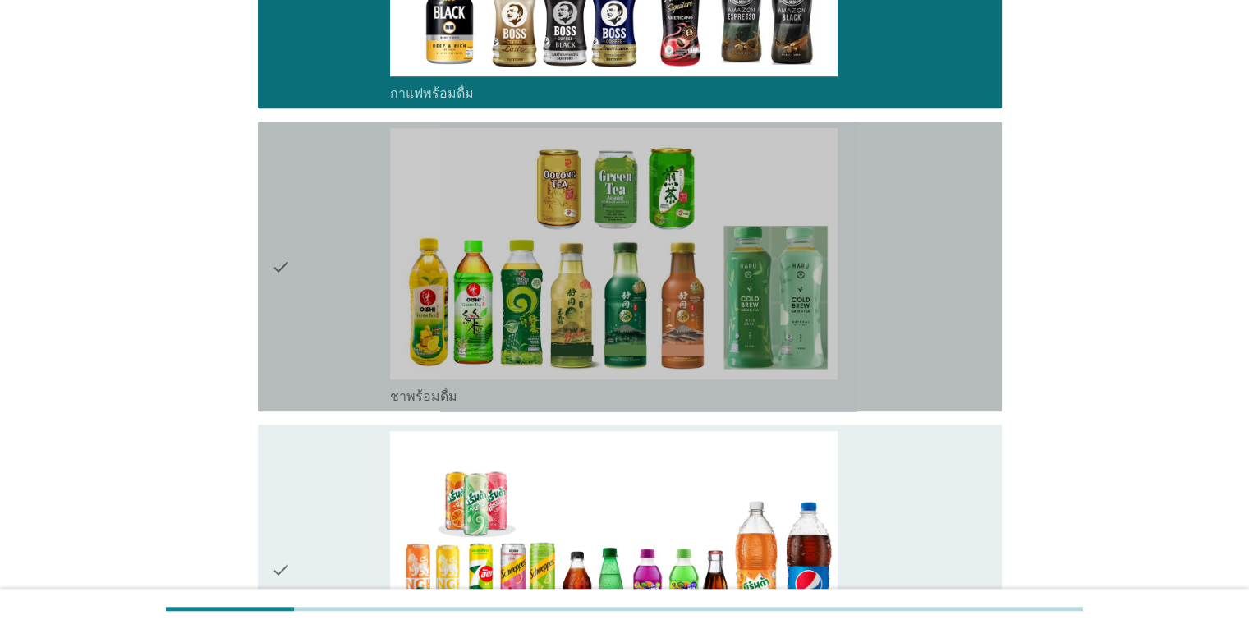
click at [909, 309] on div "check_box ชาพร้อมดื่ม" at bounding box center [689, 266] width 598 height 277
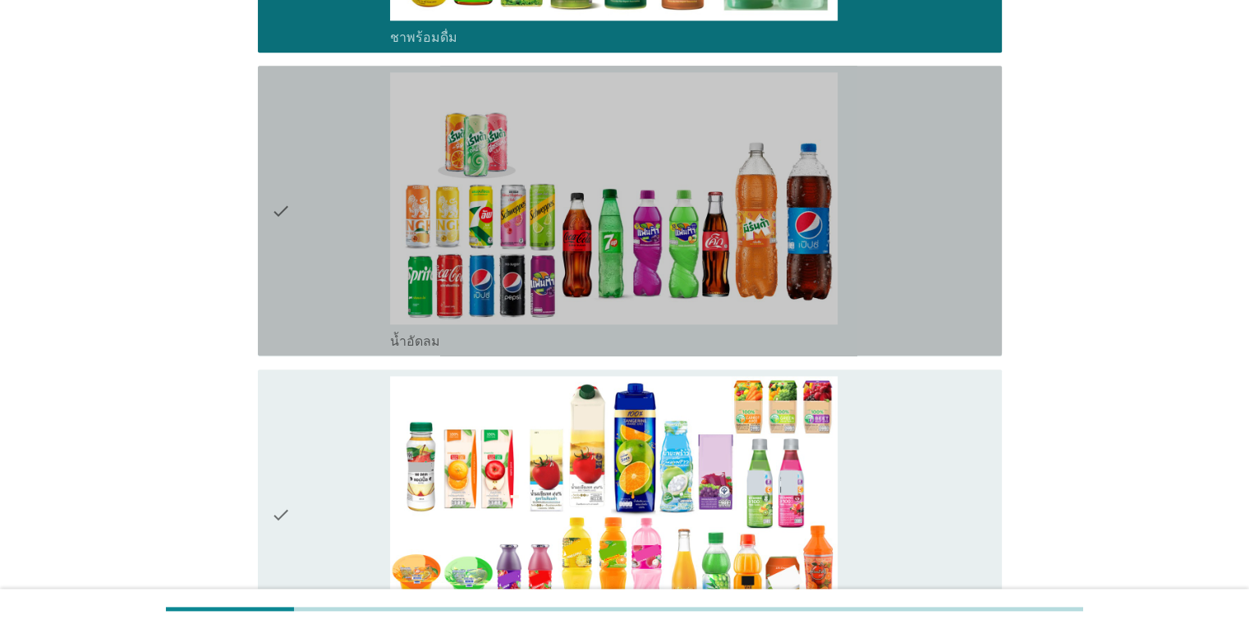
click at [909, 309] on div "check_box น้ำอัดลม" at bounding box center [689, 210] width 598 height 277
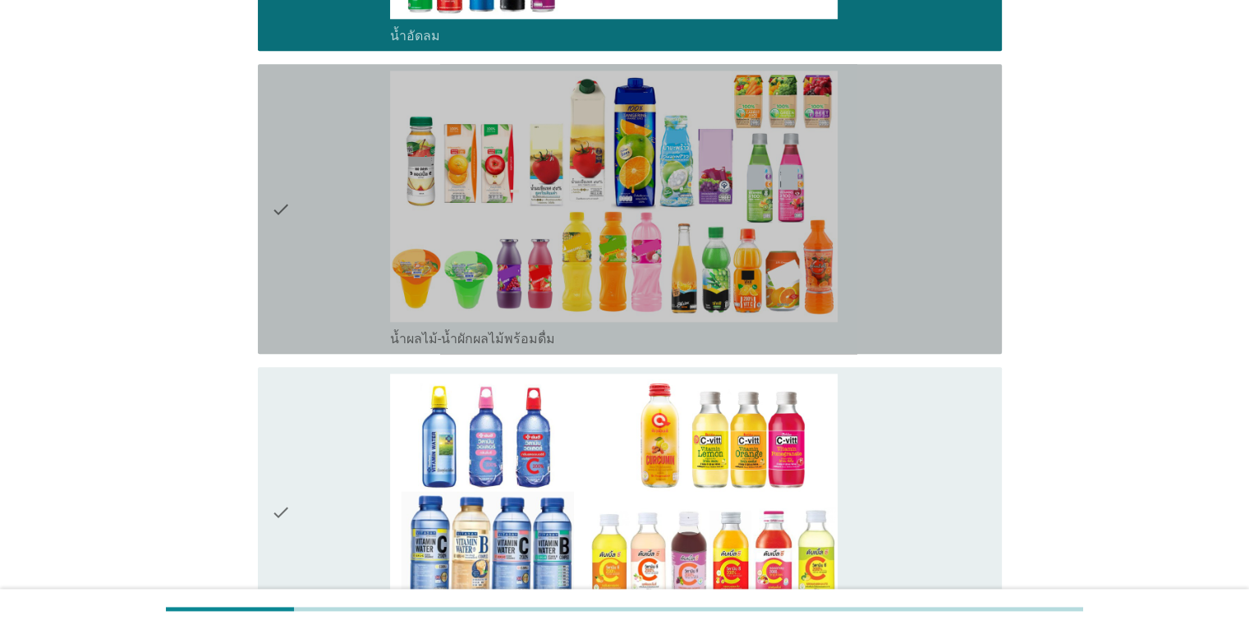
click at [909, 309] on div "check_box น้ำผลไม้-น้ำผักผลไม้พร้อมดื่ม" at bounding box center [689, 209] width 598 height 277
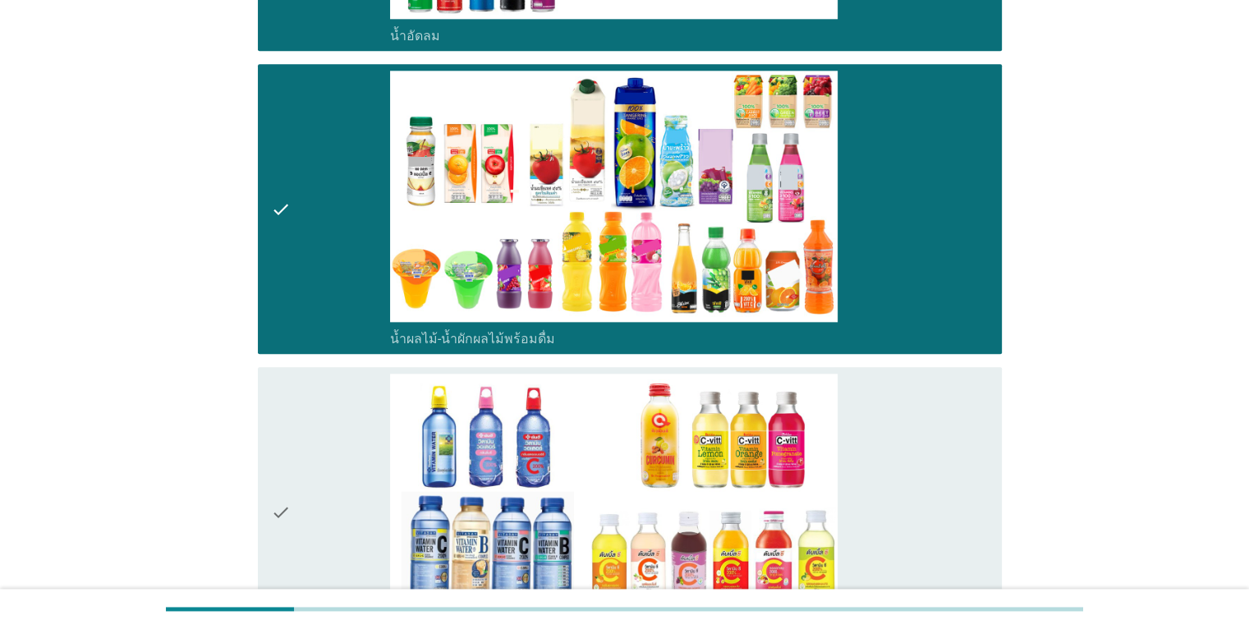
scroll to position [2188, 0]
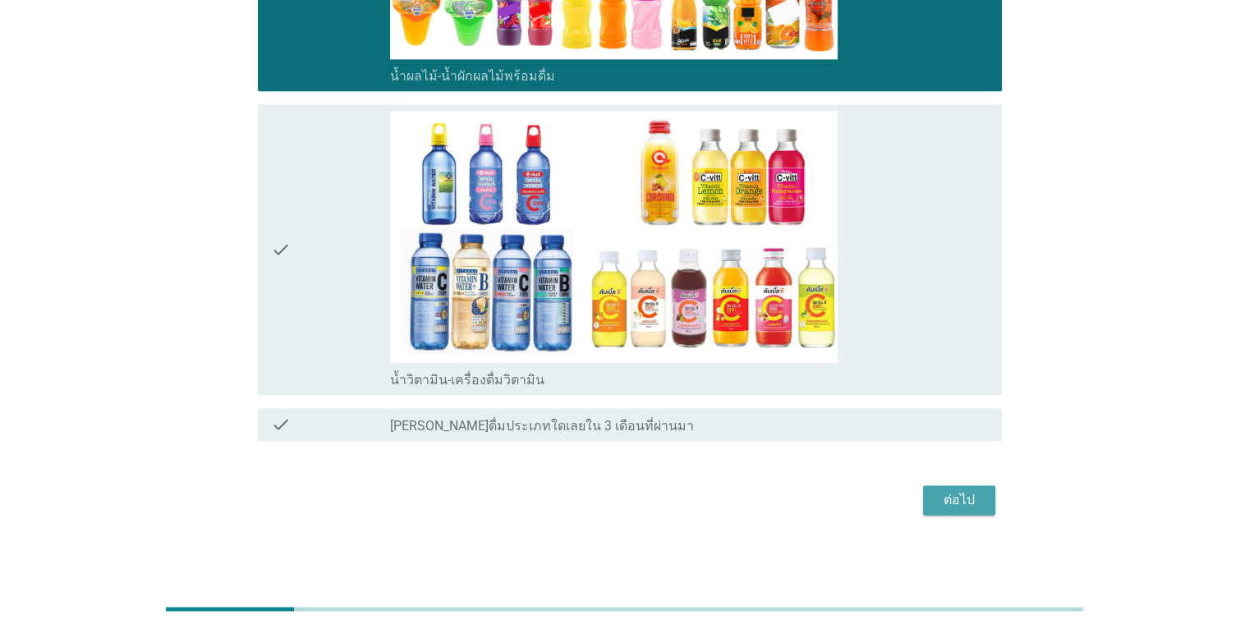
click at [976, 495] on div "ต่อไป" at bounding box center [959, 500] width 46 height 20
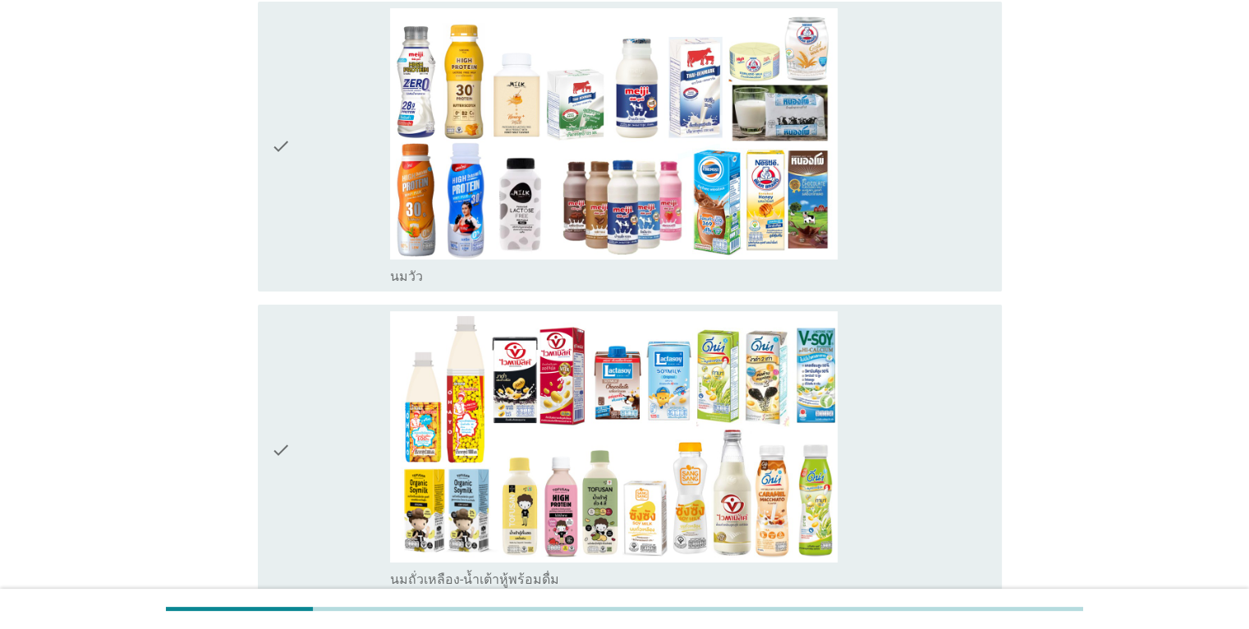
scroll to position [169, 0]
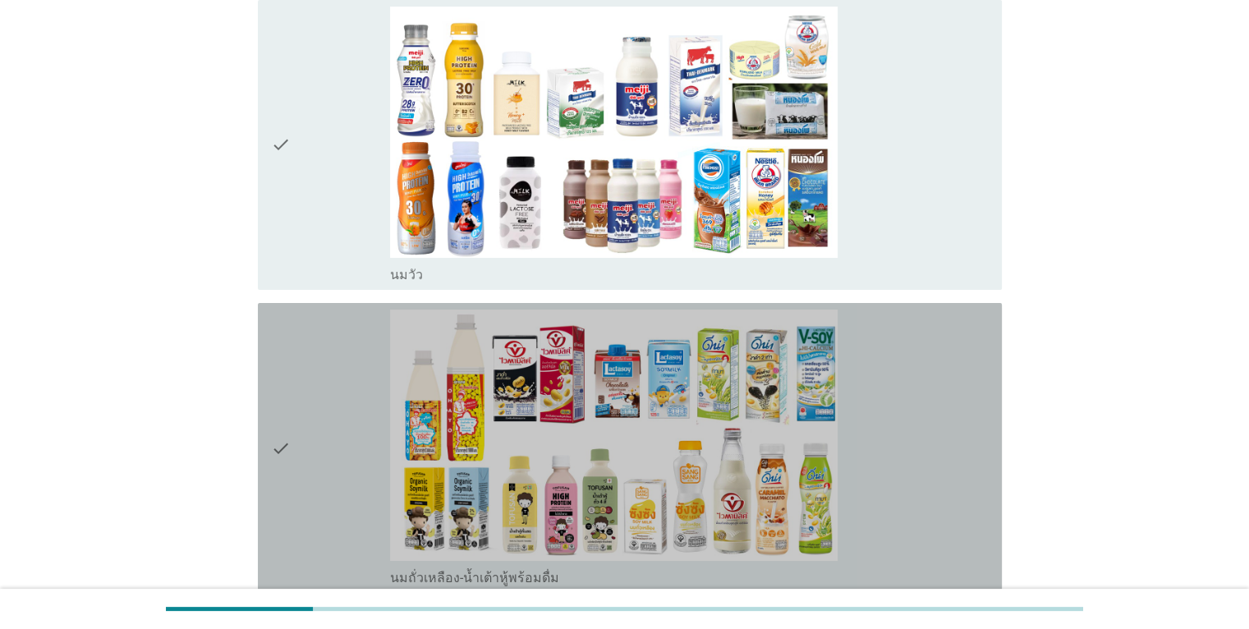
click at [905, 437] on div "check_box_outline_blank นมถั่วเหลือง-น้ำเต้าหู้พร้อมดื่ม" at bounding box center [689, 448] width 598 height 277
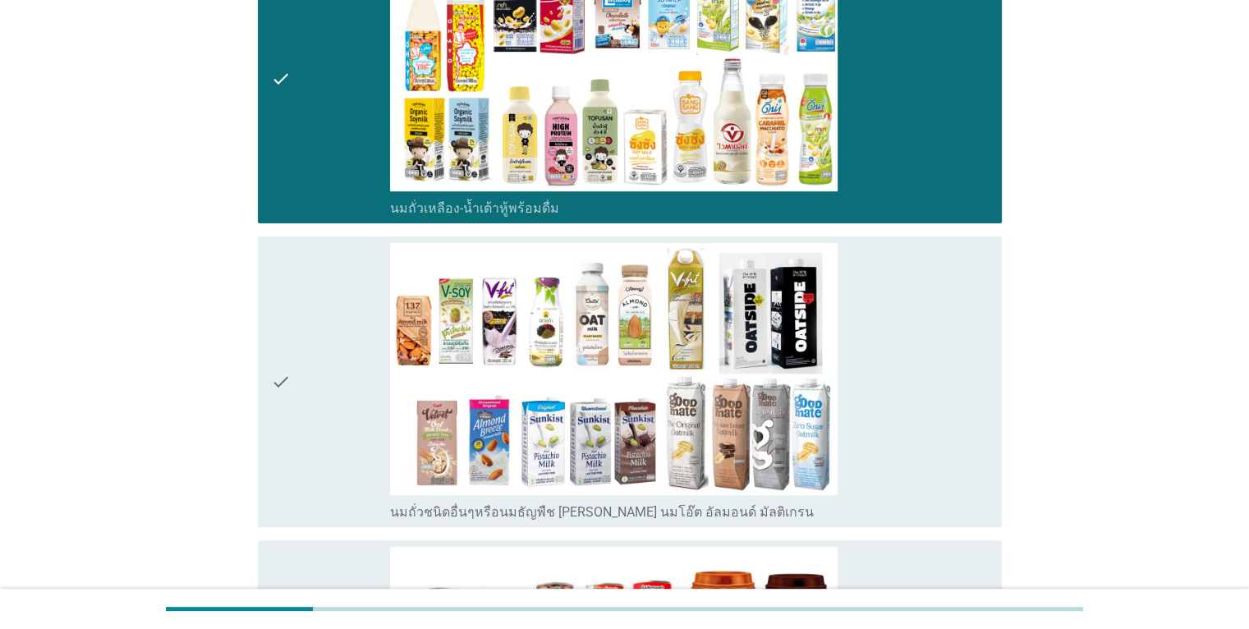
scroll to position [559, 0]
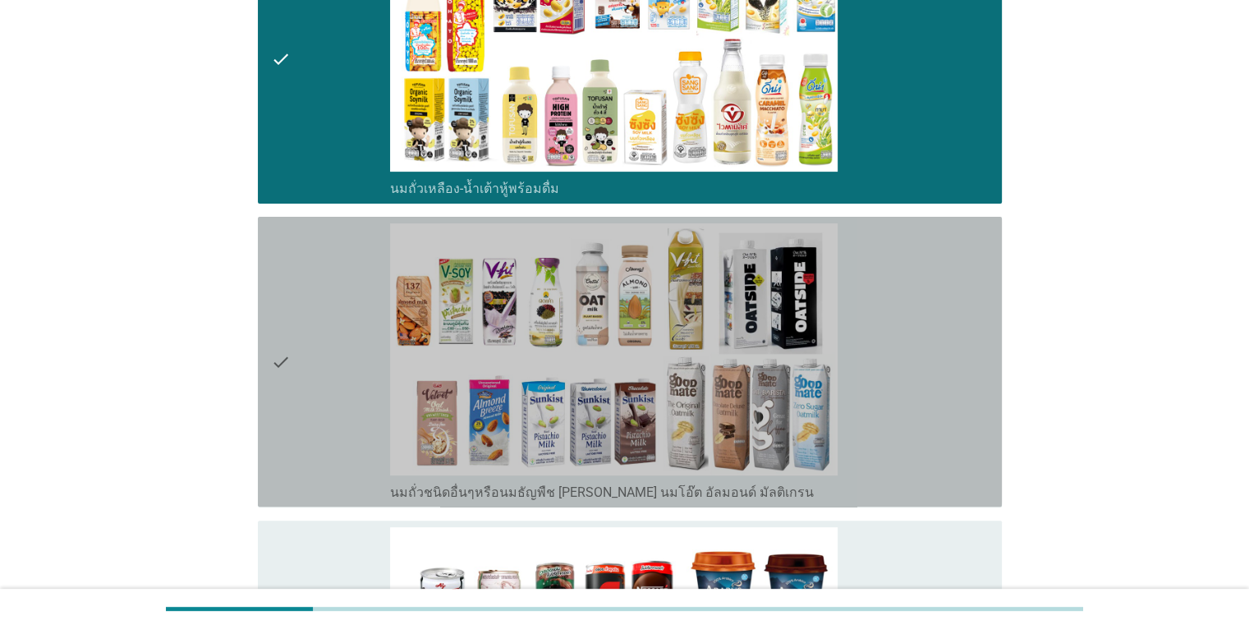
click at [905, 444] on div "check_box_outline_blank นมถั่วชนิดอื่นๆหรือนมธัญพืช [PERSON_NAME] นมโอ๊ต อัลมอน…" at bounding box center [689, 361] width 598 height 277
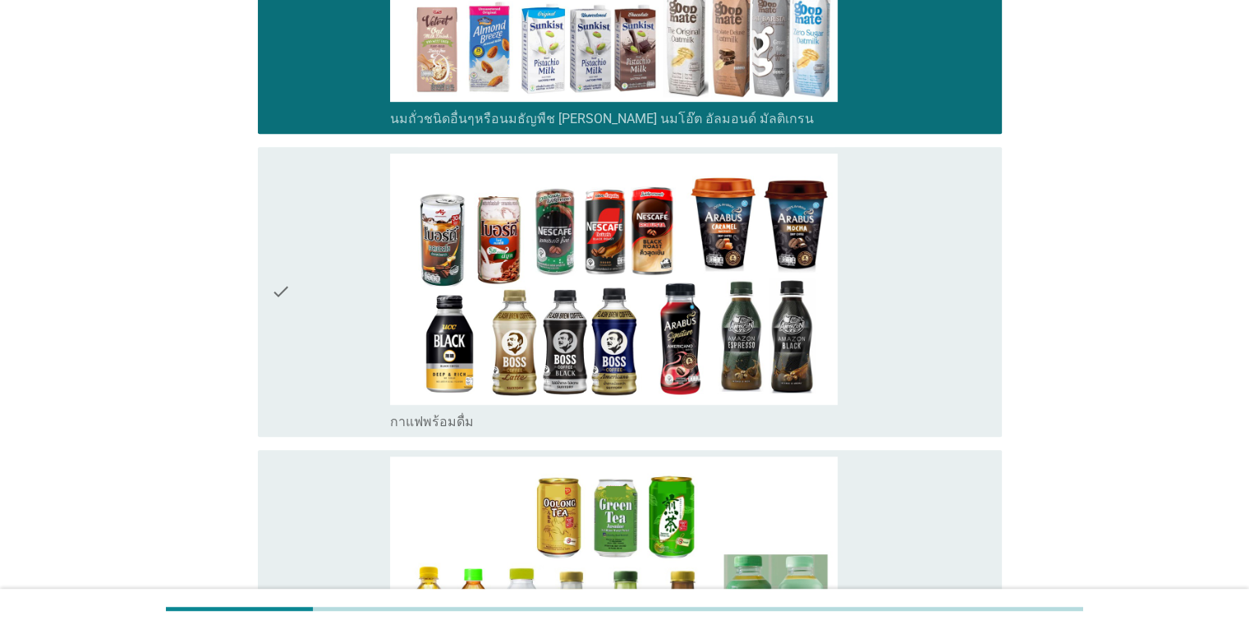
scroll to position [935, 0]
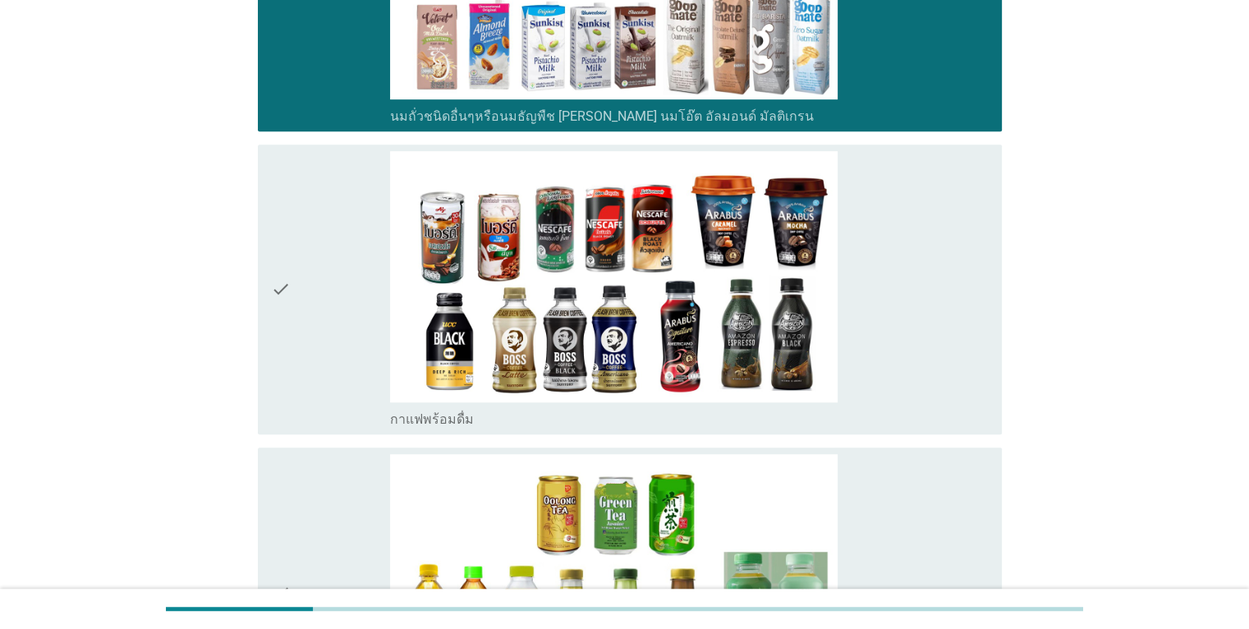
click at [902, 262] on div "check_box กาแฟพร้อมดื่ม" at bounding box center [689, 289] width 598 height 277
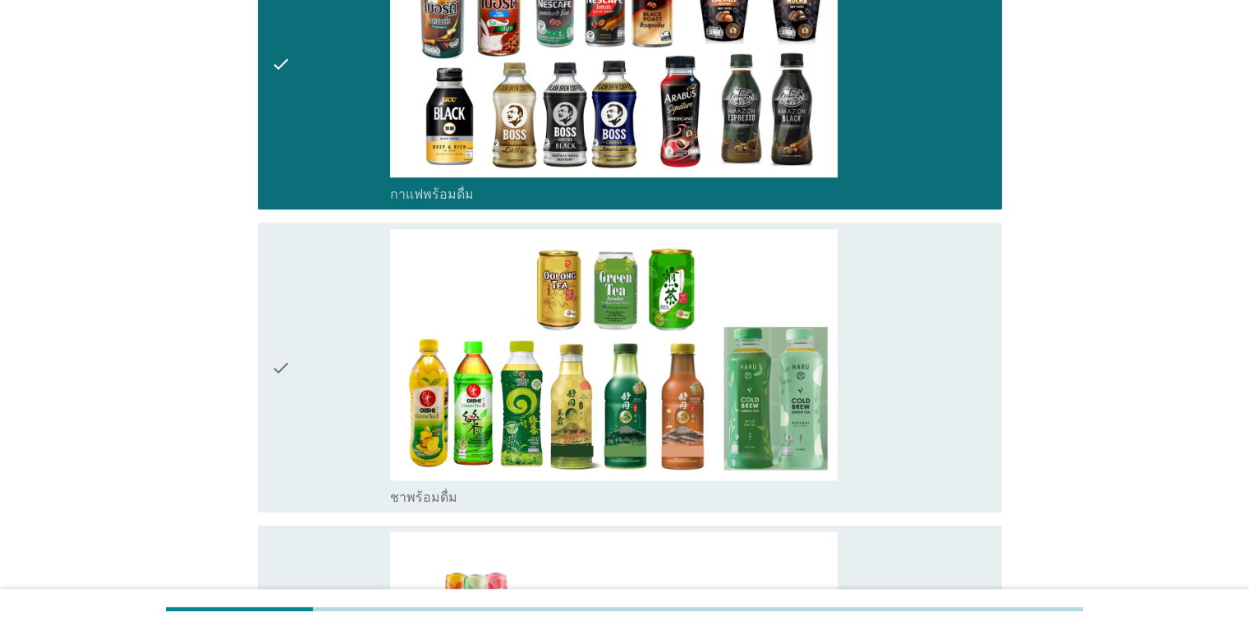
scroll to position [1206, 0]
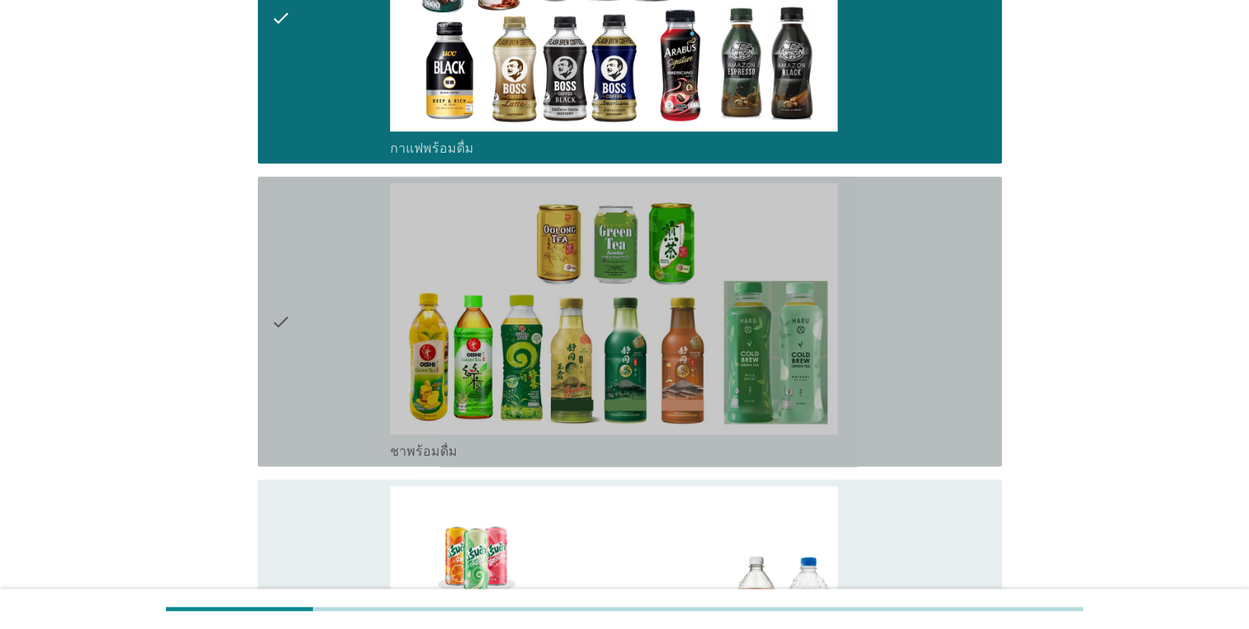
click at [902, 262] on div "check_box ชาพร้อมดื่ม" at bounding box center [689, 321] width 598 height 277
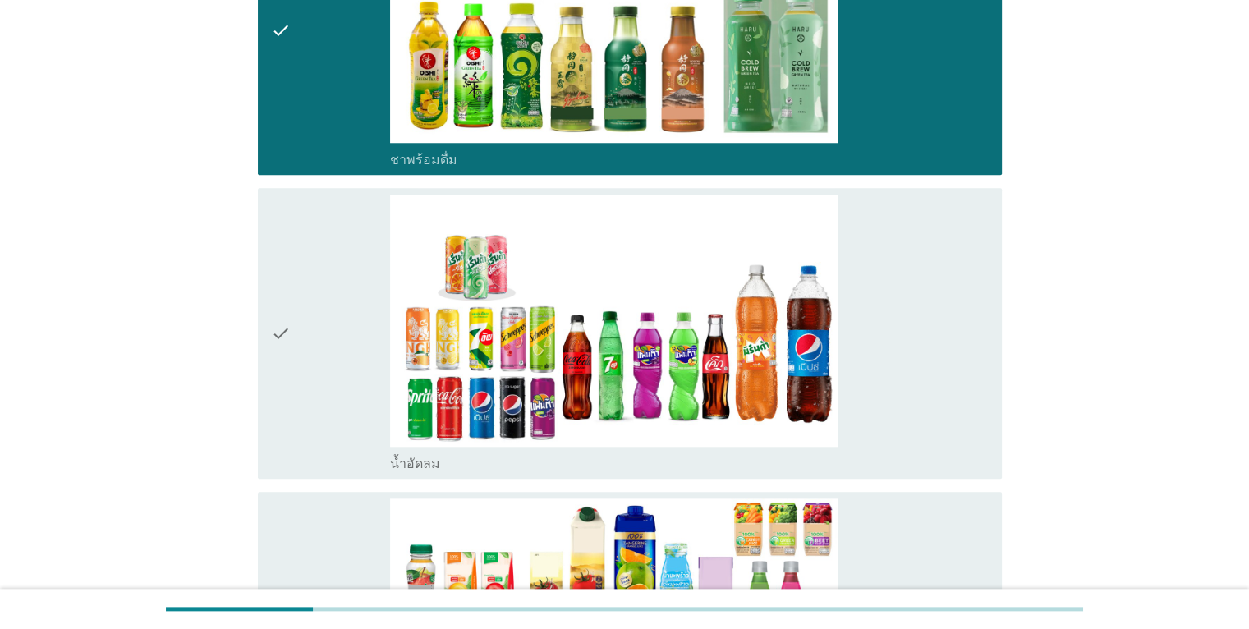
scroll to position [1500, 0]
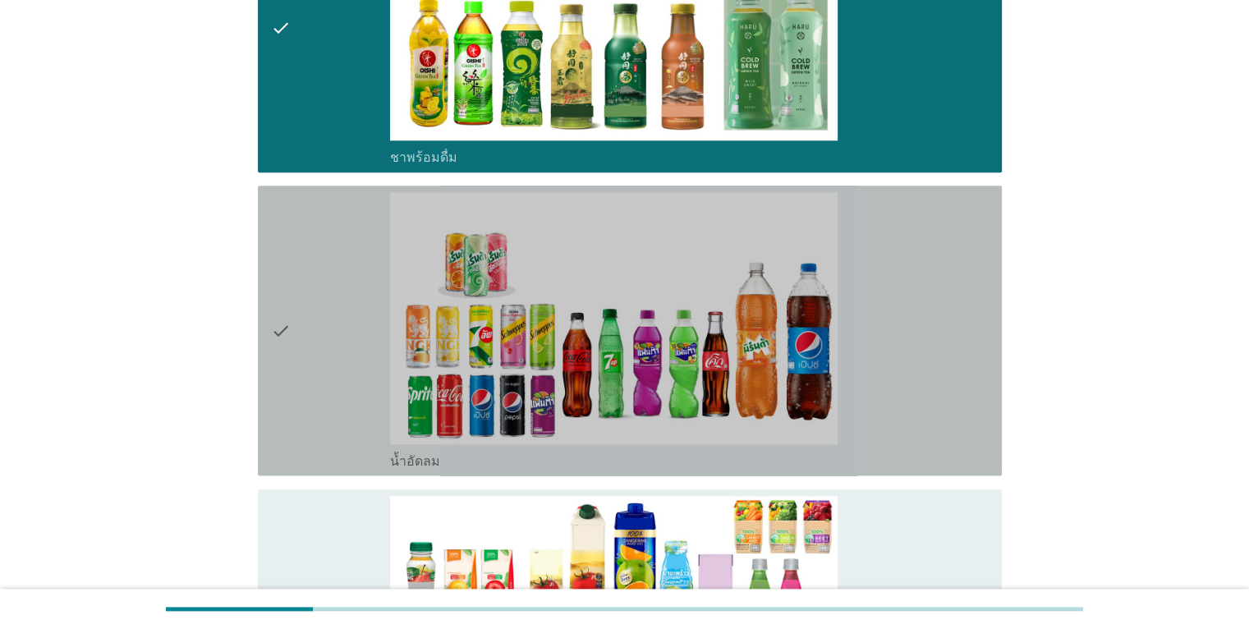
click at [902, 262] on div "check_box น้ำอัดลม" at bounding box center [689, 330] width 598 height 277
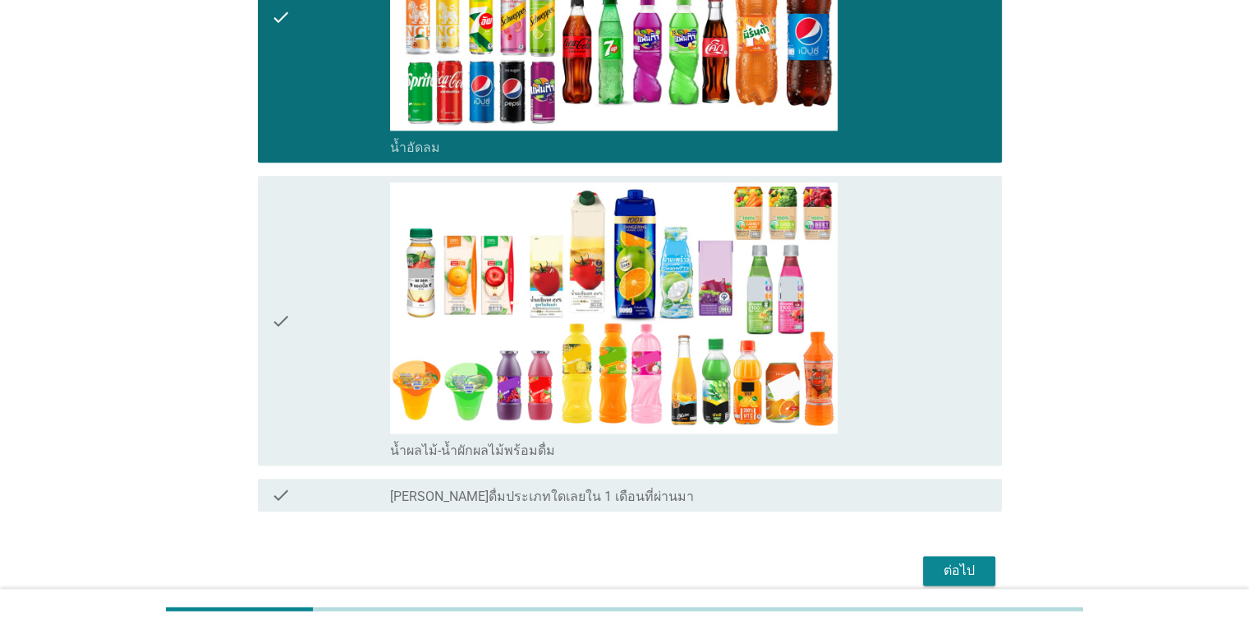
scroll to position [1815, 0]
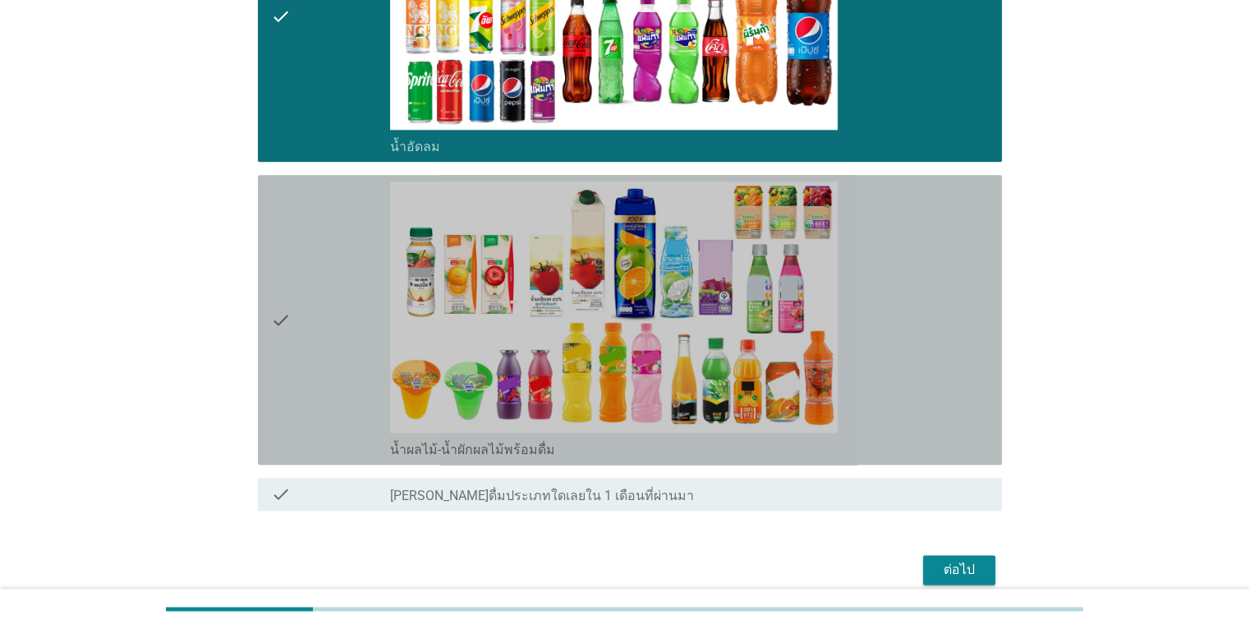
click at [902, 262] on div "check_box น้ำผลไม้-น้ำผักผลไม้พร้อมดื่ม" at bounding box center [689, 320] width 598 height 277
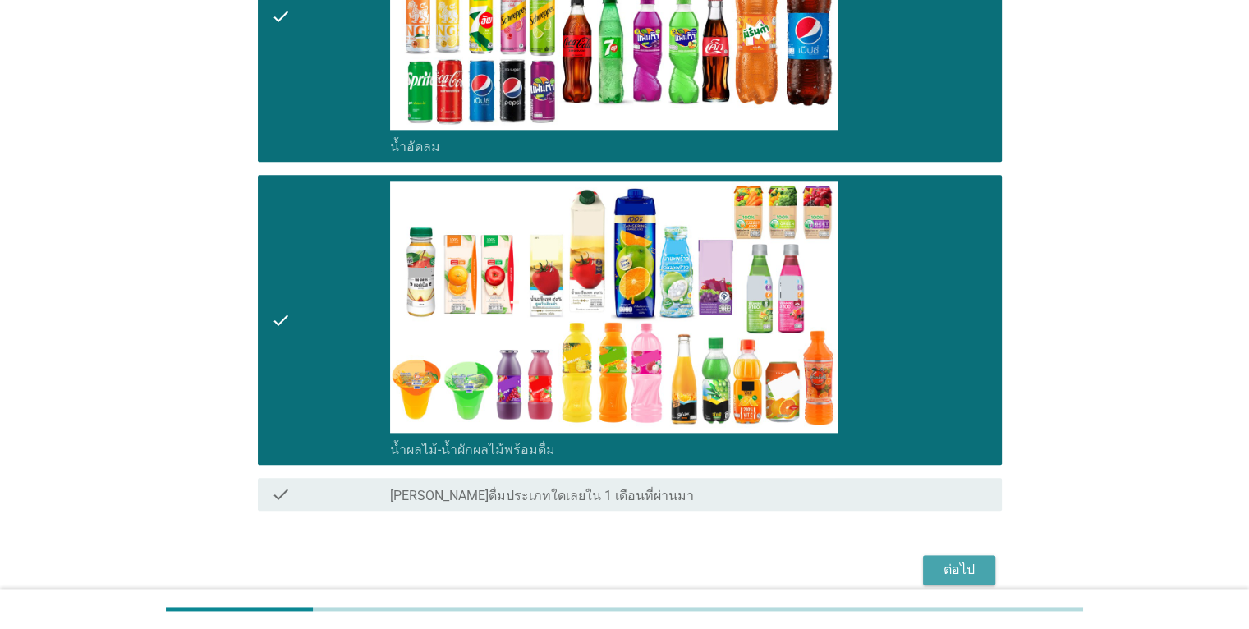
click at [961, 567] on div "ต่อไป" at bounding box center [959, 570] width 46 height 20
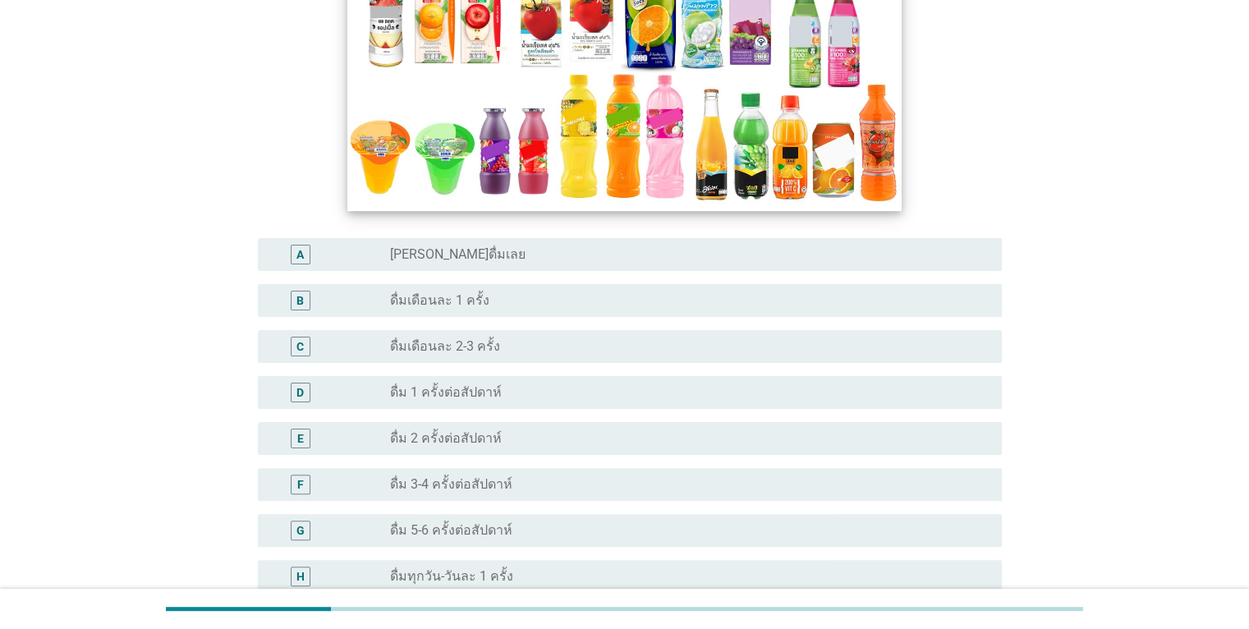
scroll to position [329, 0]
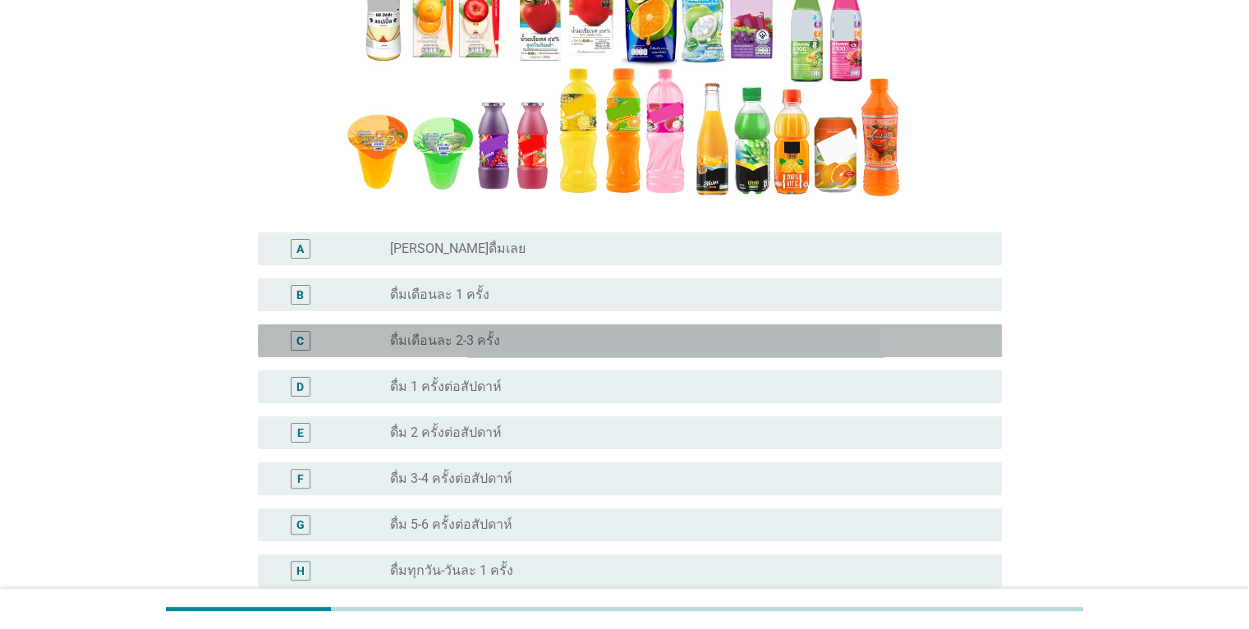
click at [771, 342] on div "radio_button_unchecked ดื่มเดือนละ 2-3 ครั้ง" at bounding box center [682, 341] width 585 height 16
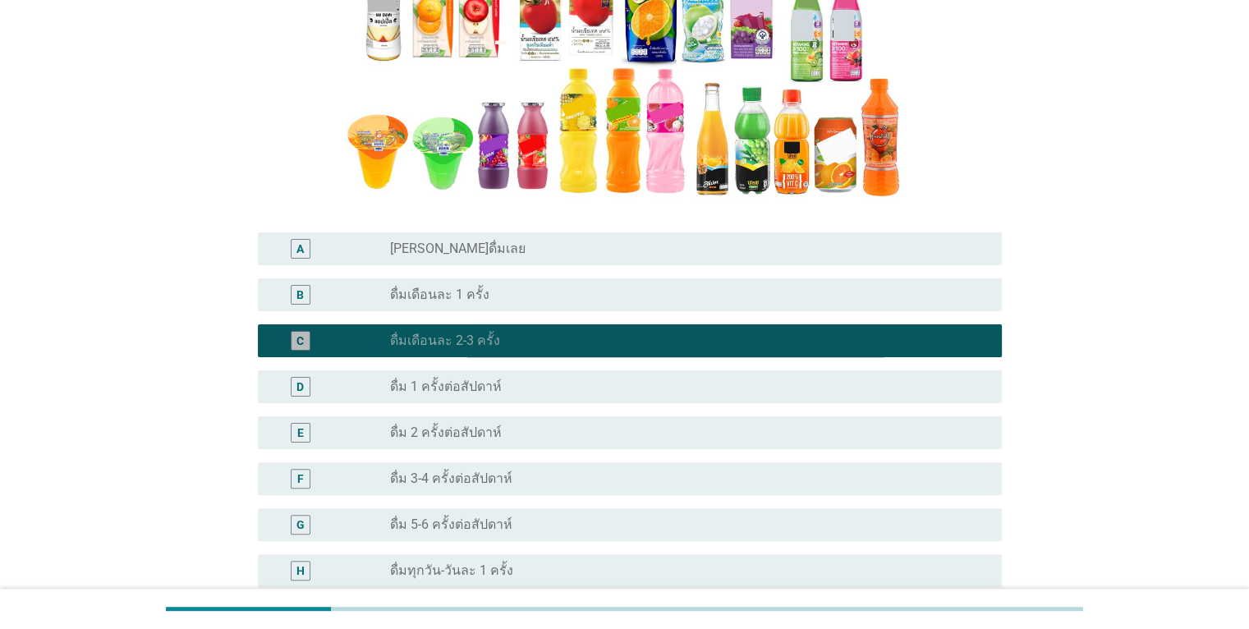
click at [771, 342] on div "radio_button_checked ดื่มเดือนละ 2-3 ครั้ง" at bounding box center [682, 341] width 585 height 16
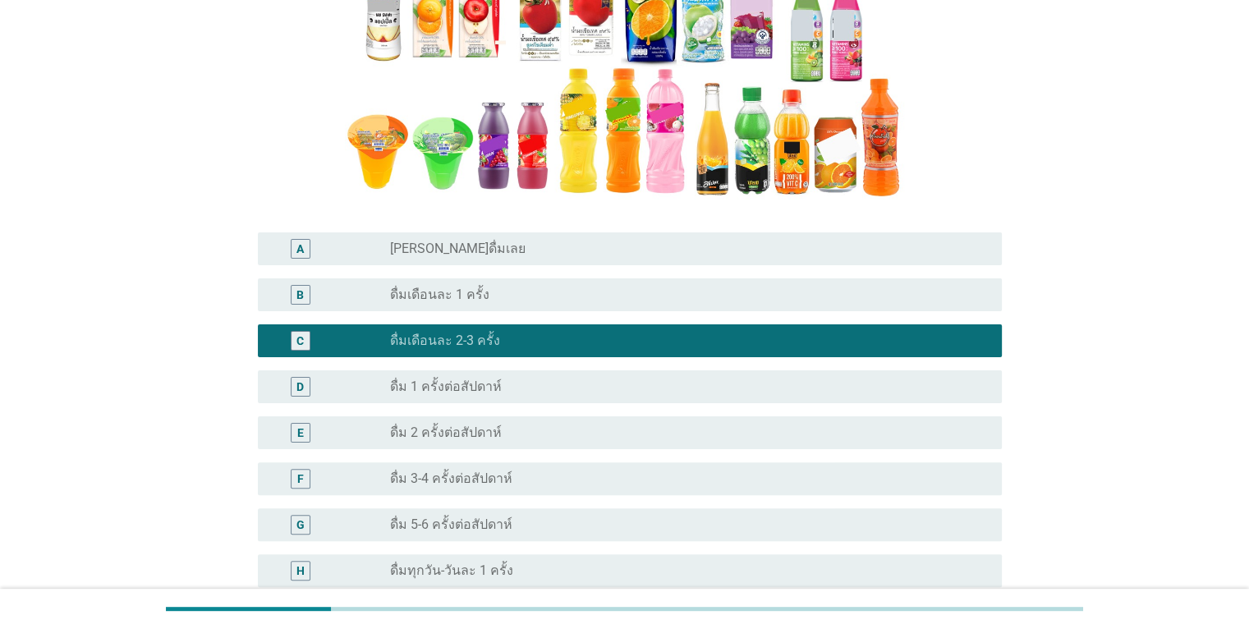
click at [762, 287] on div "radio_button_unchecked ดื่มเดือนละ 1 ครั้ง" at bounding box center [682, 295] width 585 height 16
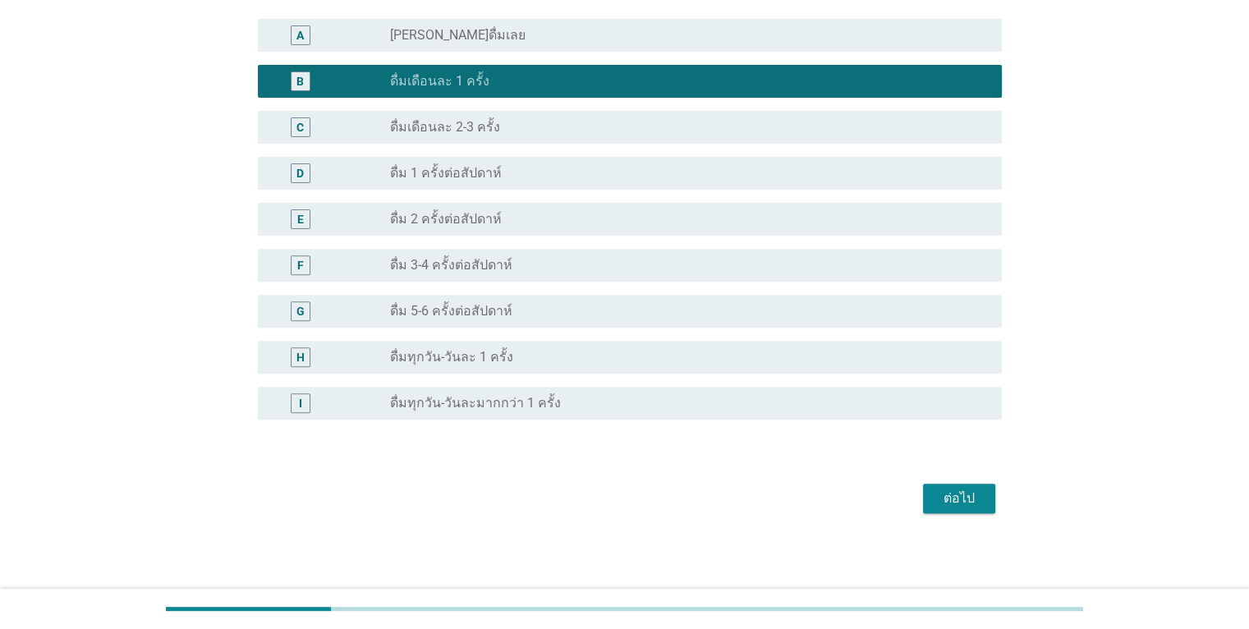
scroll to position [544, 0]
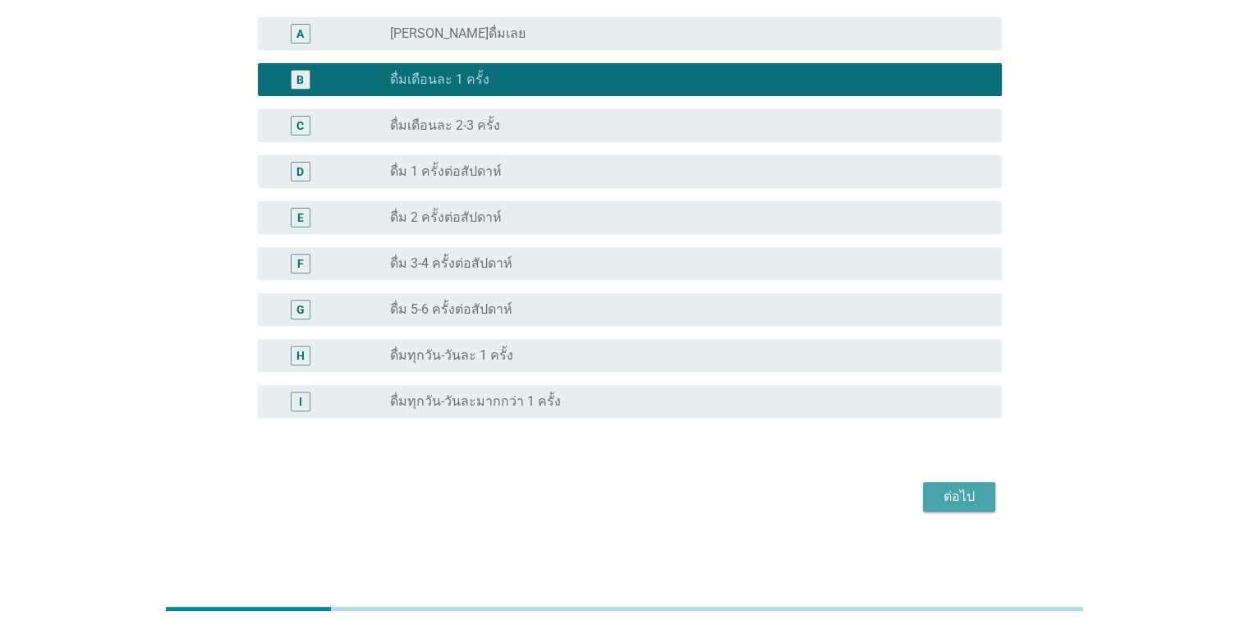
click at [979, 498] on div "ต่อไป" at bounding box center [959, 497] width 46 height 20
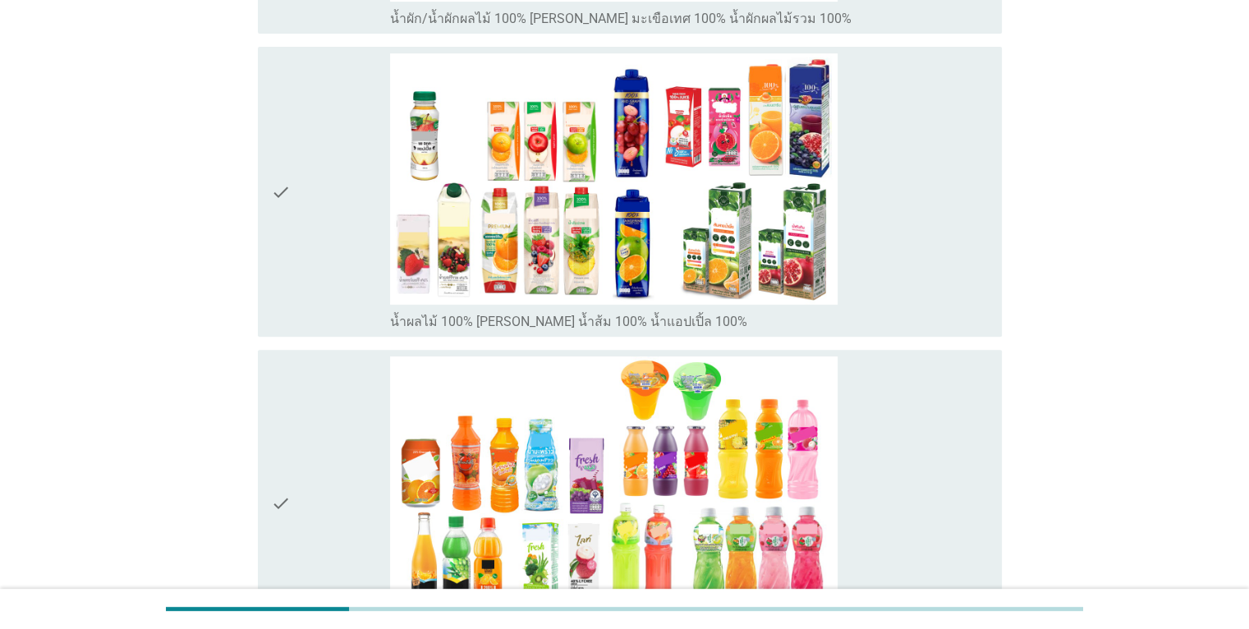
scroll to position [552, 0]
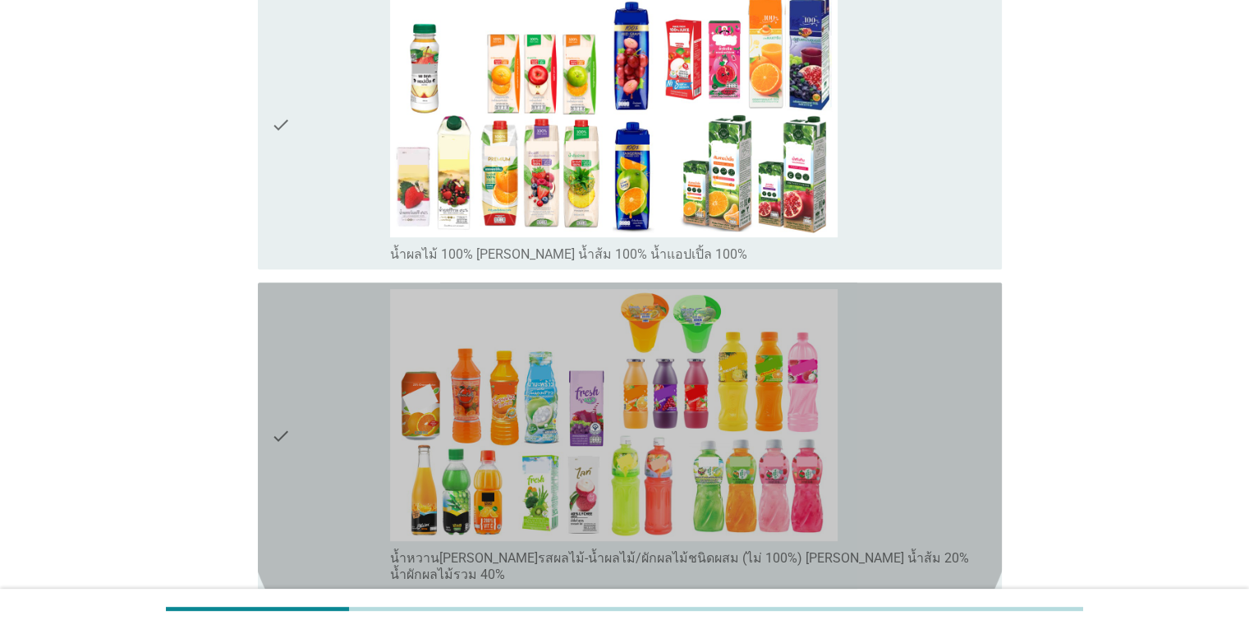
click at [972, 421] on div "check_box_outline_blank น้ำหวาน[PERSON_NAME]รสผลไม้-น้ำผลไม้/ผักผลไม้ชนิดผสม (ไ…" at bounding box center [689, 435] width 598 height 293
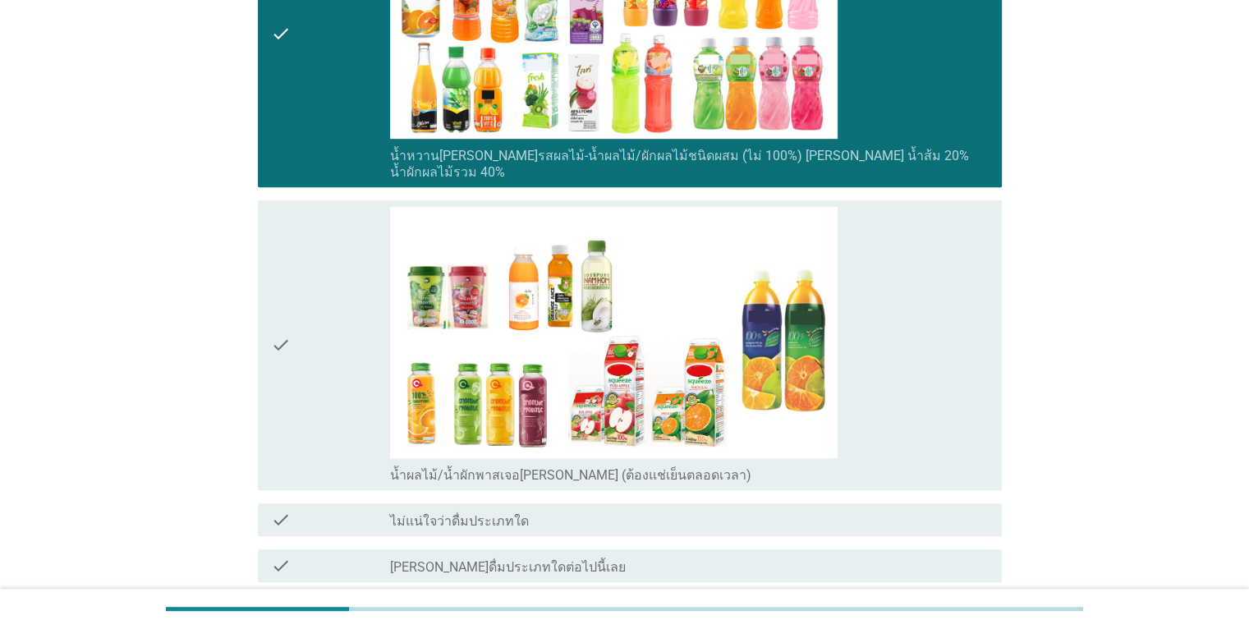
scroll to position [1081, 0]
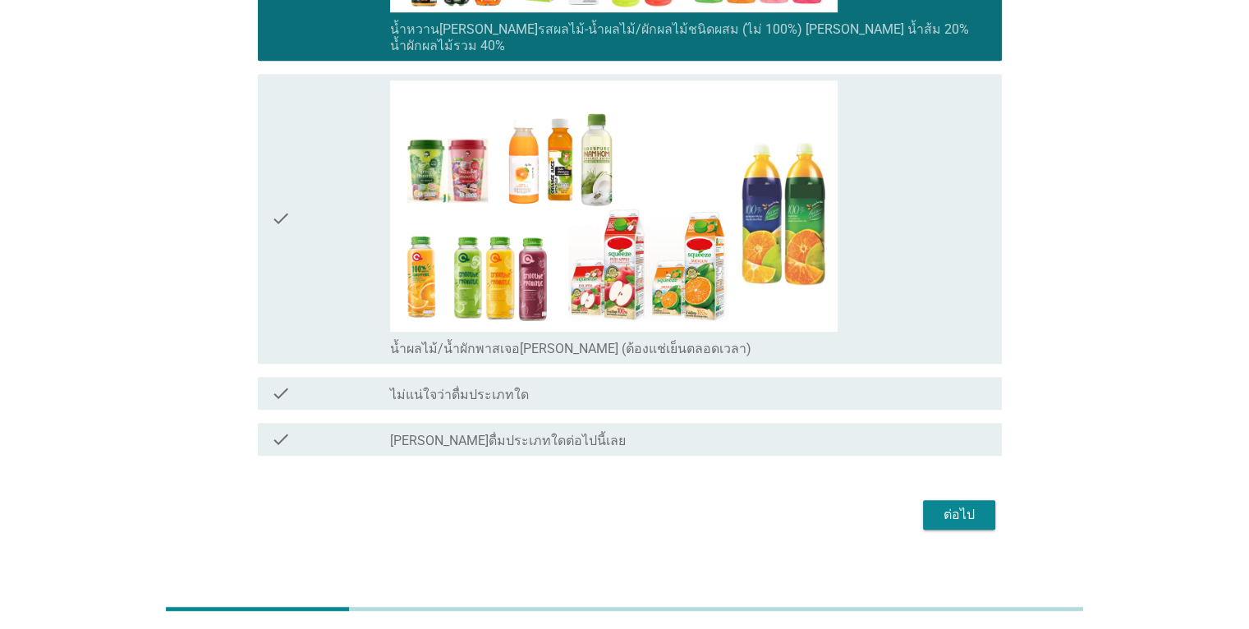
click at [959, 505] on div "ต่อไป" at bounding box center [959, 515] width 46 height 20
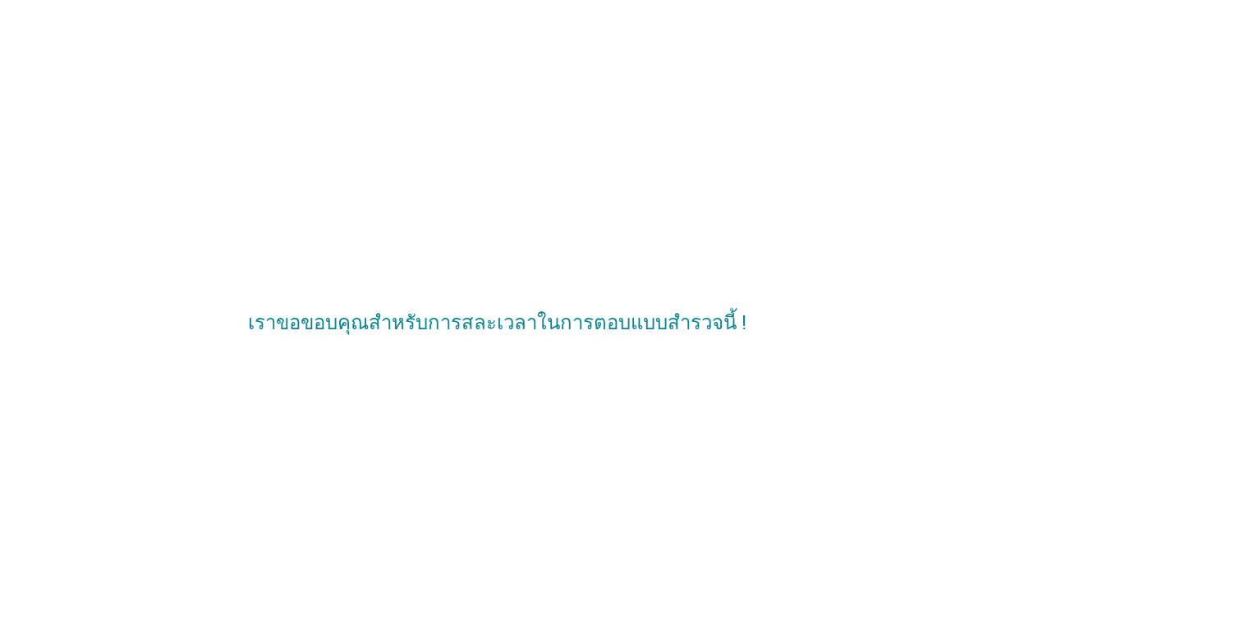
scroll to position [0, 0]
